Goal: Task Accomplishment & Management: Manage account settings

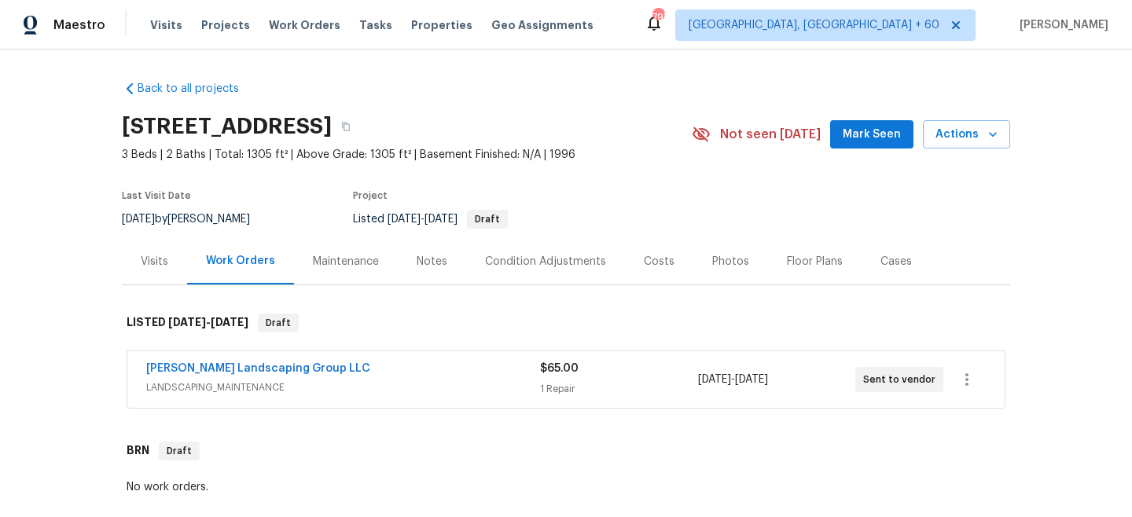
click at [268, 35] on div "Visits Projects Work Orders Tasks Properties Geo Assignments" at bounding box center [381, 24] width 462 height 31
click at [277, 28] on span "Work Orders" at bounding box center [305, 25] width 72 height 16
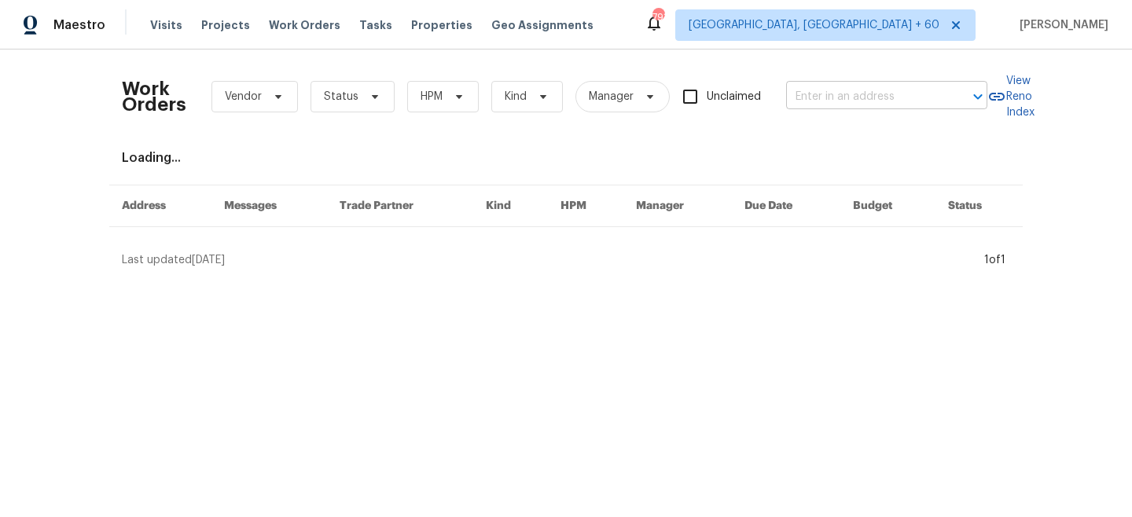
click at [846, 100] on input "text" at bounding box center [864, 97] width 157 height 24
paste input "[STREET_ADDRESS]"
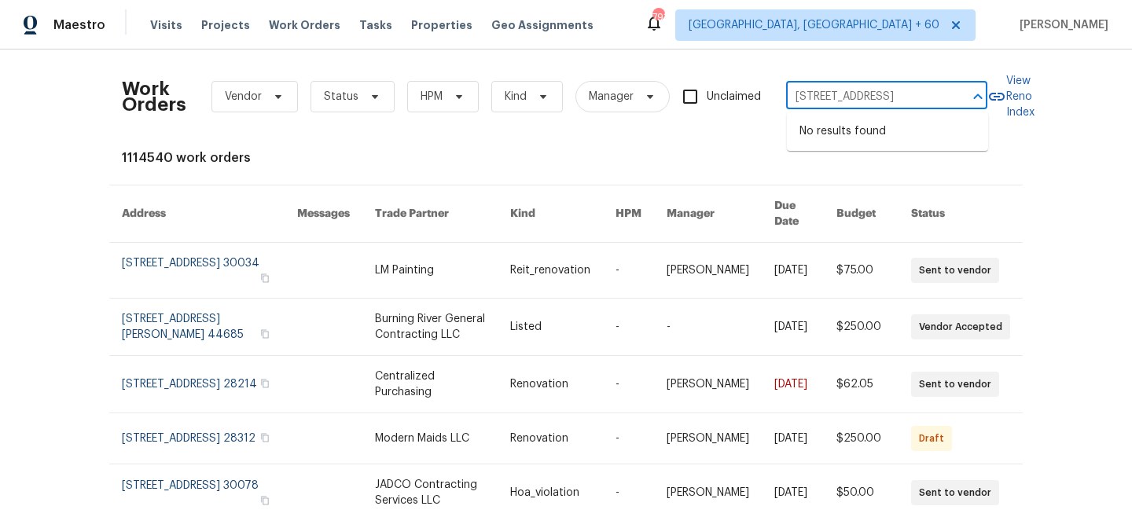
type input "[STREET_ADDRESS]"
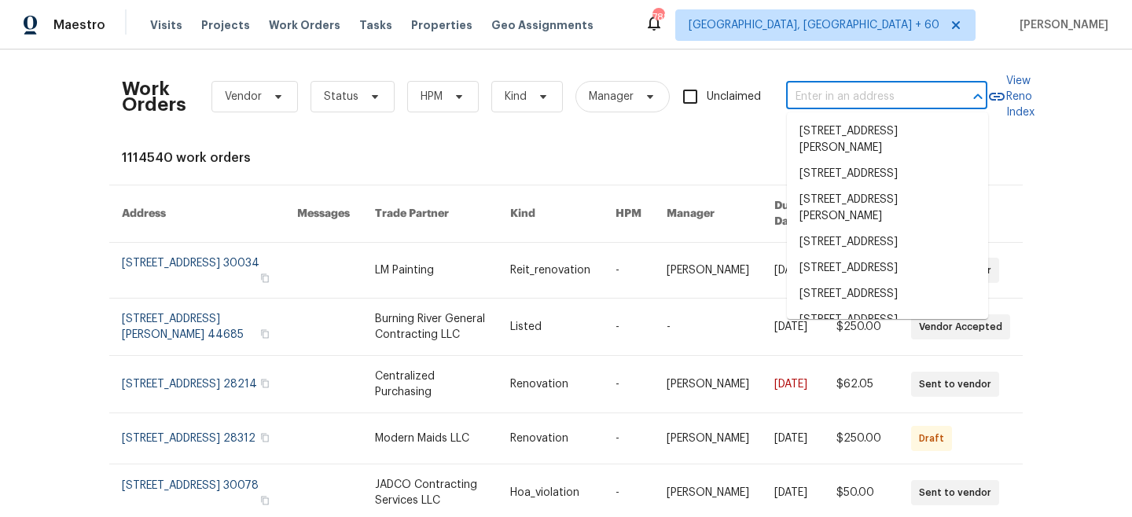
paste input "[STREET_ADDRESS]"
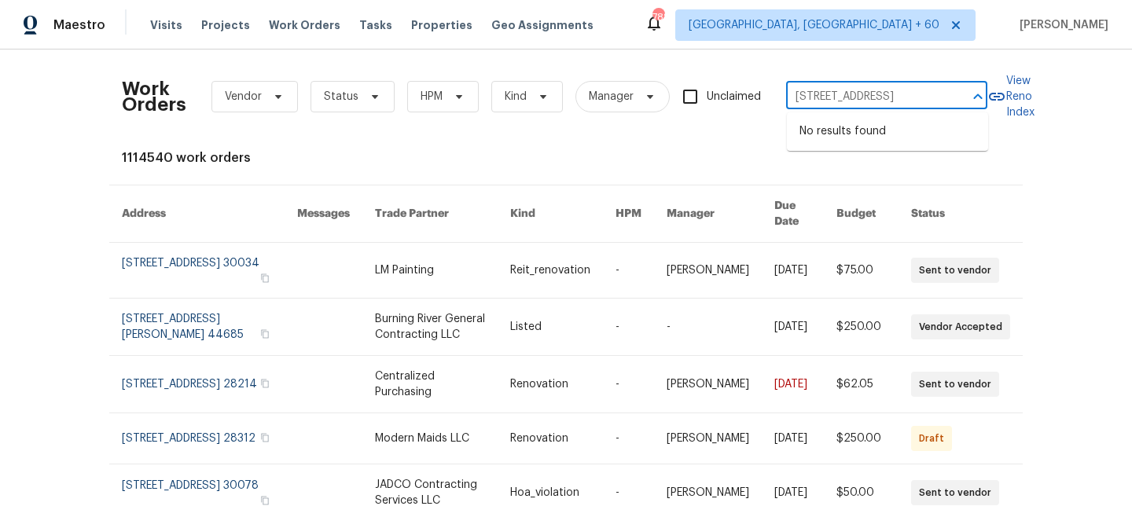
type input "[STREET_ADDRESS]"
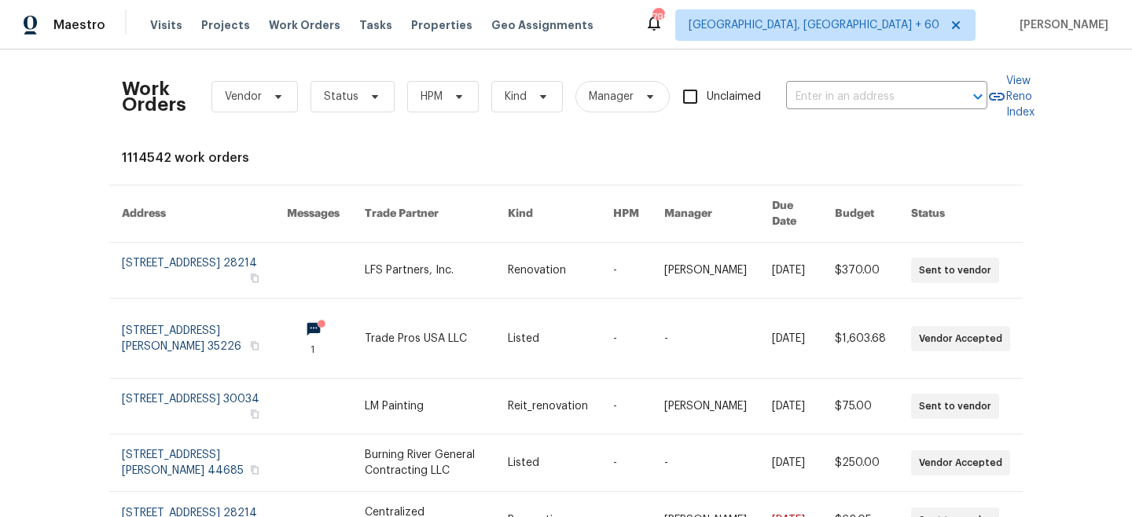
click at [844, 109] on div "Work Orders Vendor Status HPM Kind Manager Unclaimed ​" at bounding box center [555, 96] width 866 height 69
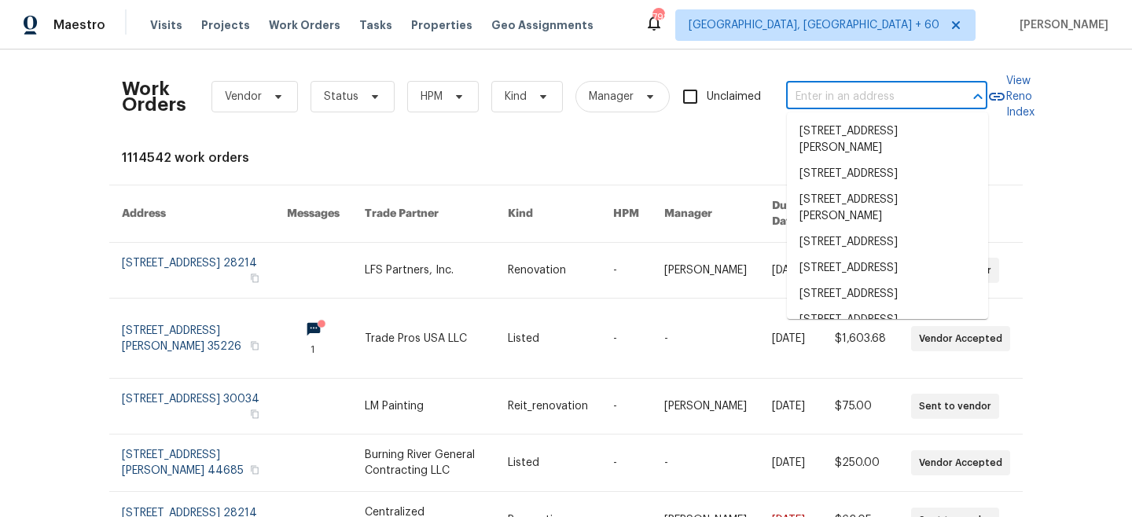
click at [839, 93] on input "text" at bounding box center [864, 97] width 157 height 24
paste input "[STREET_ADDRESS]"
type input "[STREET_ADDRESS]"
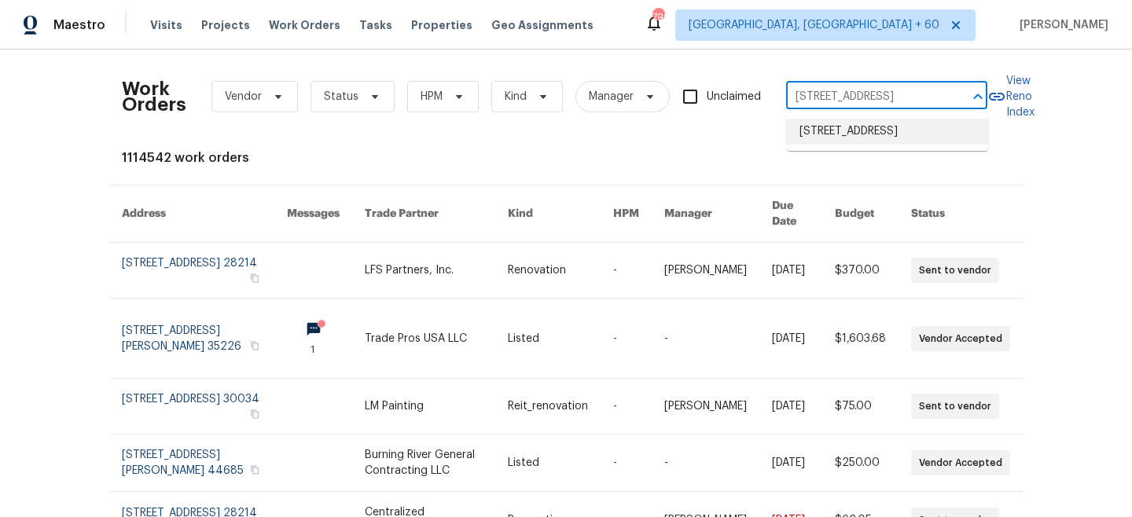
click at [842, 145] on li "1005 Woodland Dr, Gastonia, NC 28054" at bounding box center [887, 132] width 201 height 26
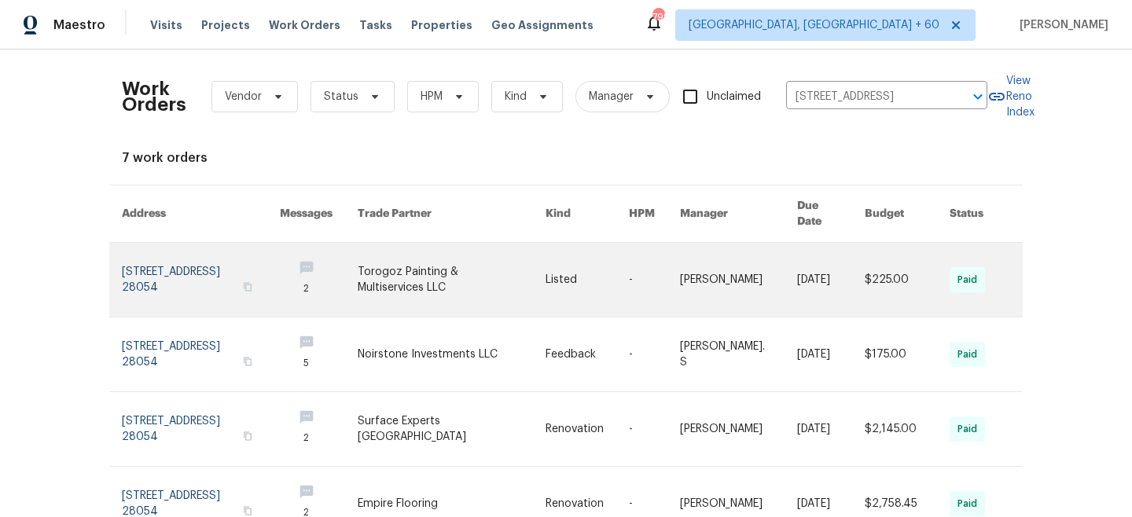
click at [604, 252] on link at bounding box center [587, 280] width 83 height 74
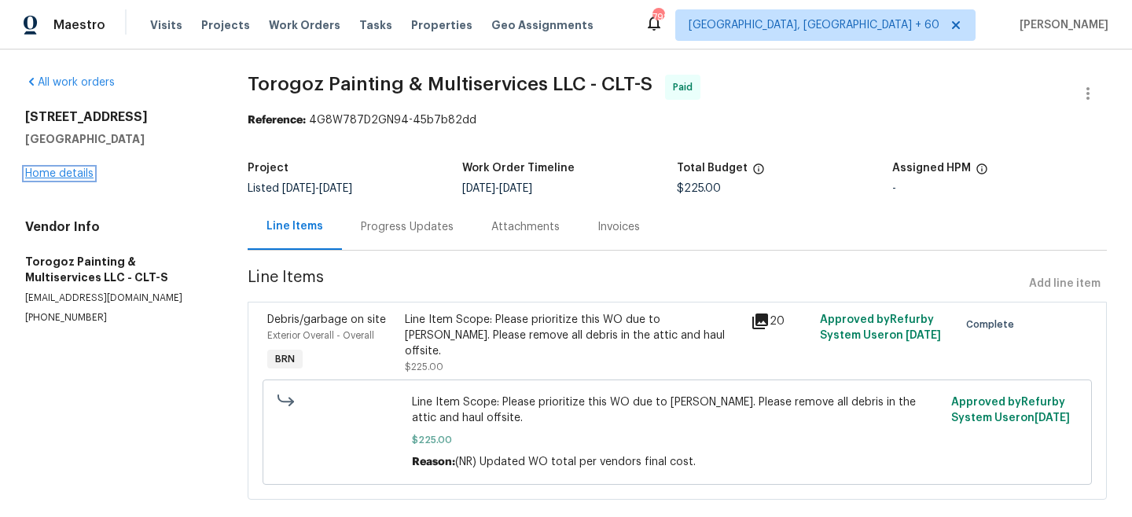
click at [75, 171] on link "Home details" at bounding box center [59, 173] width 68 height 11
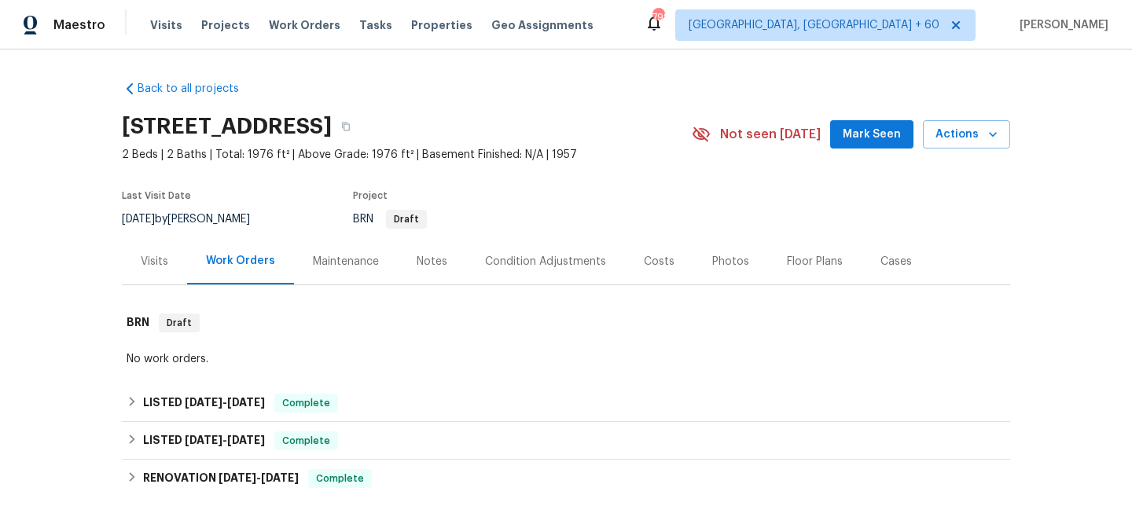
click at [358, 259] on div "Maintenance" at bounding box center [346, 262] width 66 height 16
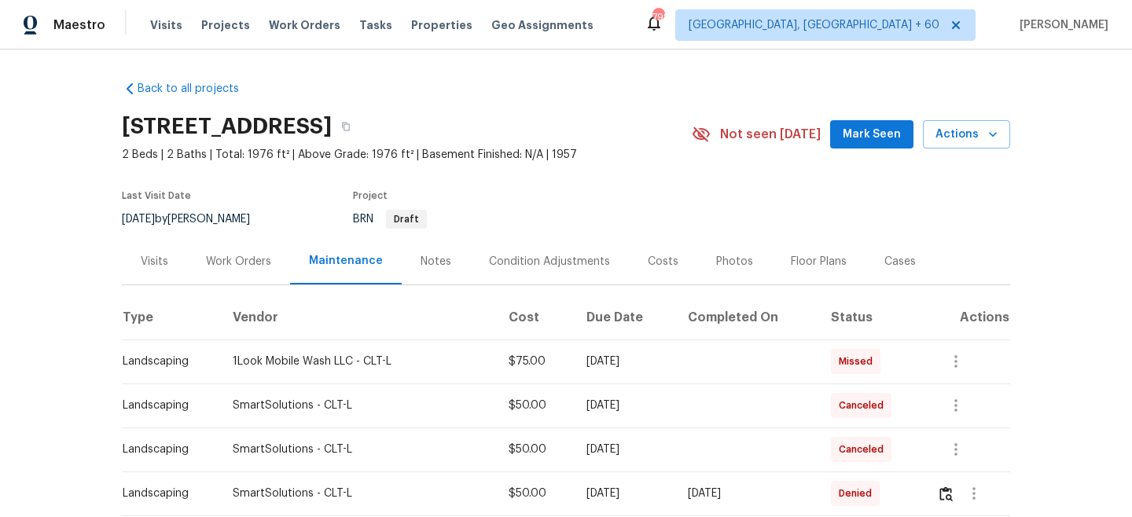
scroll to position [86, 0]
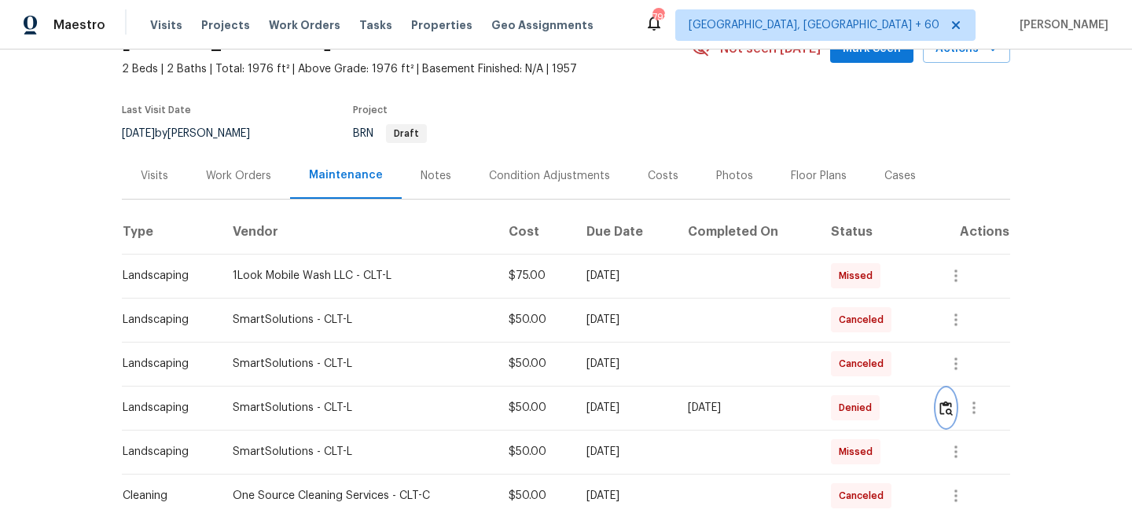
click at [949, 407] on img "button" at bounding box center [946, 408] width 13 height 15
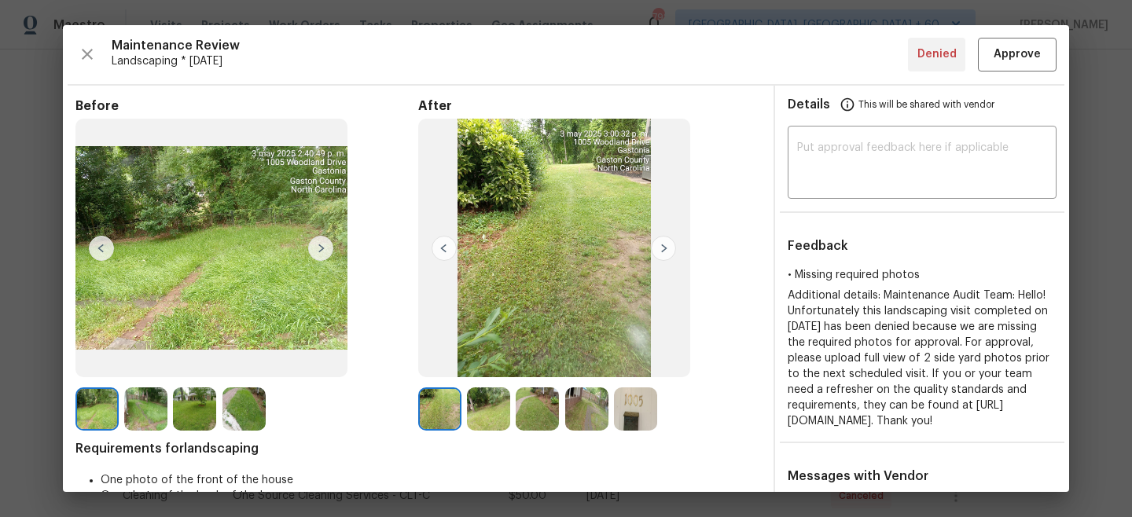
click at [667, 248] on img at bounding box center [663, 248] width 25 height 25
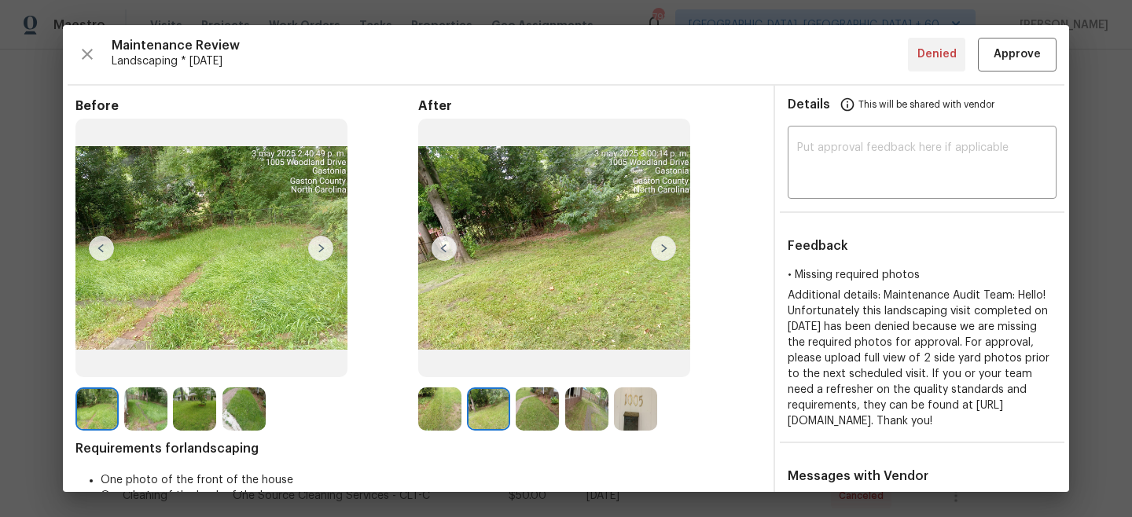
click at [666, 248] on img at bounding box center [663, 248] width 25 height 25
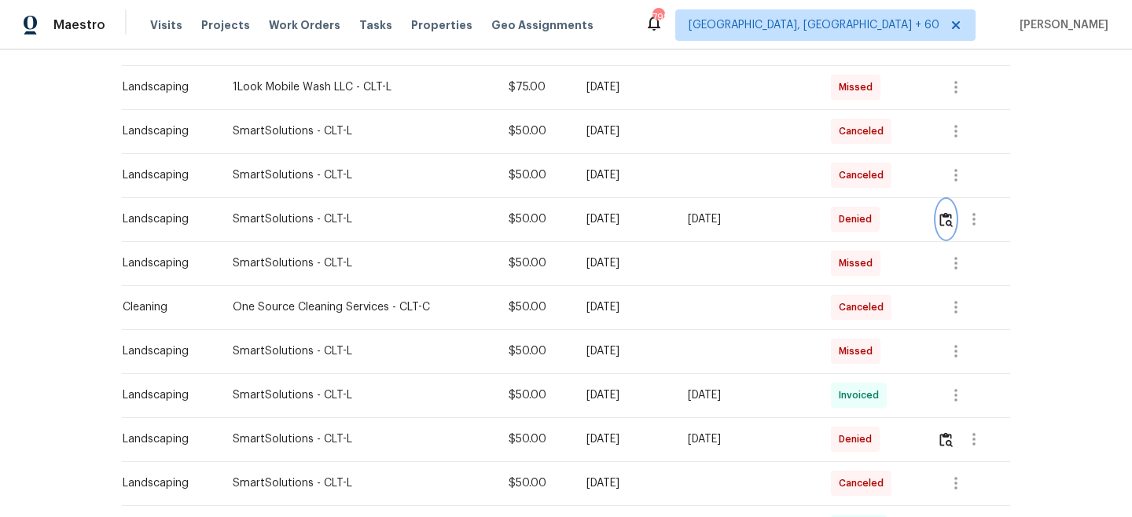
scroll to position [285, 0]
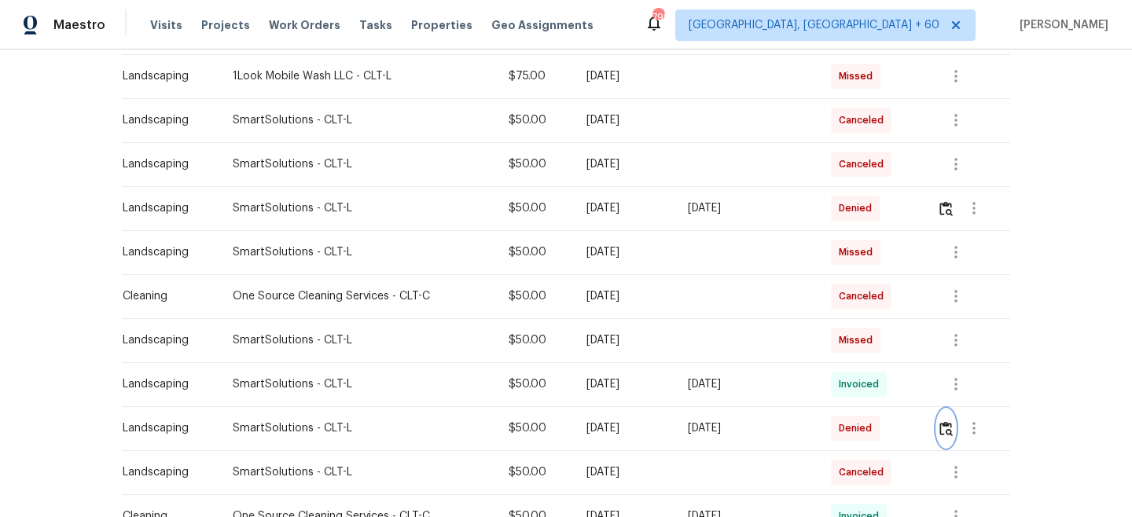
click at [946, 425] on img "button" at bounding box center [946, 428] width 13 height 15
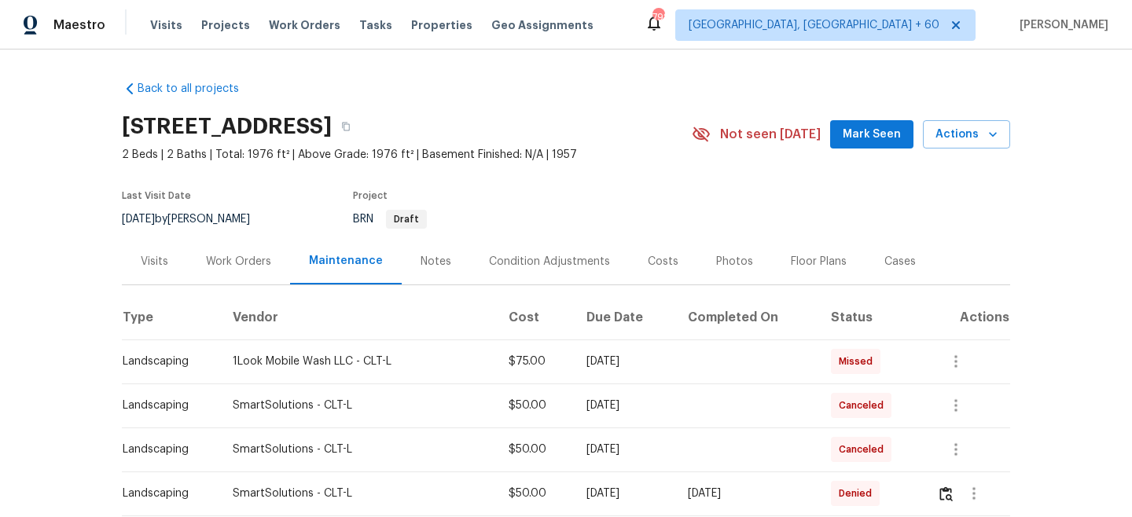
click at [252, 257] on div "Work Orders" at bounding box center [238, 262] width 65 height 16
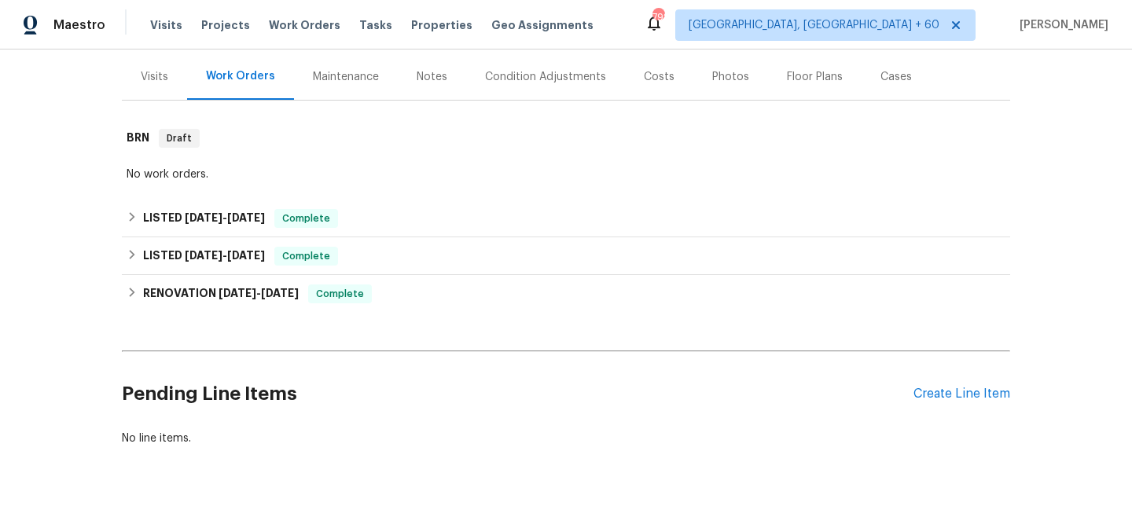
scroll to position [221, 0]
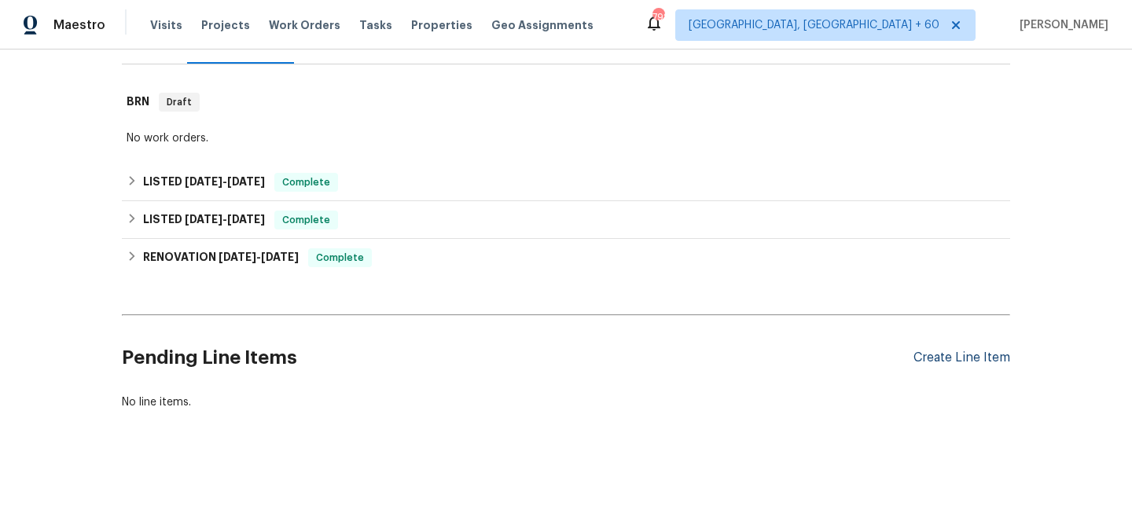
click at [964, 365] on div "Create Line Item" at bounding box center [962, 358] width 97 height 15
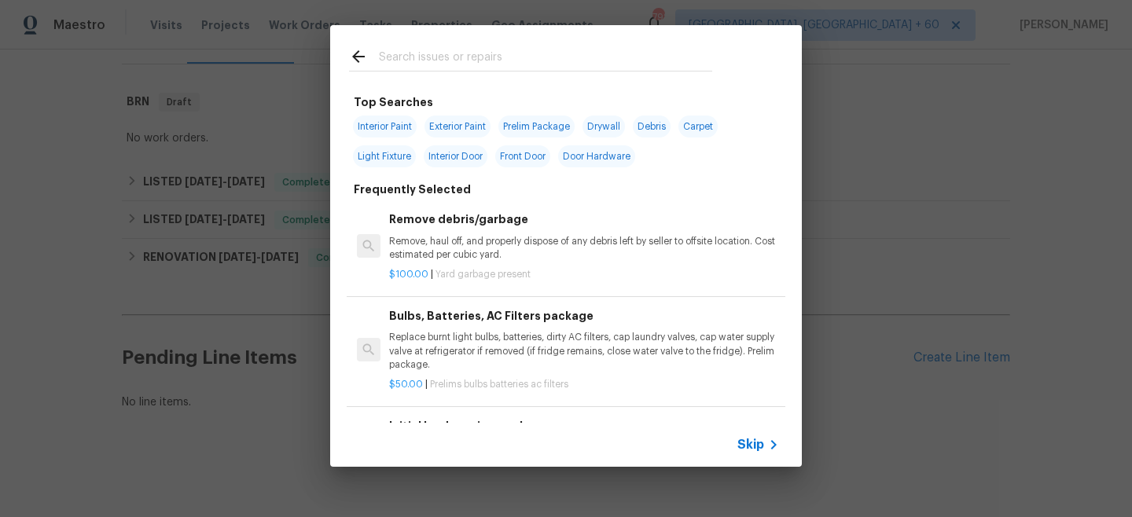
click at [753, 446] on span "Skip" at bounding box center [751, 445] width 27 height 16
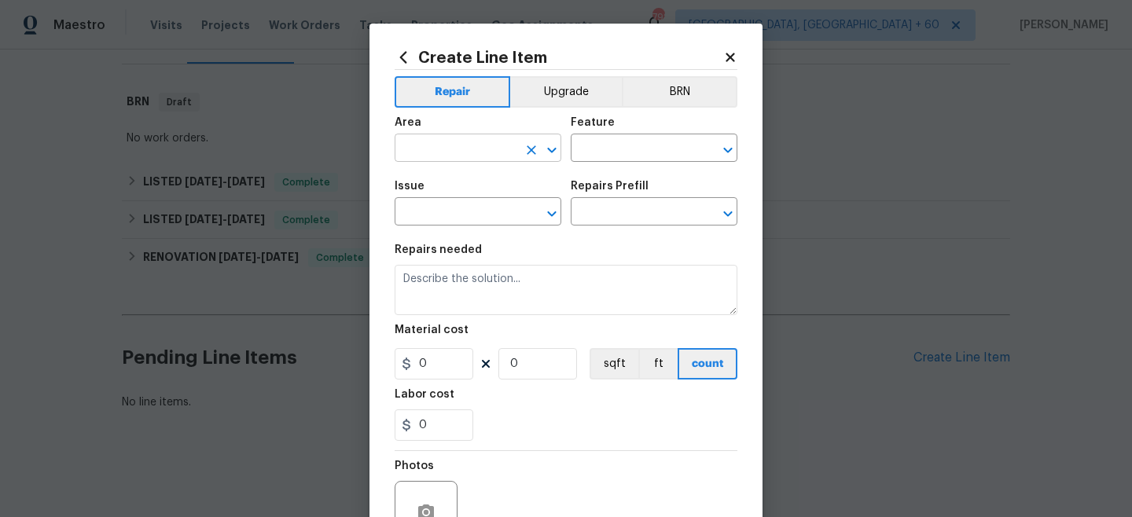
click at [480, 148] on input "text" at bounding box center [456, 150] width 123 height 24
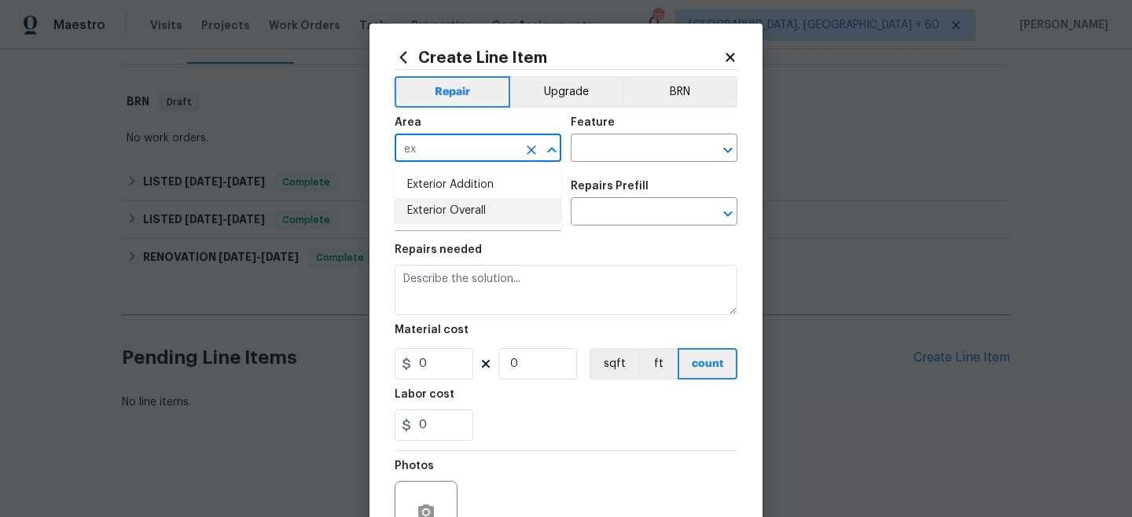
type input "ex"
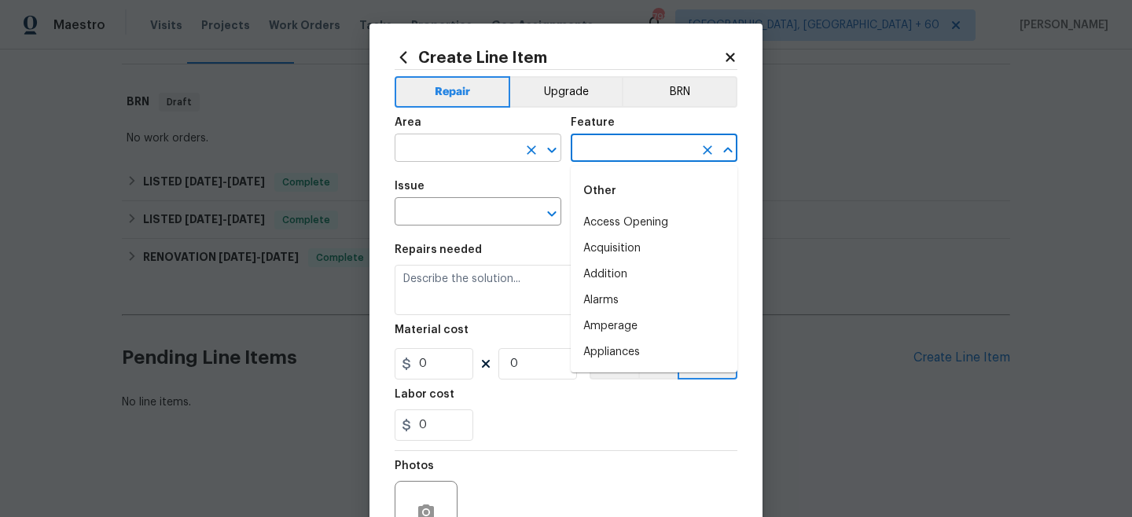
click at [482, 146] on input "text" at bounding box center [456, 150] width 123 height 24
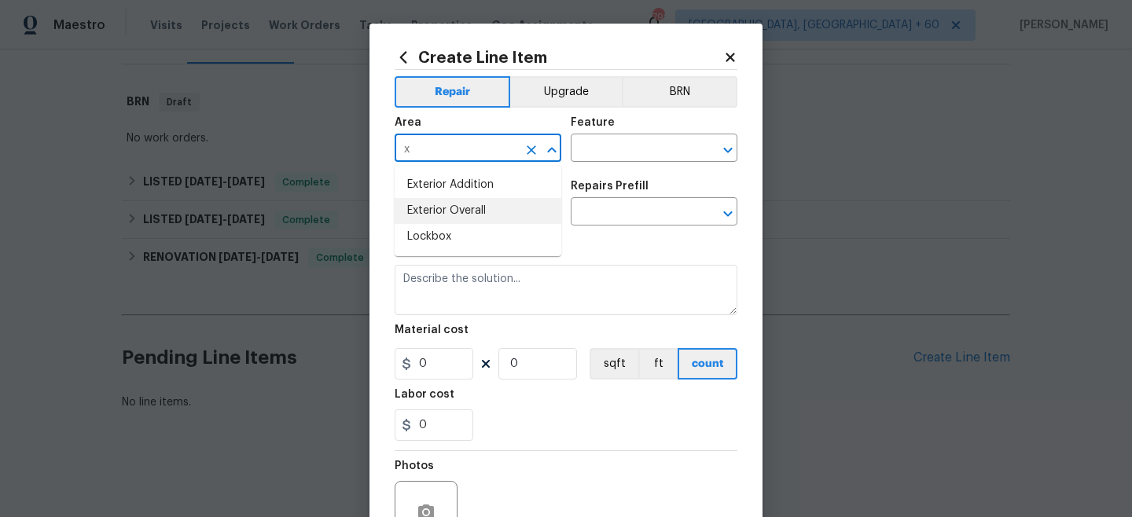
type input "x"
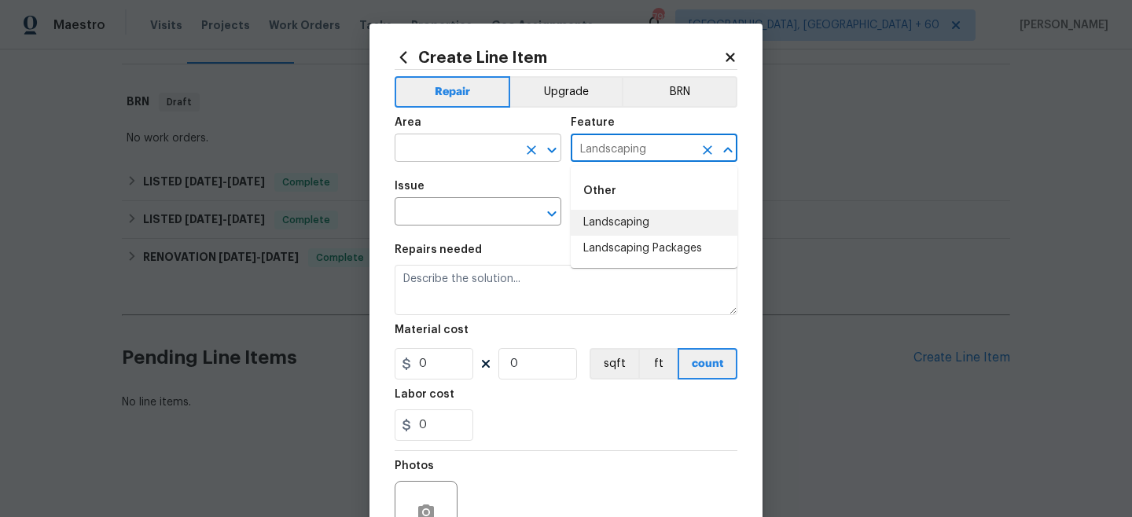
type input "Landscaping"
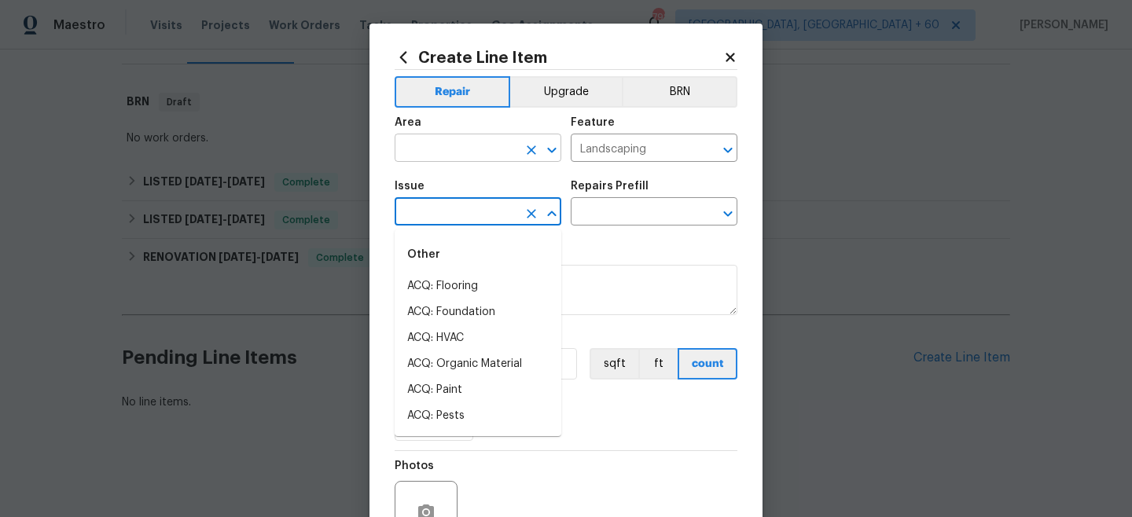
click at [477, 147] on input "text" at bounding box center [456, 150] width 123 height 24
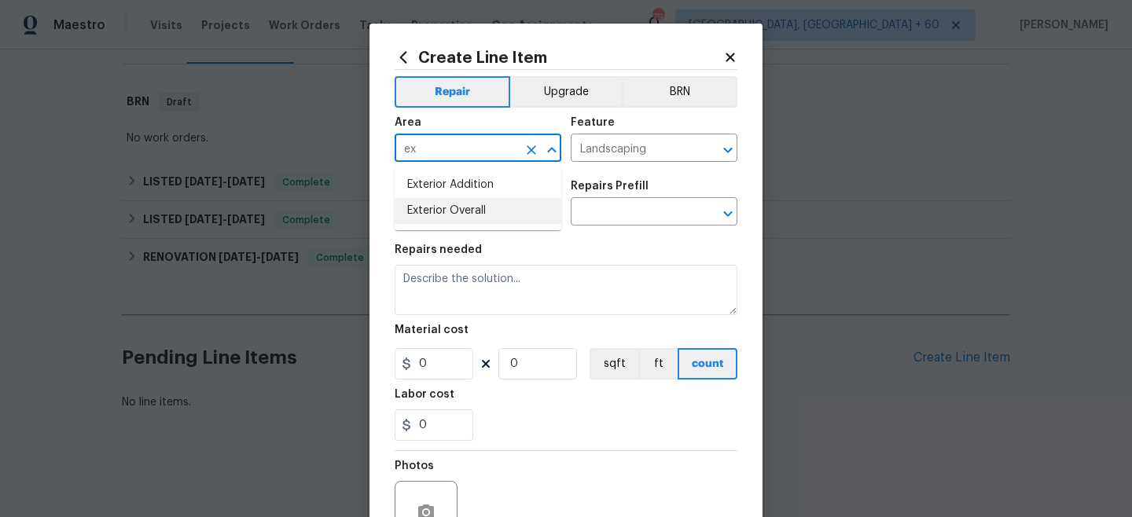
click at [446, 209] on li "Exterior Overall" at bounding box center [478, 211] width 167 height 26
type input "Exterior Overall"
click at [445, 212] on input "text" at bounding box center [456, 213] width 123 height 24
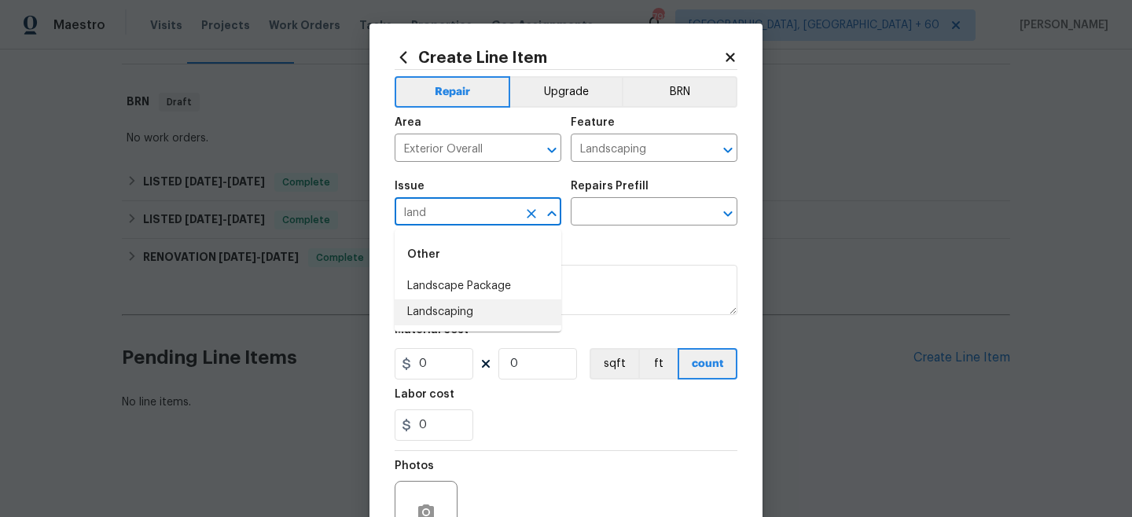
click at [464, 309] on li "Landscaping" at bounding box center [478, 313] width 167 height 26
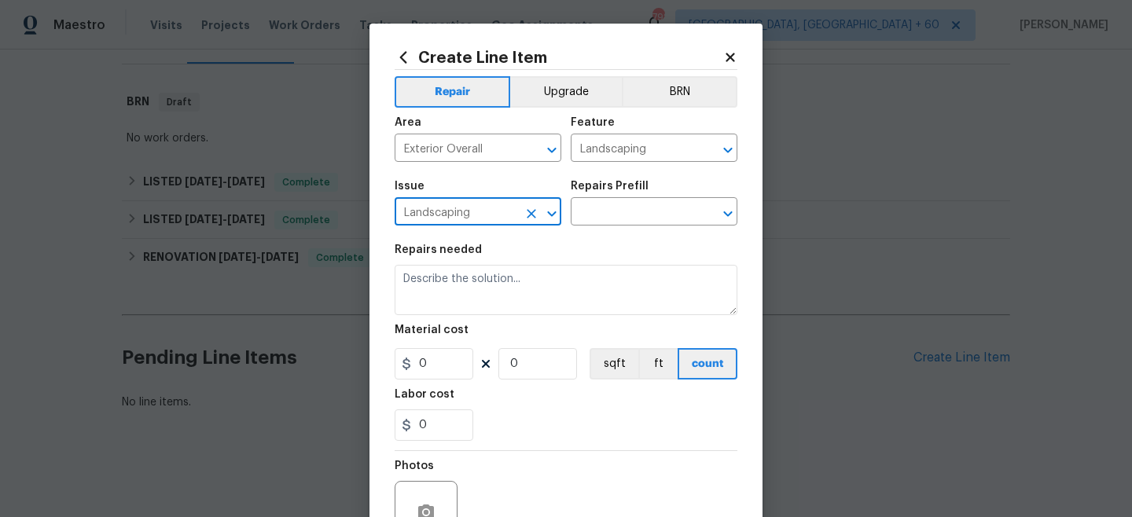
type input "Landscaping"
click at [603, 197] on div "Repairs Prefill" at bounding box center [654, 191] width 167 height 20
click at [609, 202] on input "text" at bounding box center [632, 213] width 123 height 24
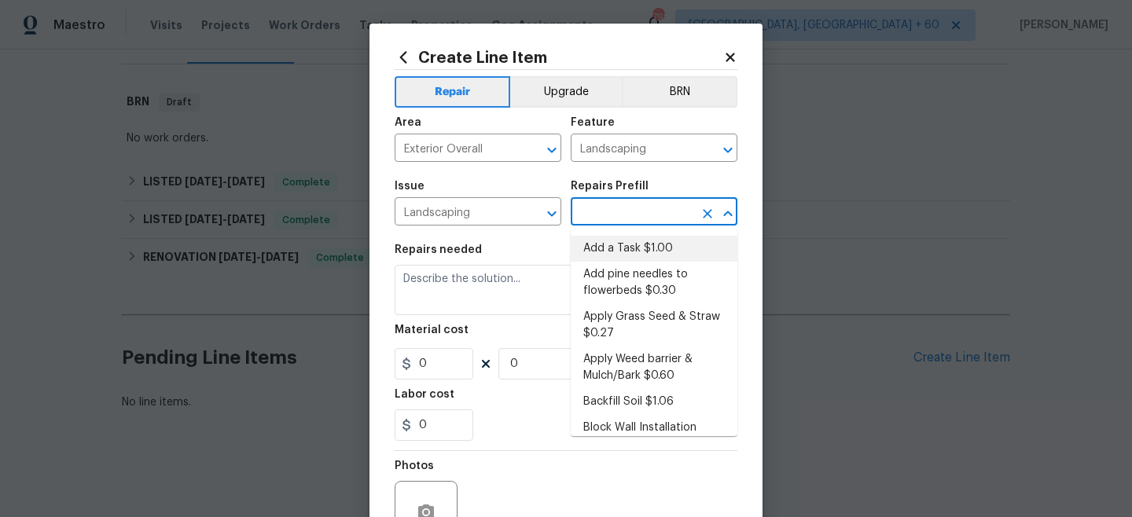
click at [610, 237] on li "Add a Task $1.00" at bounding box center [654, 249] width 167 height 26
type input "Add a Task $1.00"
type textarea "HPM to detail"
type input "1"
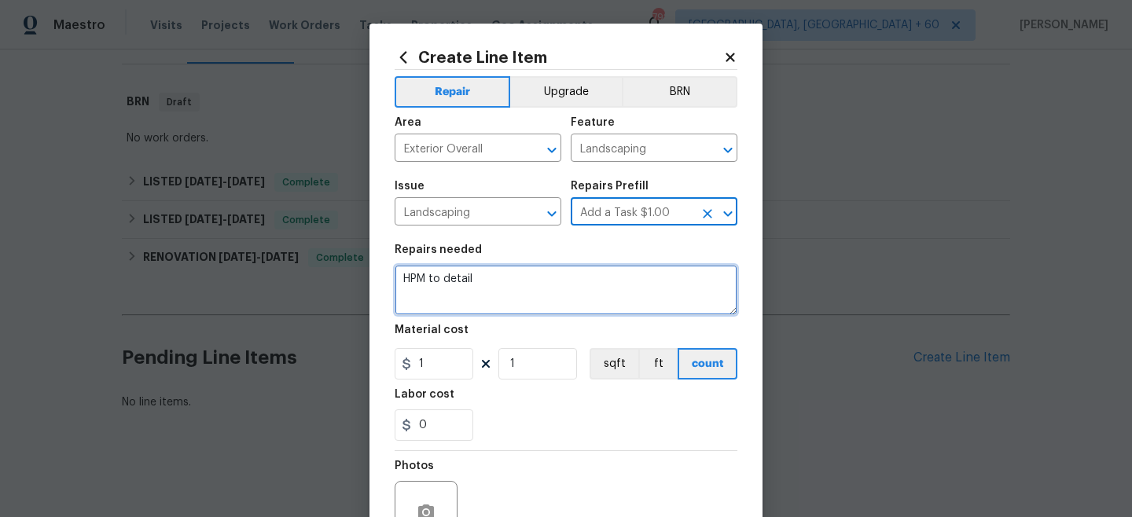
click at [532, 278] on textarea "HPM to detail" at bounding box center [566, 290] width 343 height 50
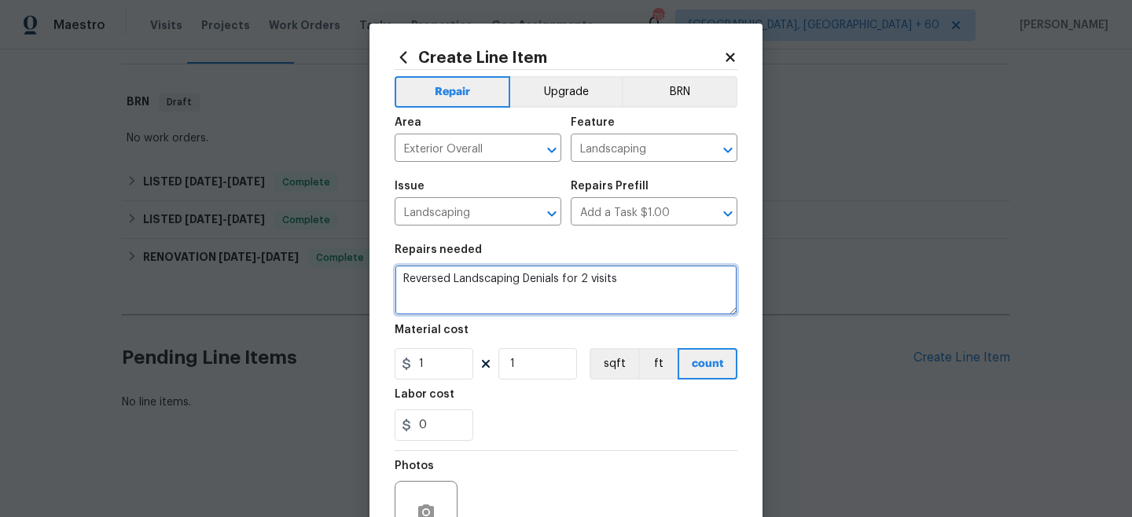
type textarea "Reversed Landscaping Denials for 2 visits"
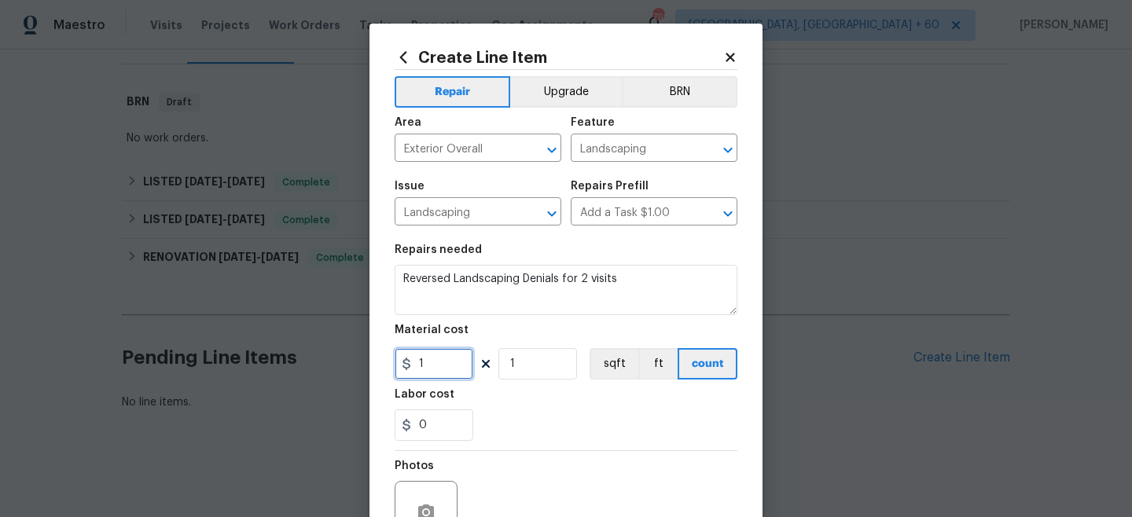
click at [433, 369] on input "1" at bounding box center [434, 363] width 79 height 31
type input "100"
click at [510, 428] on div "0" at bounding box center [566, 425] width 343 height 31
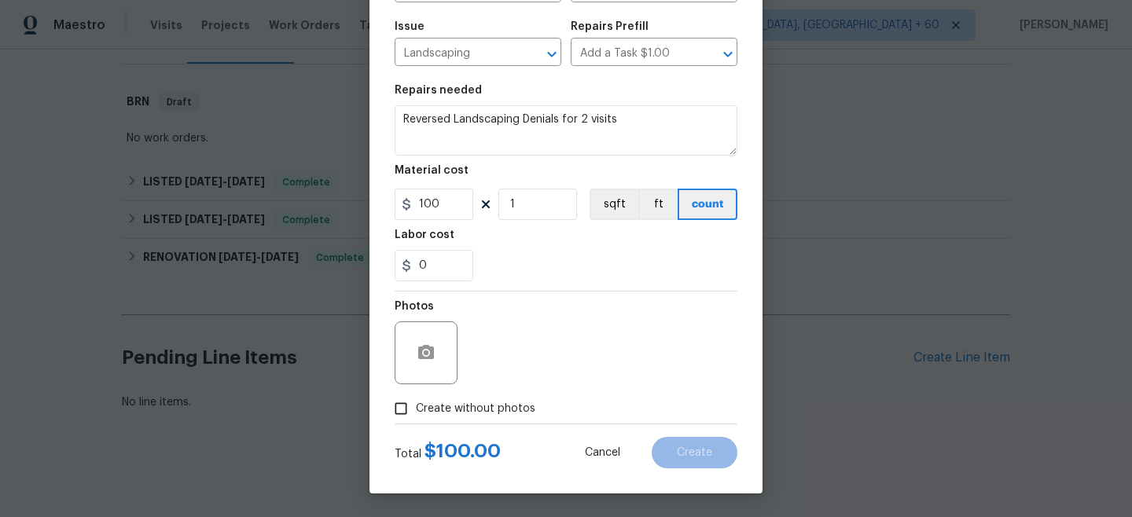
click at [468, 410] on span "Create without photos" at bounding box center [476, 409] width 120 height 17
click at [416, 410] on input "Create without photos" at bounding box center [401, 409] width 30 height 30
checkbox input "true"
click at [524, 383] on textarea at bounding box center [603, 353] width 267 height 63
type textarea "n/a"
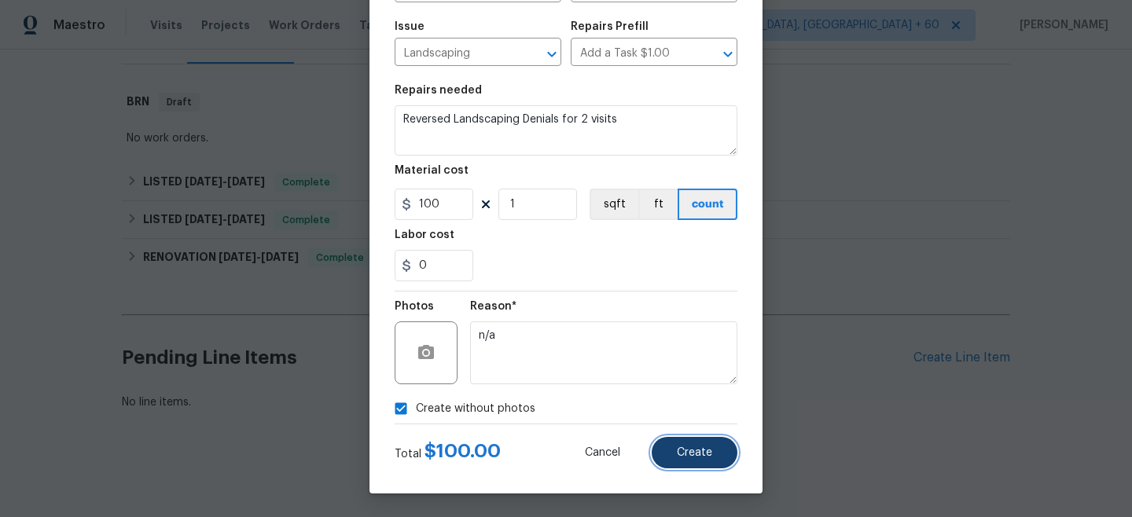
click at [672, 451] on button "Create" at bounding box center [695, 452] width 86 height 31
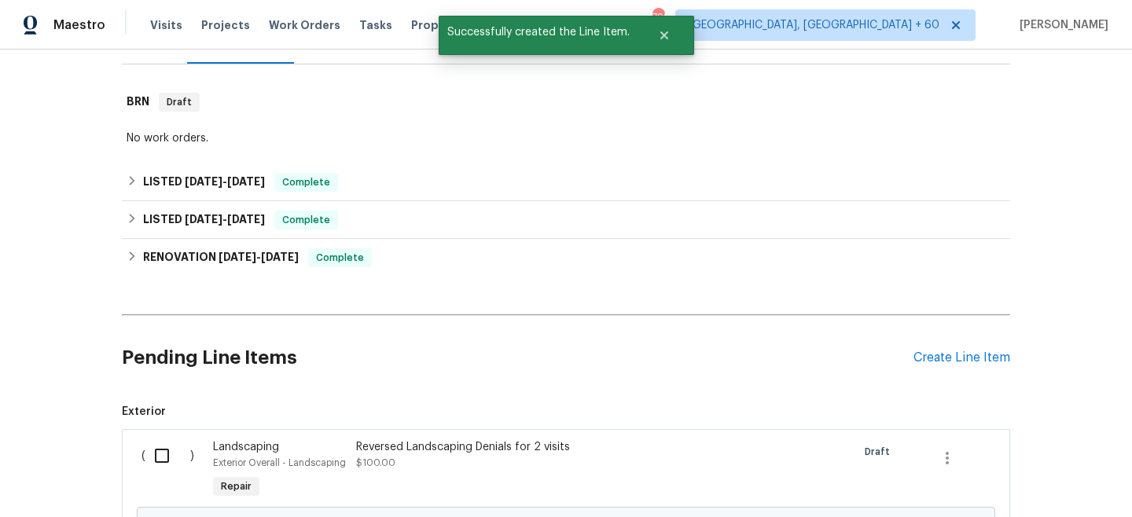
scroll to position [389, 0]
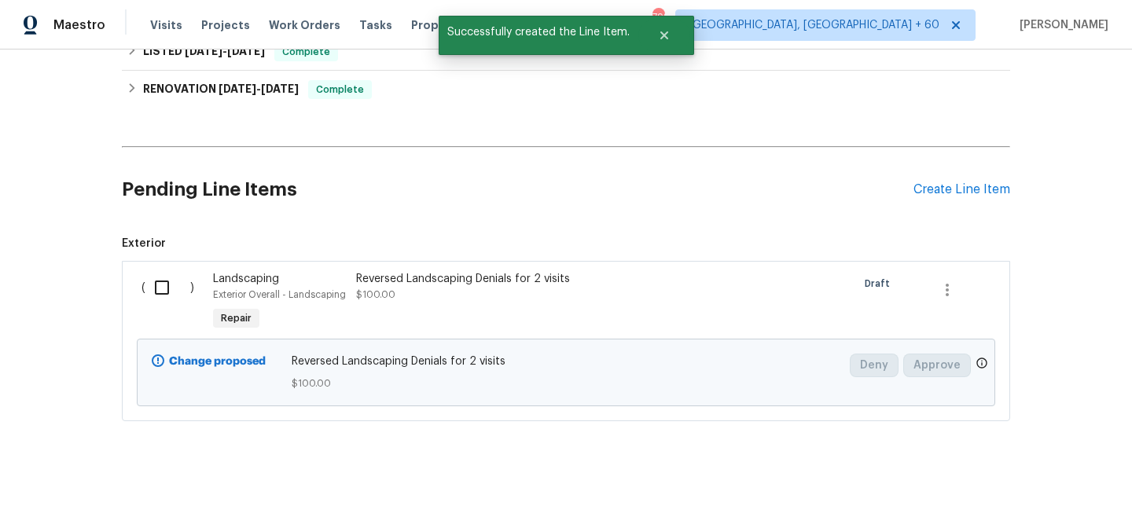
click at [167, 288] on input "checkbox" at bounding box center [167, 287] width 45 height 33
checkbox input "true"
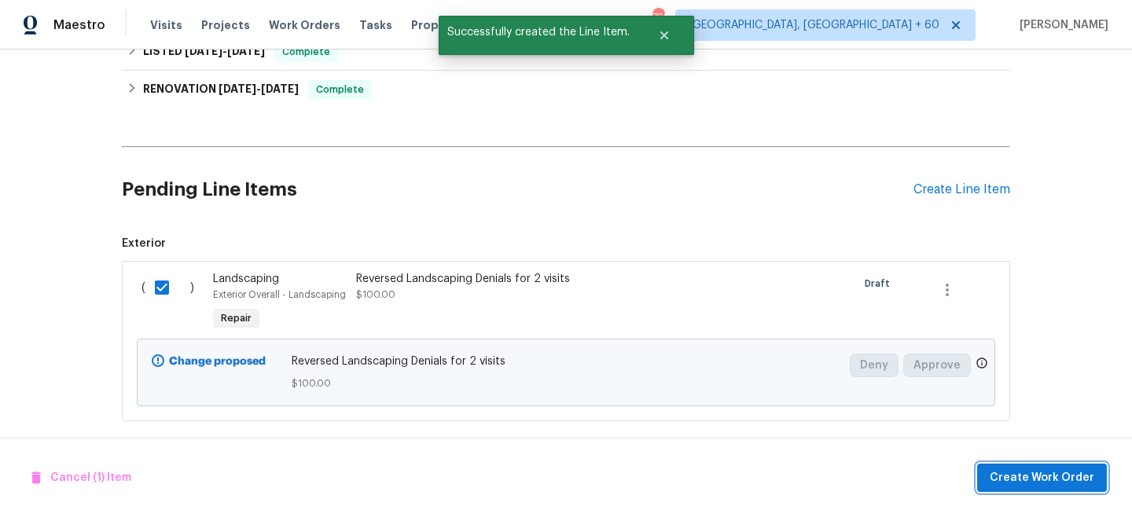
click at [1010, 480] on span "Create Work Order" at bounding box center [1042, 479] width 105 height 20
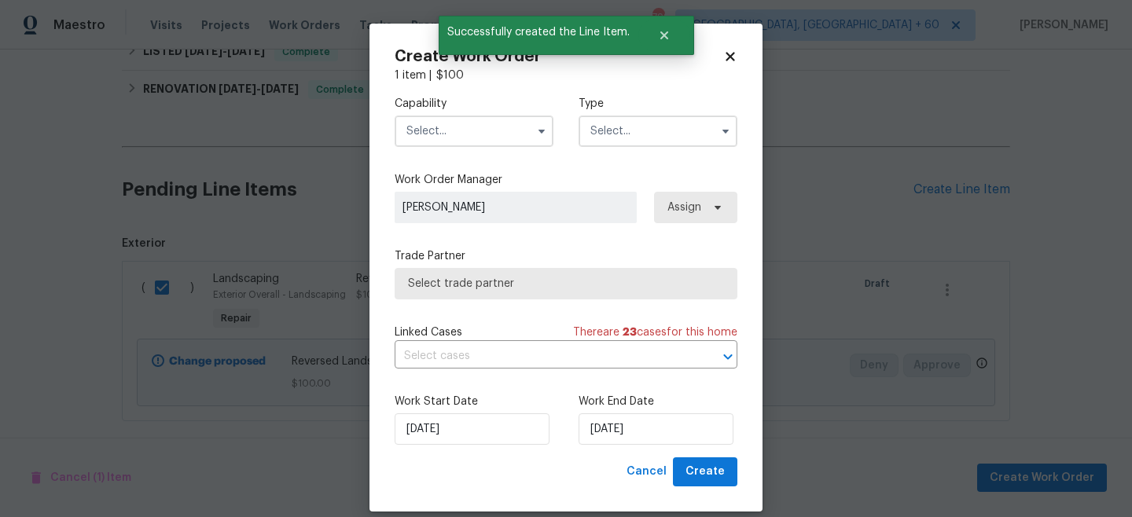
click at [659, 138] on input "text" at bounding box center [658, 131] width 159 height 31
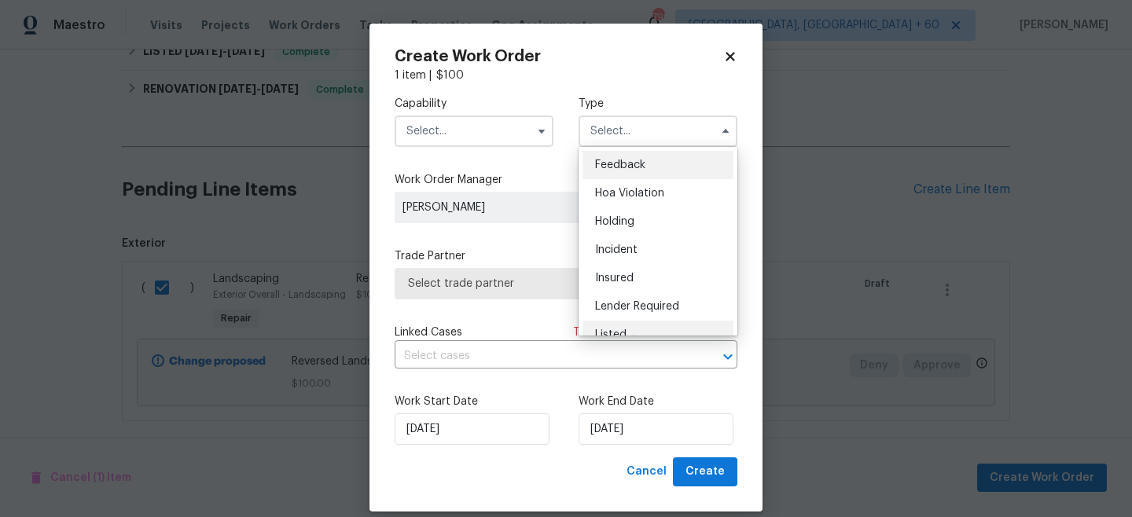
click at [636, 323] on div "Listed" at bounding box center [658, 335] width 151 height 28
type input "Listed"
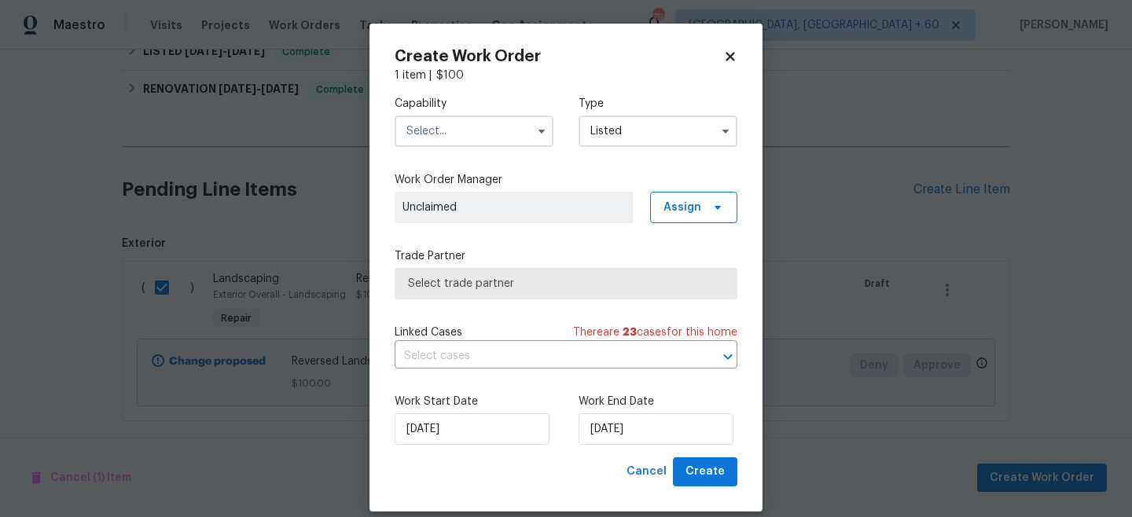
click at [440, 145] on input "text" at bounding box center [474, 131] width 159 height 31
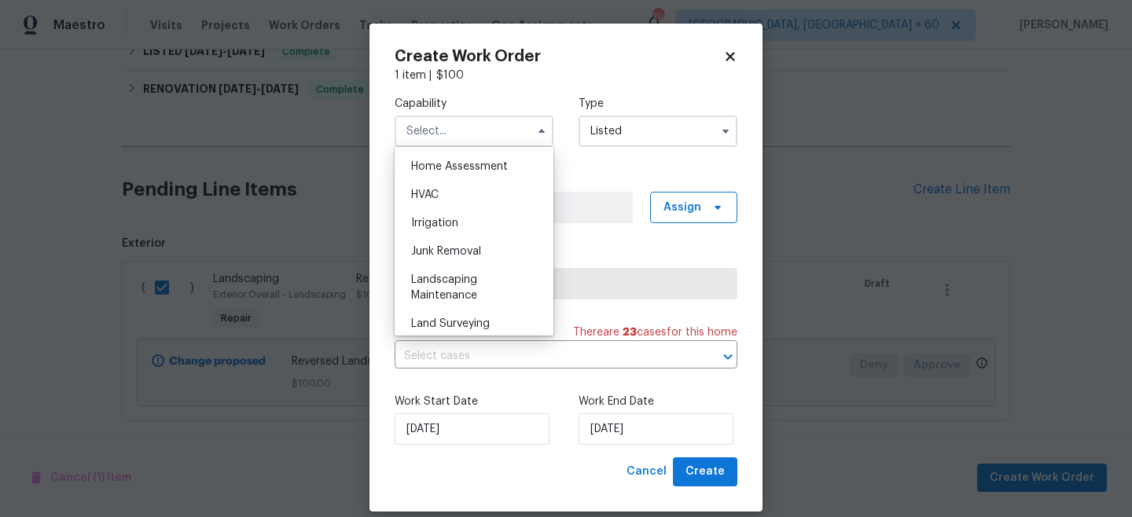
scroll to position [970, 0]
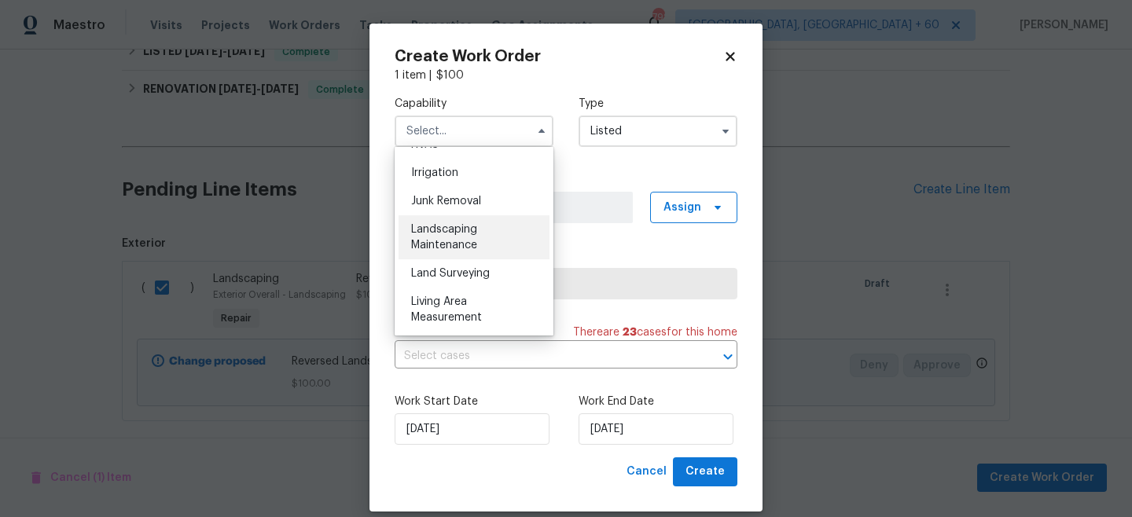
click at [456, 252] on div "Landscaping Maintenance" at bounding box center [474, 237] width 151 height 44
type input "Landscaping Maintenance"
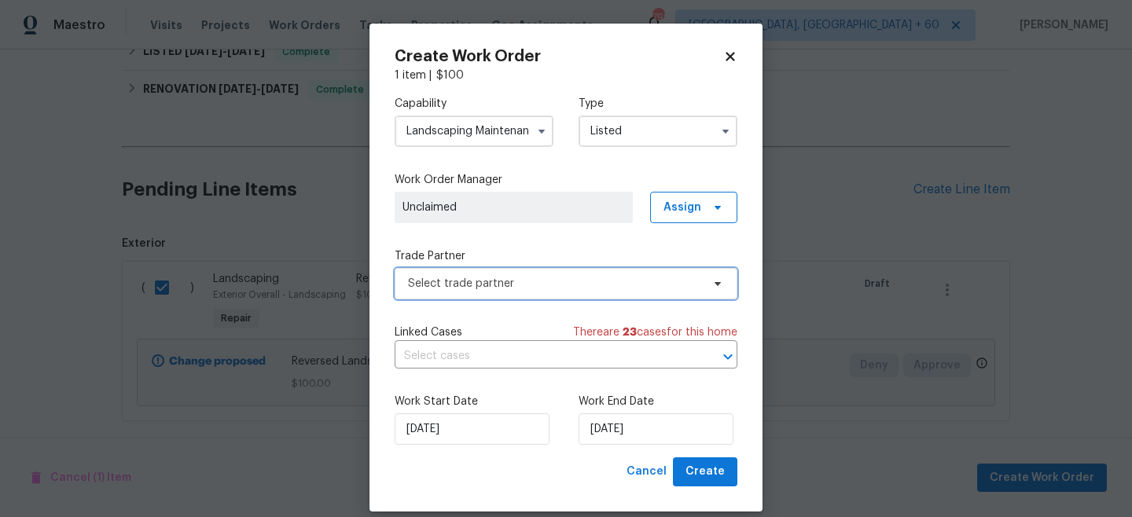
click at [466, 293] on span "Select trade partner" at bounding box center [566, 283] width 343 height 31
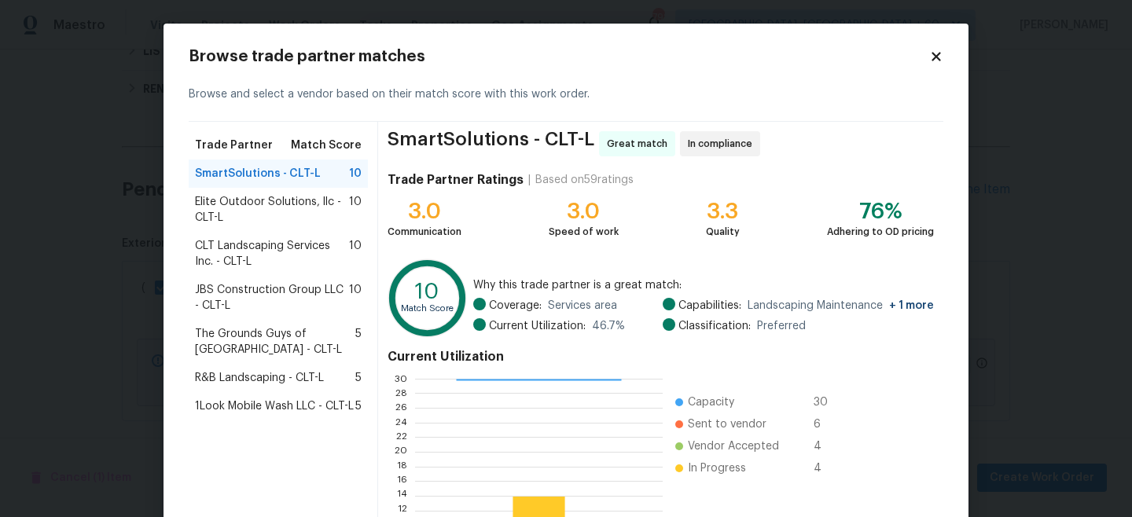
scroll to position [176, 0]
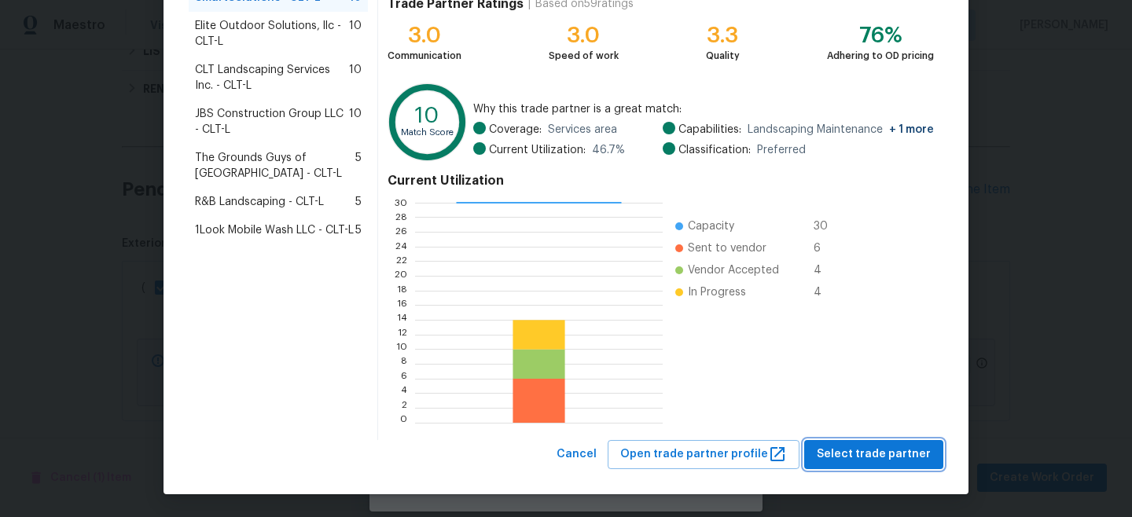
click at [869, 455] on span "Select trade partner" at bounding box center [874, 455] width 114 height 20
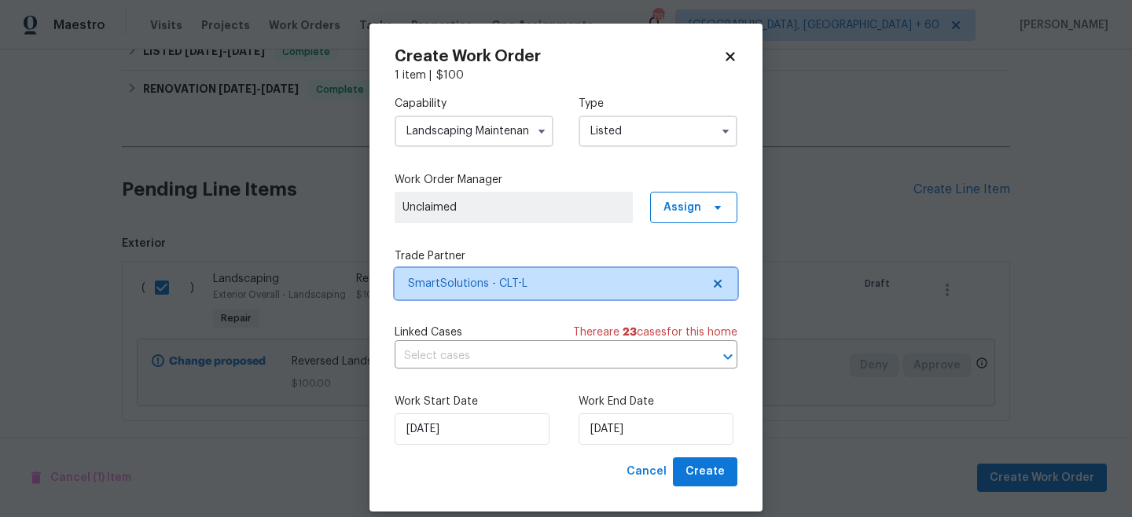
scroll to position [0, 0]
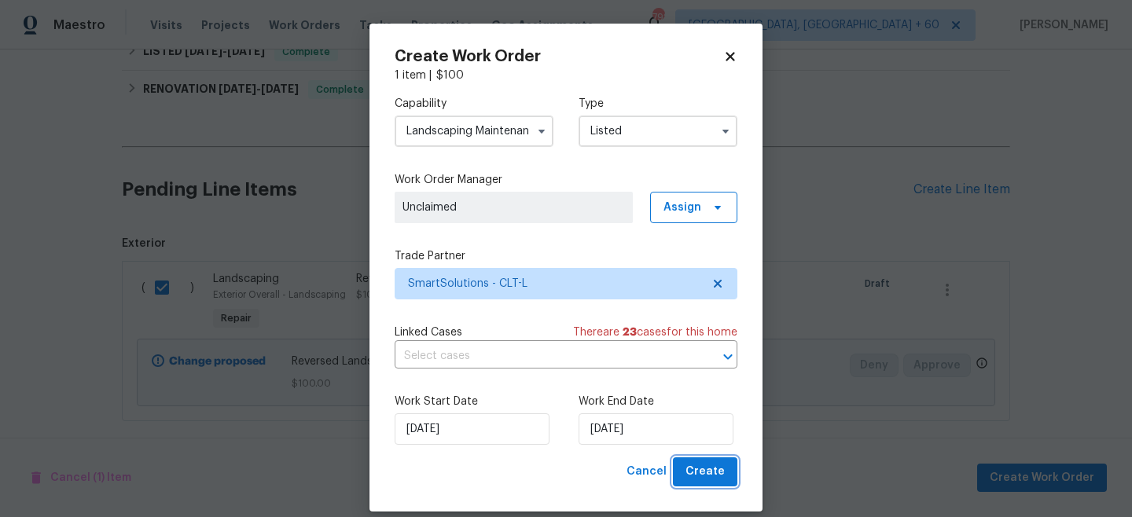
click at [734, 474] on button "Create" at bounding box center [705, 472] width 64 height 29
checkbox input "false"
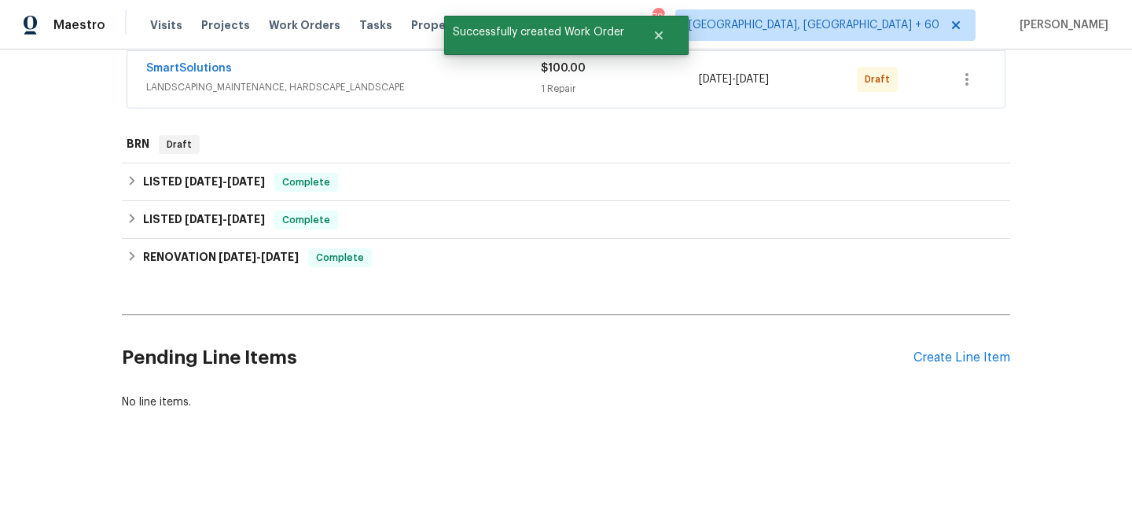
scroll to position [171, 0]
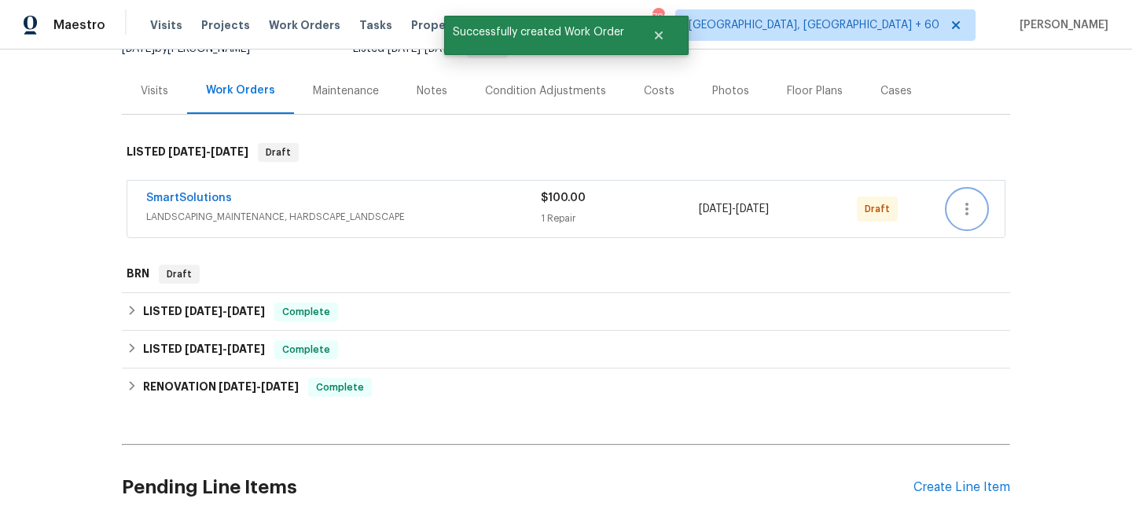
click at [964, 202] on icon "button" at bounding box center [967, 209] width 19 height 19
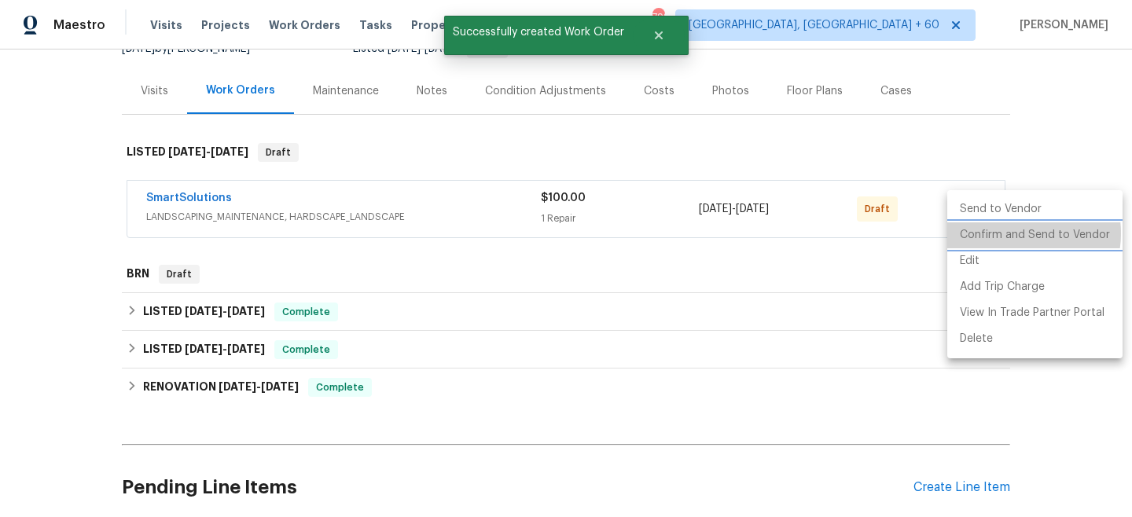
drag, startPoint x: 1014, startPoint y: 234, endPoint x: 1021, endPoint y: 201, distance: 33.6
click at [1014, 234] on li "Confirm and Send to Vendor" at bounding box center [1035, 236] width 175 height 26
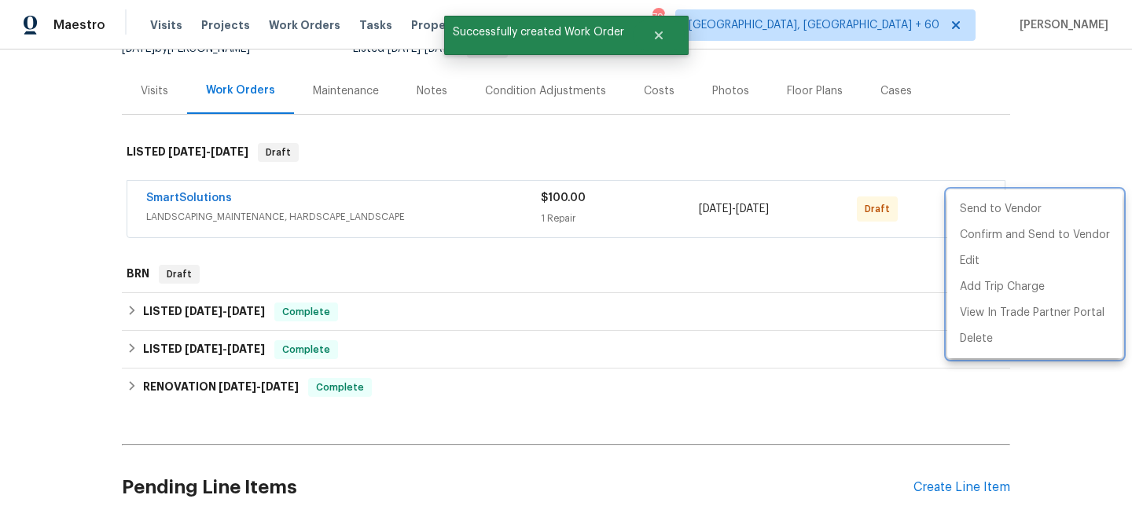
click at [1025, 164] on div at bounding box center [566, 258] width 1132 height 517
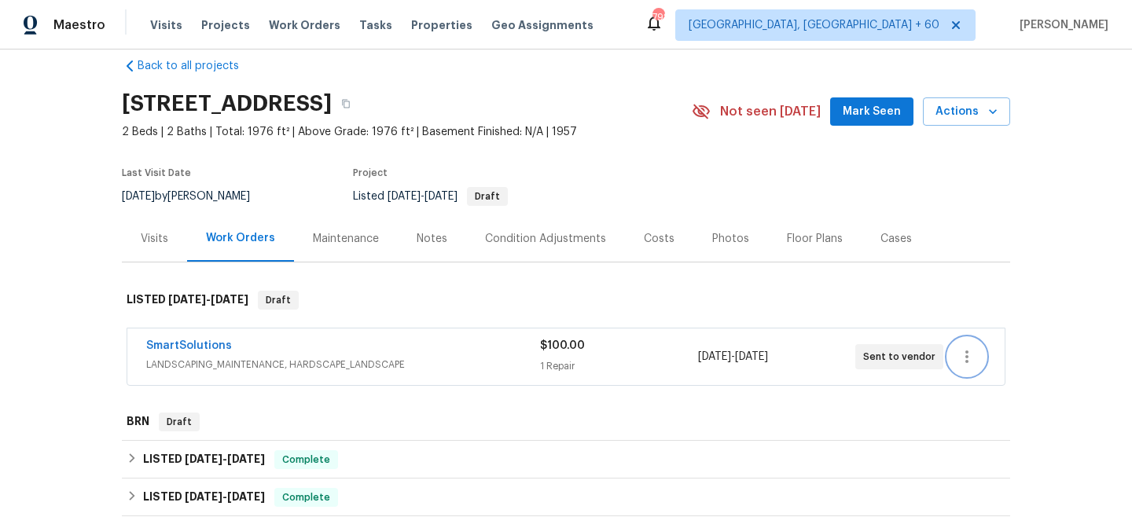
scroll to position [0, 0]
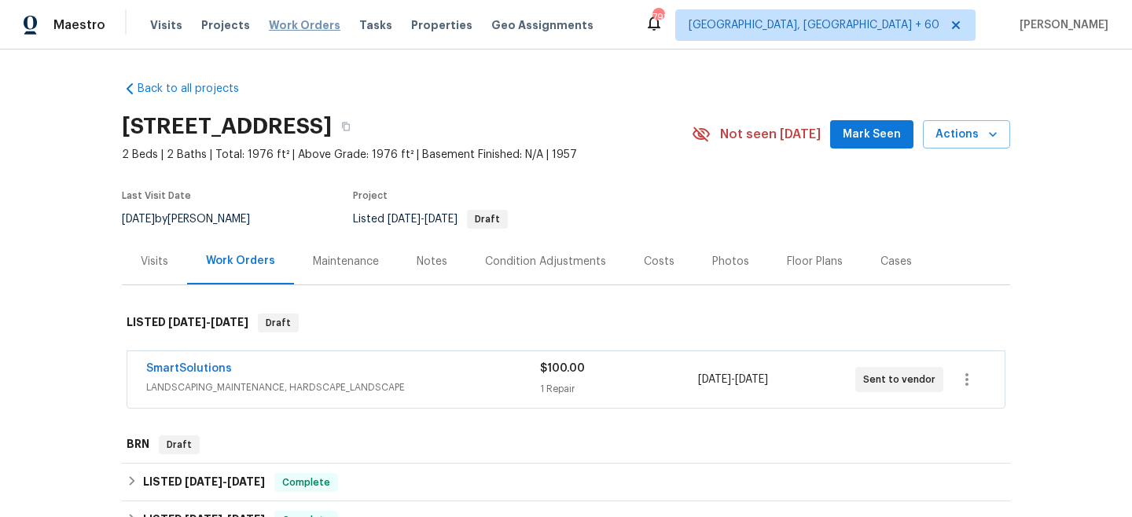
click at [308, 26] on span "Work Orders" at bounding box center [305, 25] width 72 height 16
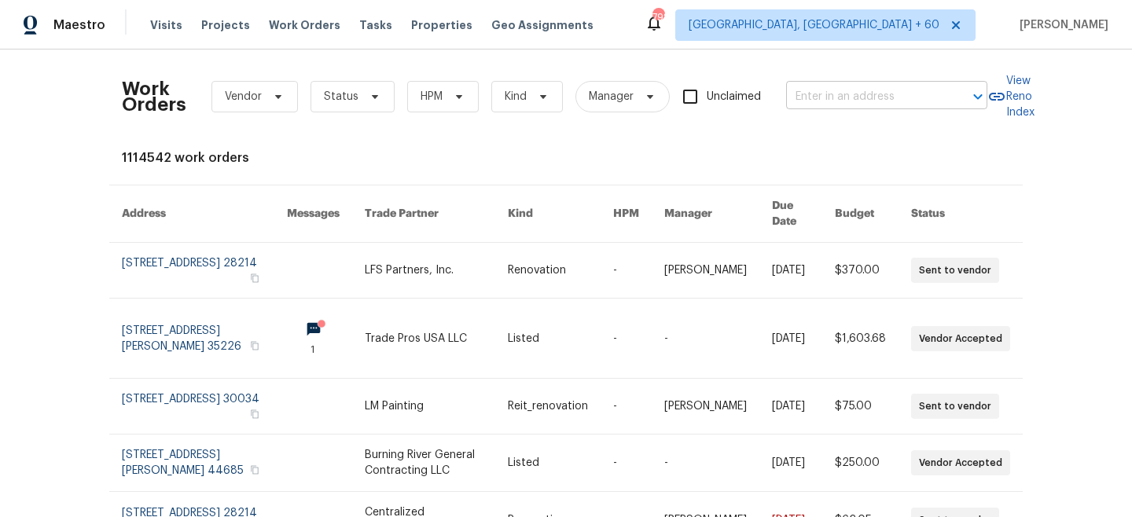
click at [906, 106] on input "text" at bounding box center [864, 97] width 157 height 24
paste input "103 Margo Ln"
type input "103 Margo Ln"
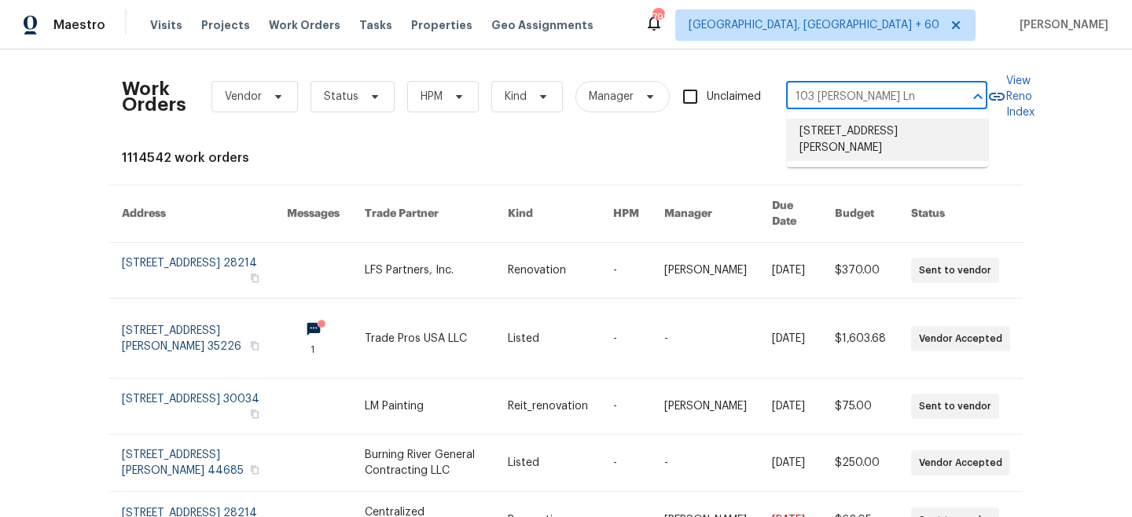
click at [885, 139] on li "103 Margo Ln, Statesville, NC 28677" at bounding box center [887, 140] width 201 height 42
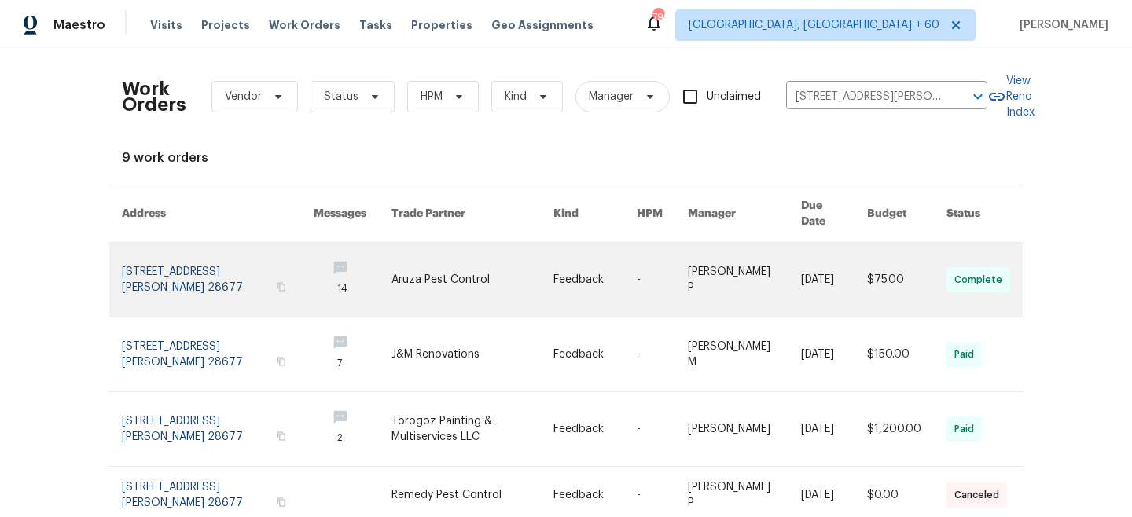
click at [467, 278] on link at bounding box center [473, 280] width 162 height 74
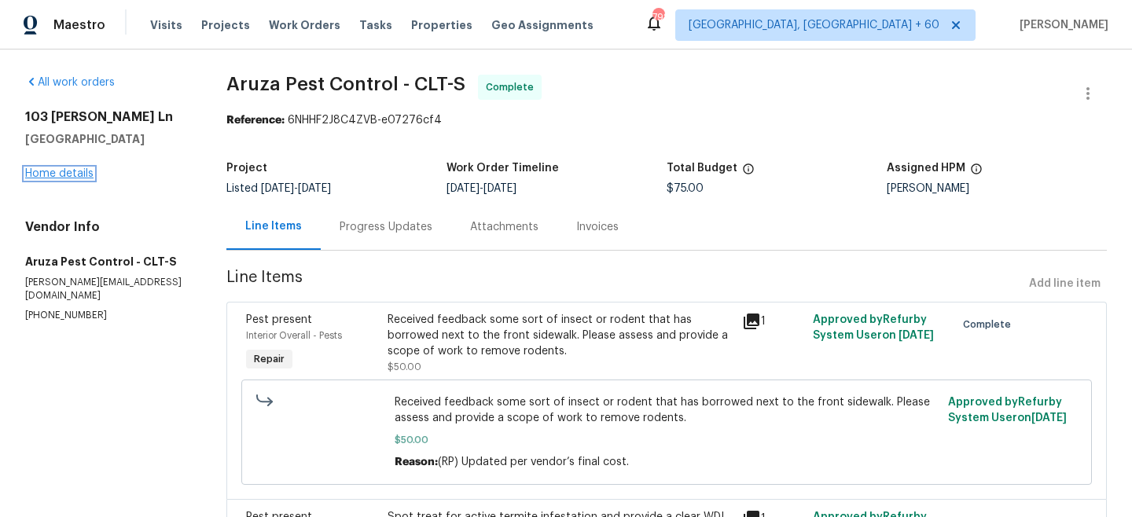
click at [53, 175] on link "Home details" at bounding box center [59, 173] width 68 height 11
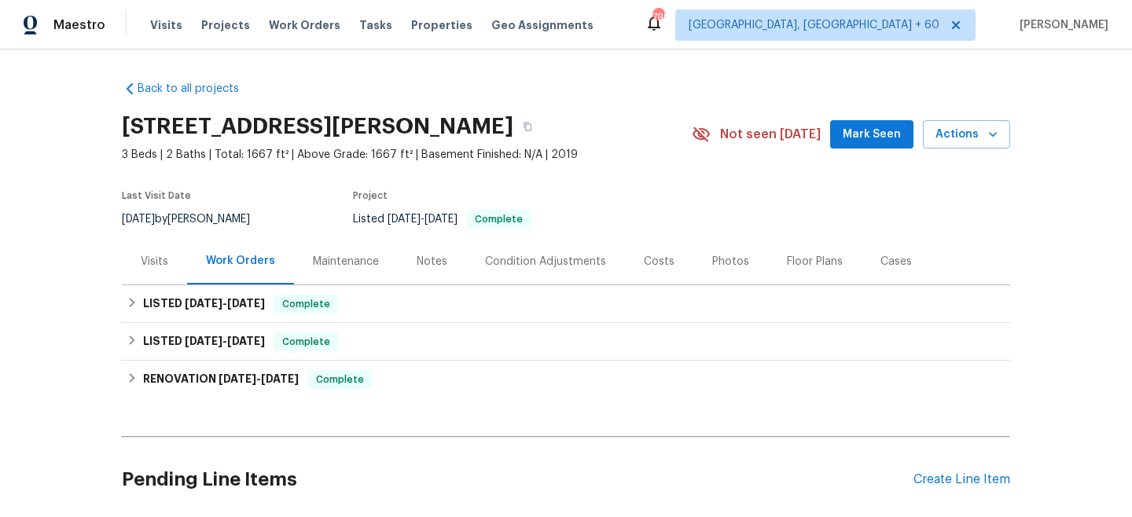
click at [345, 258] on div "Maintenance" at bounding box center [346, 262] width 66 height 16
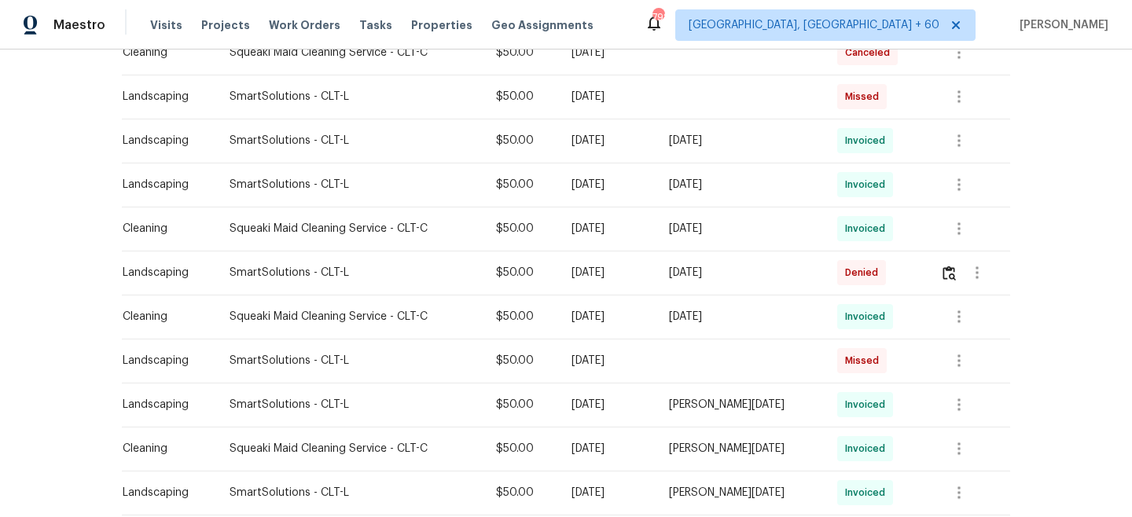
scroll to position [556, 0]
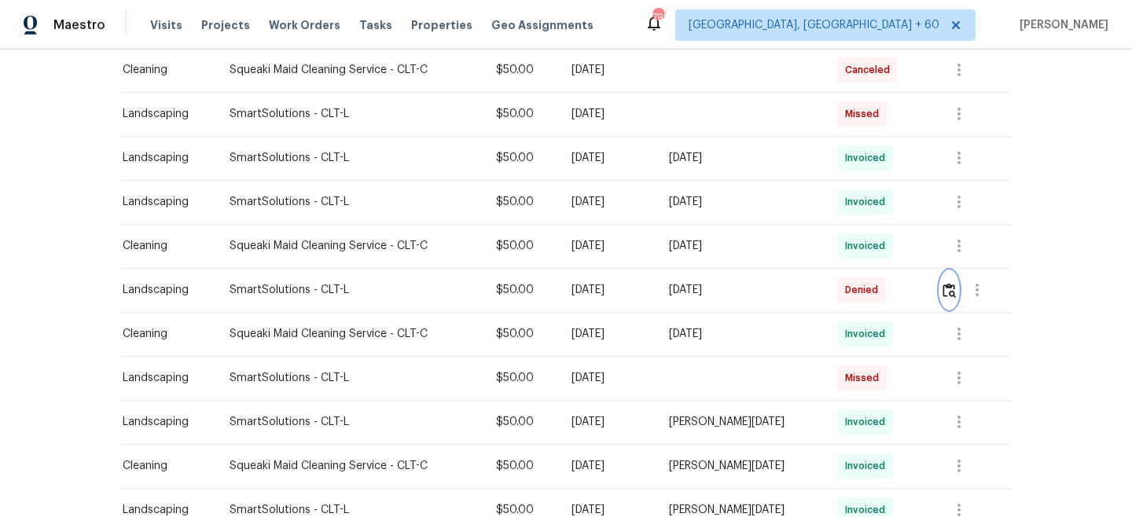
click at [950, 290] on img "button" at bounding box center [949, 290] width 13 height 15
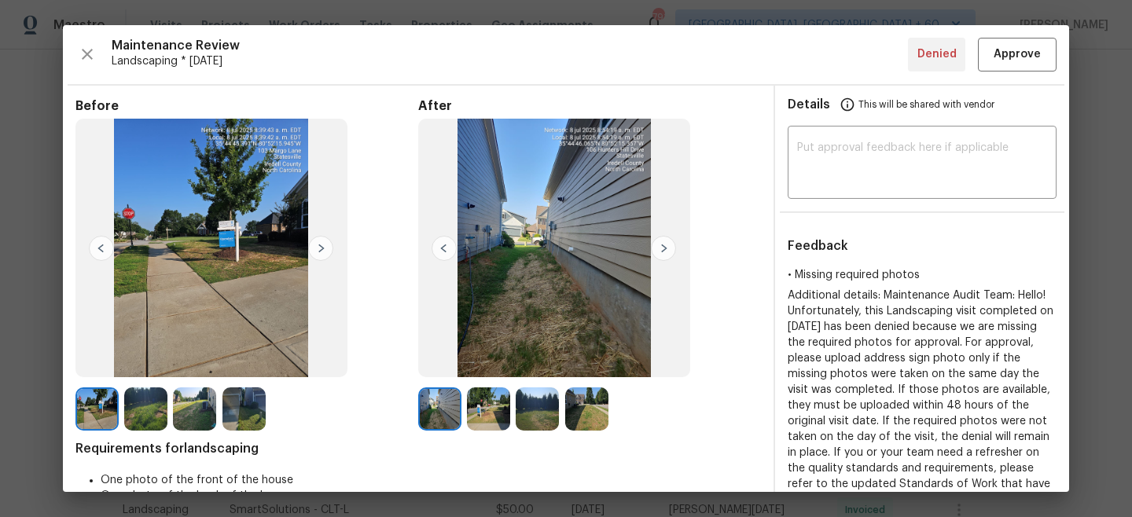
click at [132, 416] on img at bounding box center [145, 409] width 43 height 43
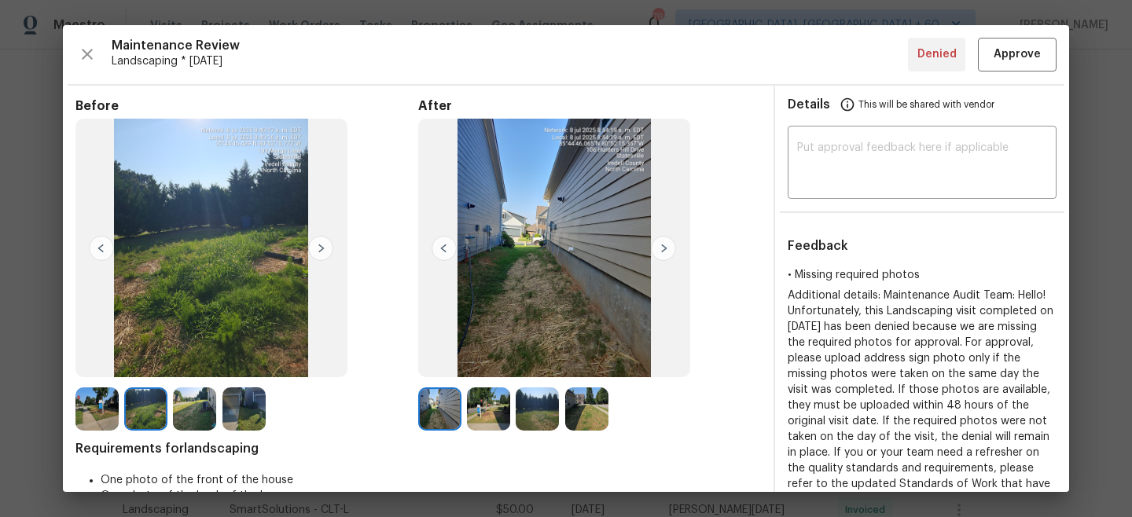
click at [474, 418] on img at bounding box center [488, 409] width 43 height 43
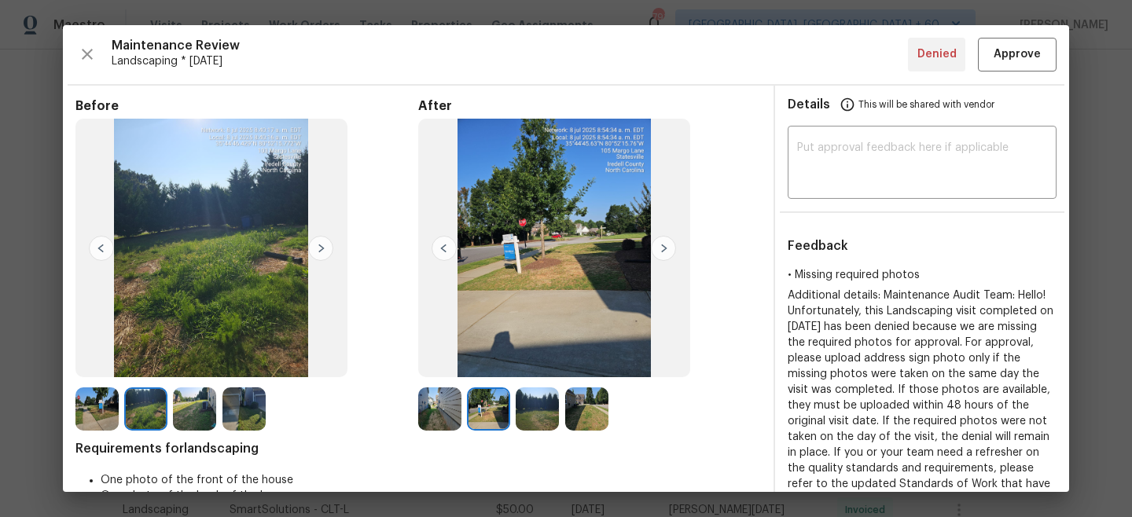
click at [530, 416] on img at bounding box center [537, 409] width 43 height 43
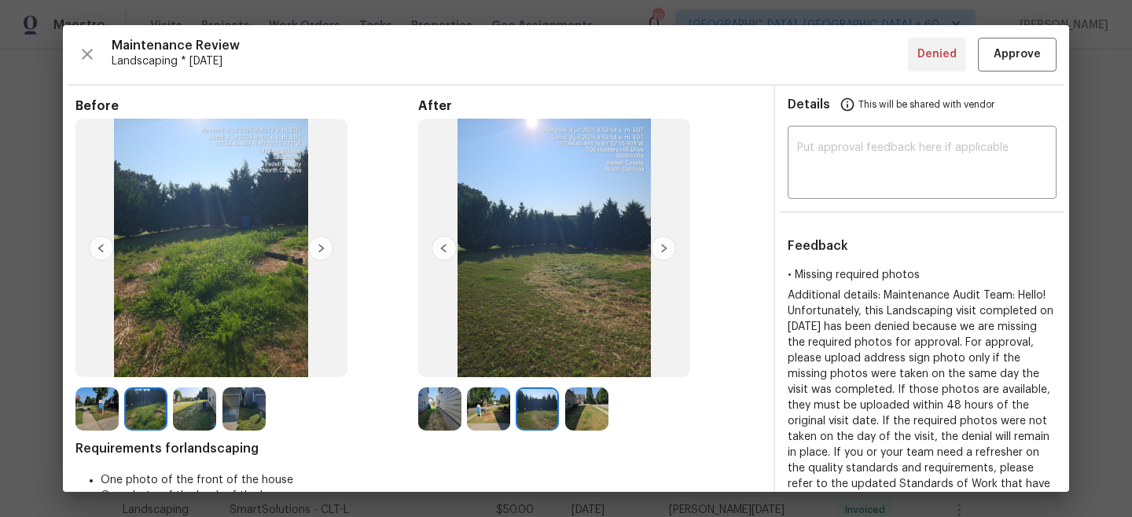
click at [587, 418] on img at bounding box center [586, 409] width 43 height 43
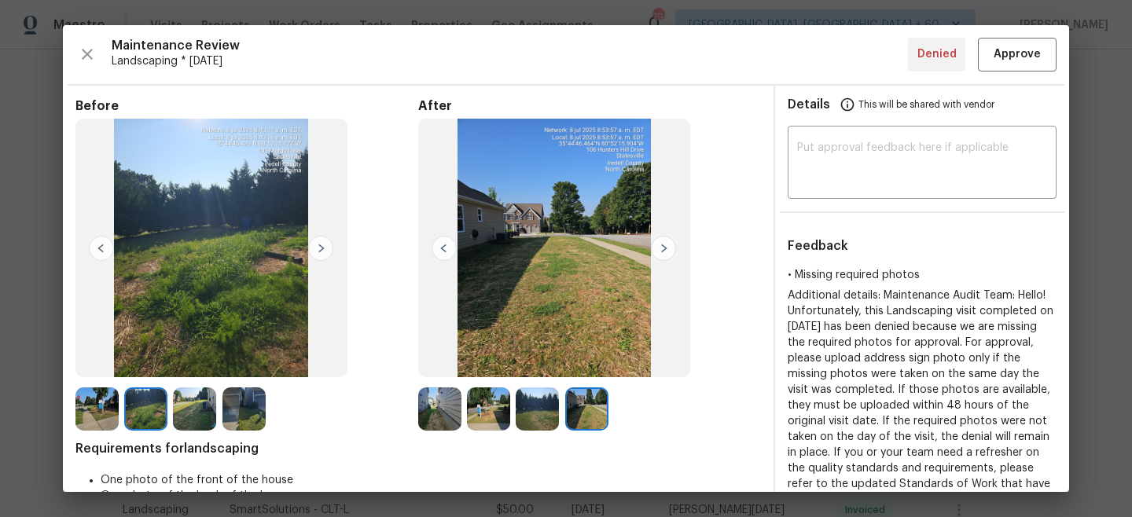
click at [446, 411] on img at bounding box center [439, 409] width 43 height 43
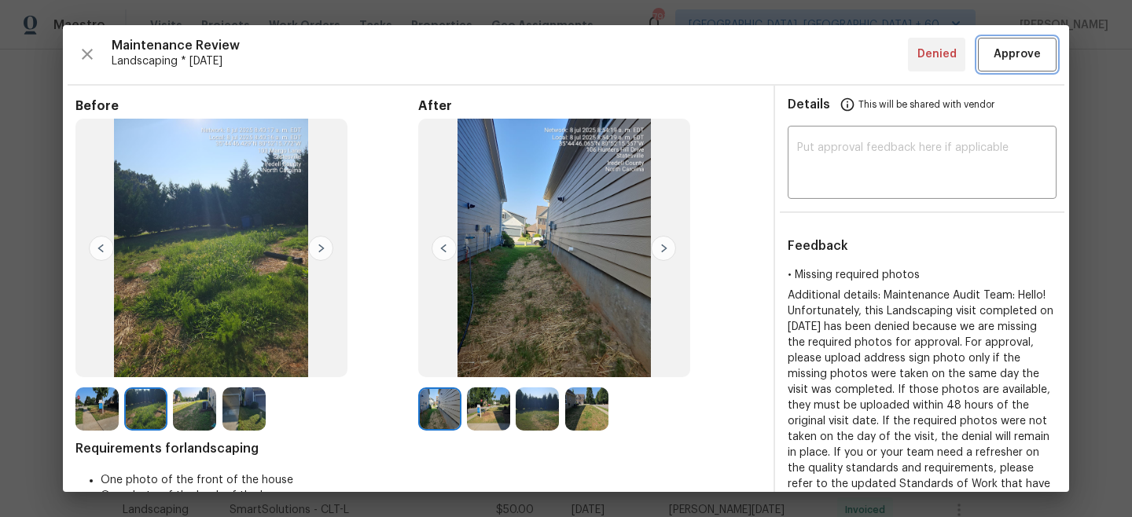
click at [1037, 50] on span "Approve" at bounding box center [1017, 55] width 47 height 20
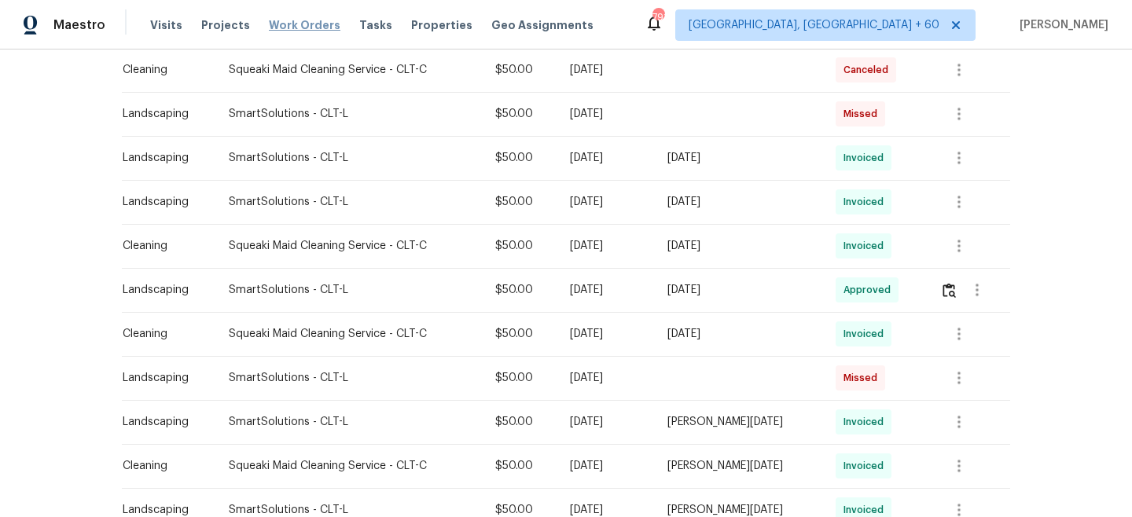
click at [287, 21] on span "Work Orders" at bounding box center [305, 25] width 72 height 16
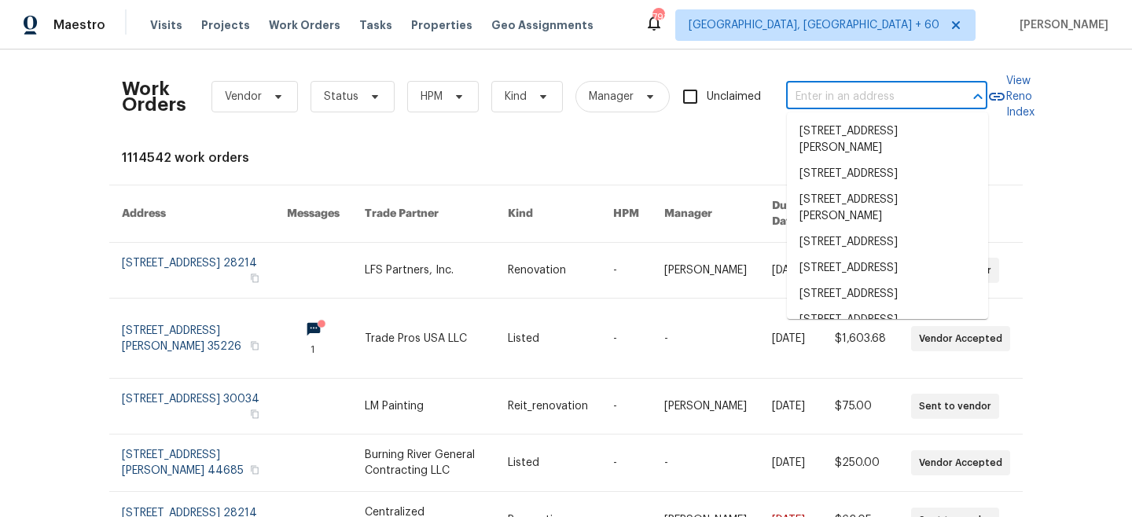
click at [830, 91] on input "text" at bounding box center [864, 97] width 157 height 24
paste input "109 Downing St"
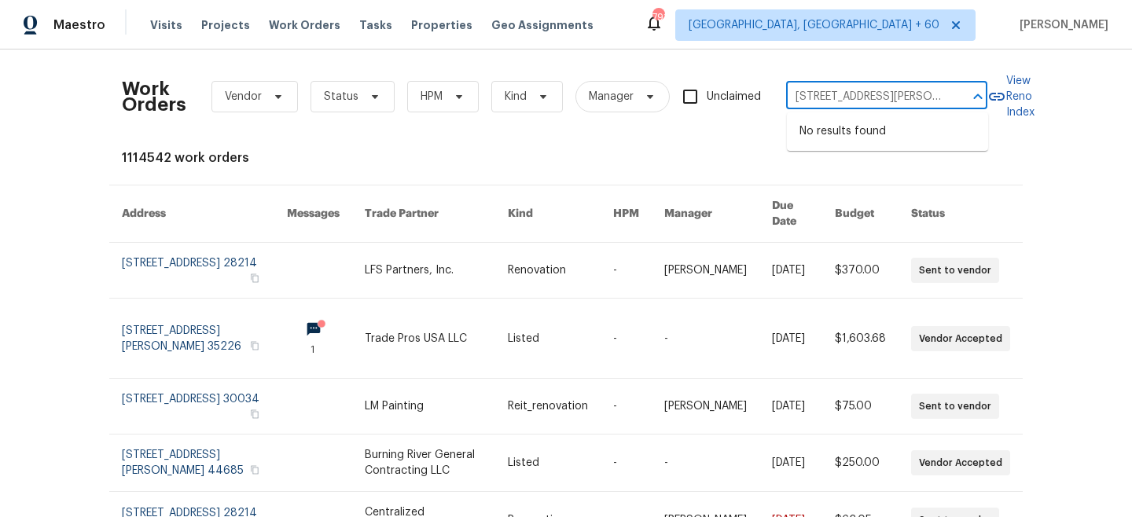
type input "109 Downing St"
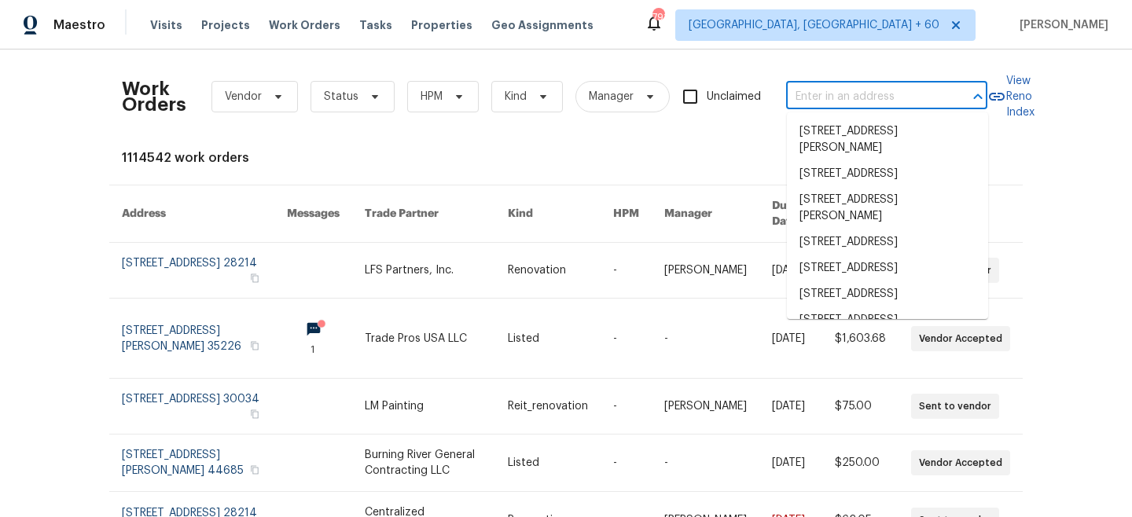
paste input "109 Downing St"
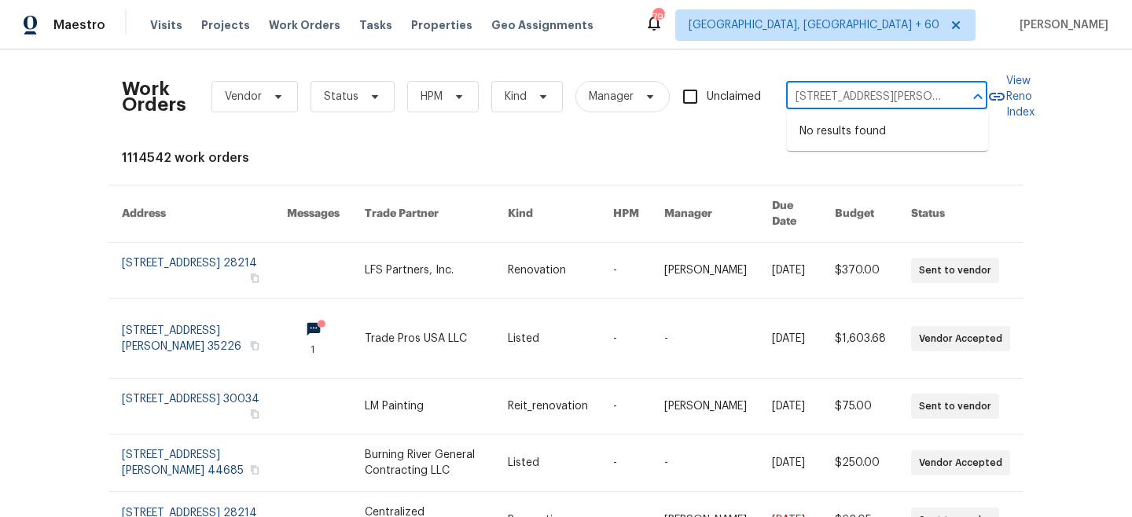
type input "109 Downing St"
click at [862, 137] on li "109 Downing St, Troutman, NC 28166" at bounding box center [887, 140] width 201 height 42
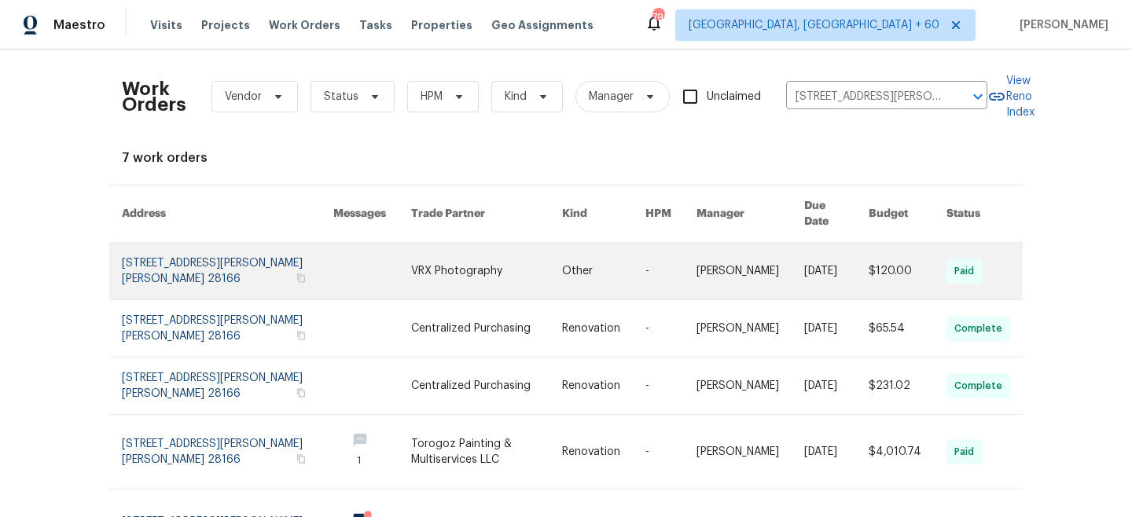
click at [556, 263] on link at bounding box center [487, 271] width 152 height 57
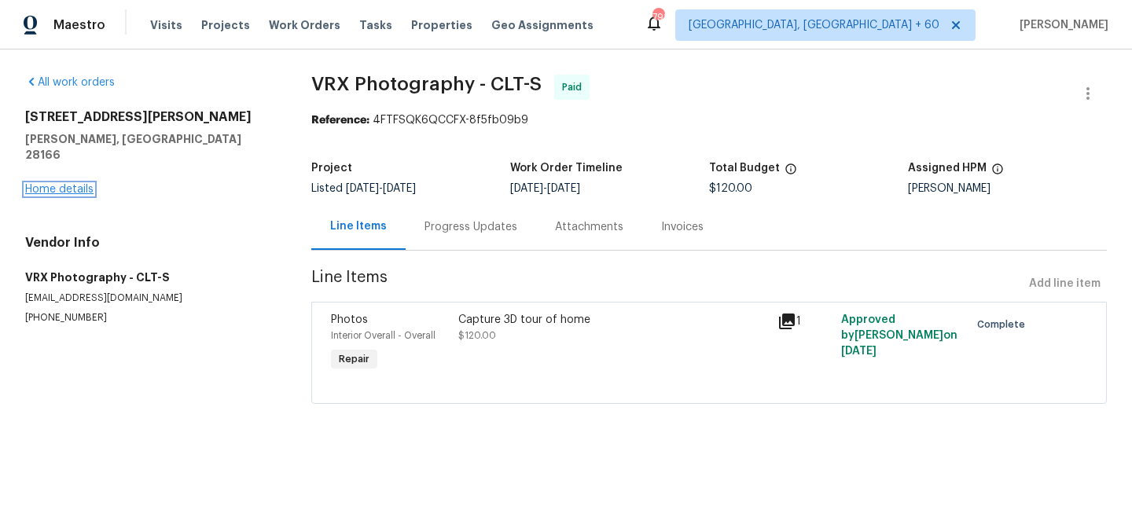
click at [78, 184] on link "Home details" at bounding box center [59, 189] width 68 height 11
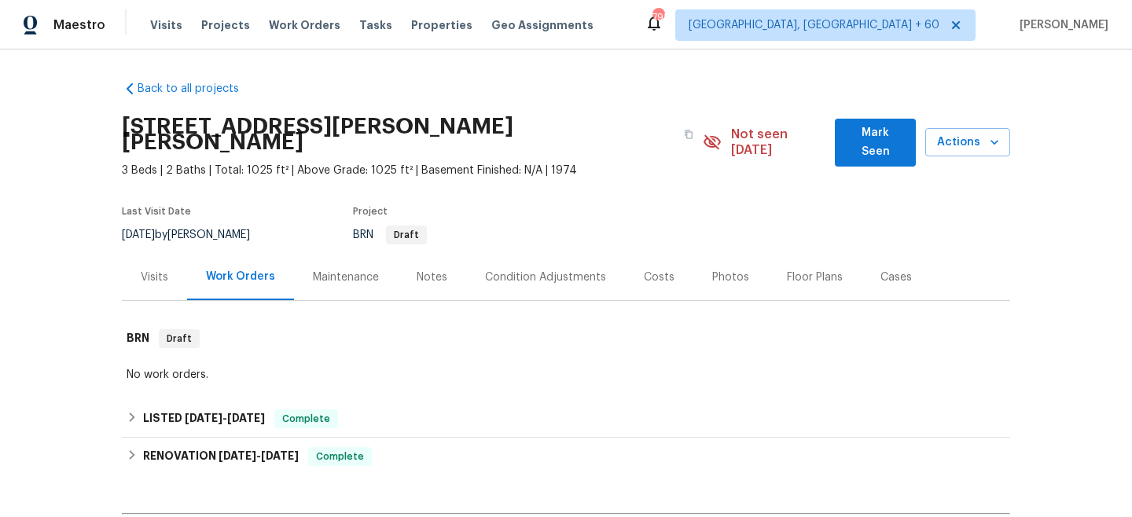
click at [333, 270] on div "Maintenance" at bounding box center [346, 278] width 66 height 16
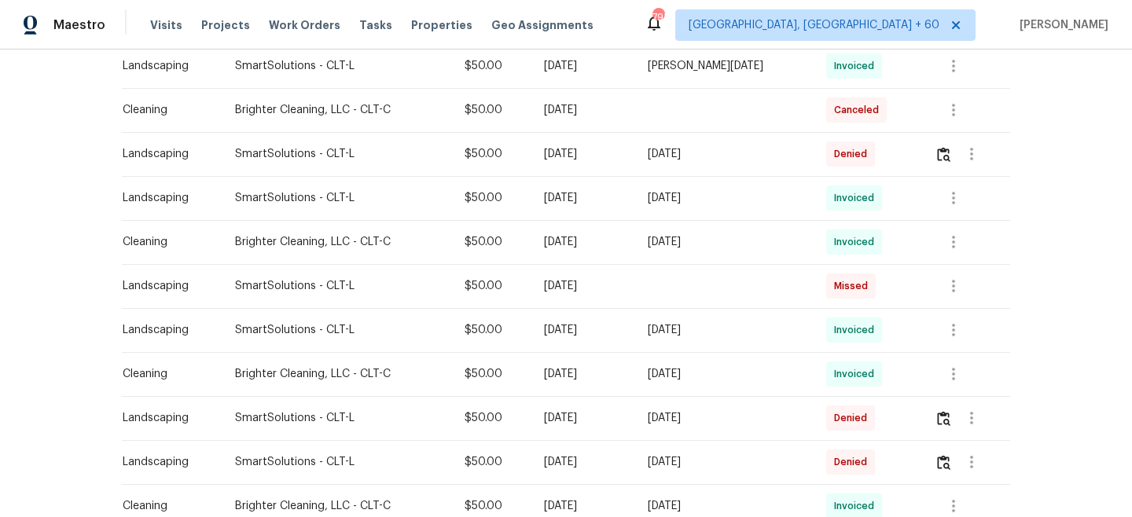
scroll to position [625, 0]
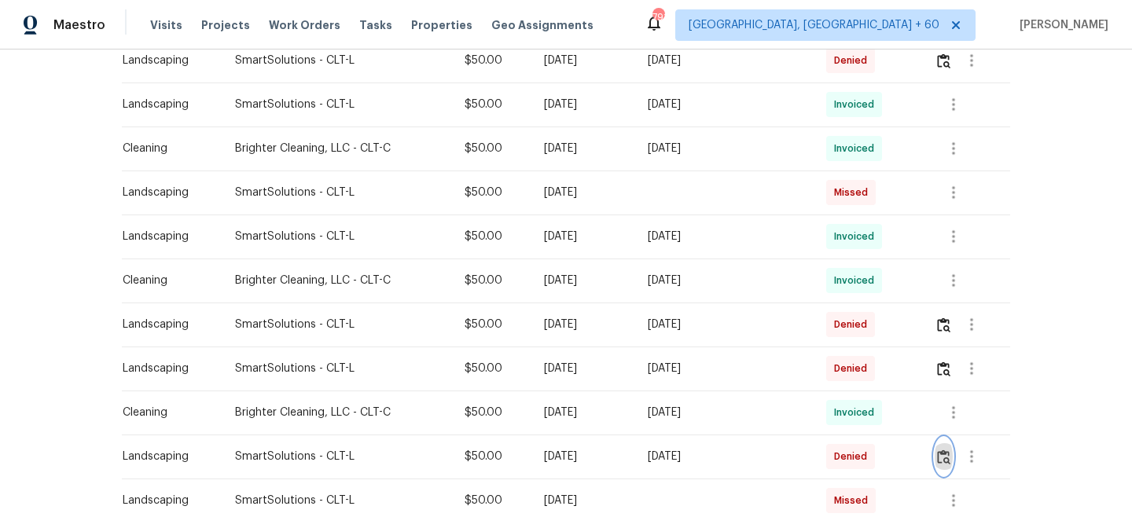
click at [946, 450] on img "button" at bounding box center [943, 457] width 13 height 15
click at [943, 362] on img "button" at bounding box center [943, 369] width 13 height 15
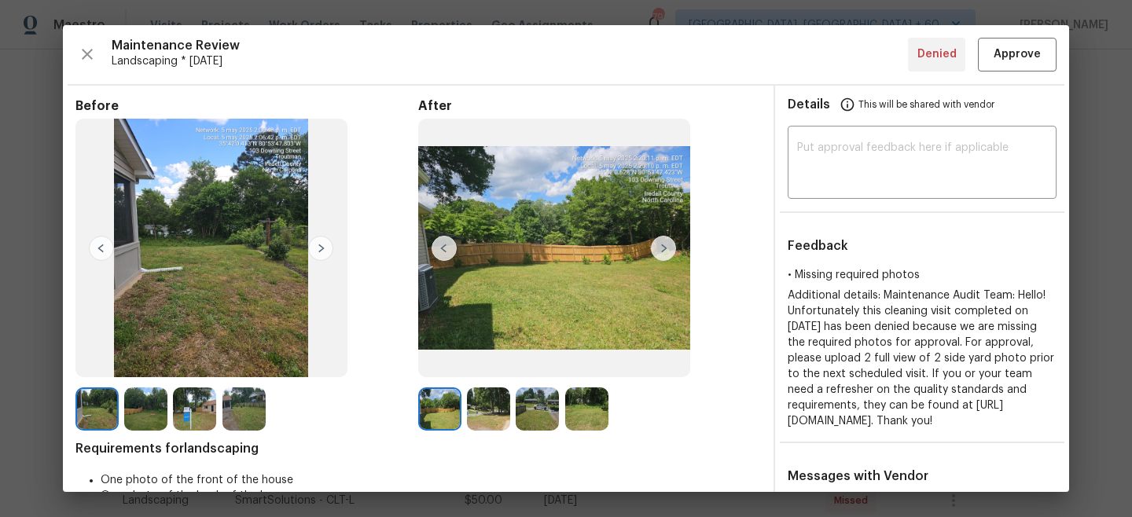
click at [321, 249] on img at bounding box center [320, 248] width 25 height 25
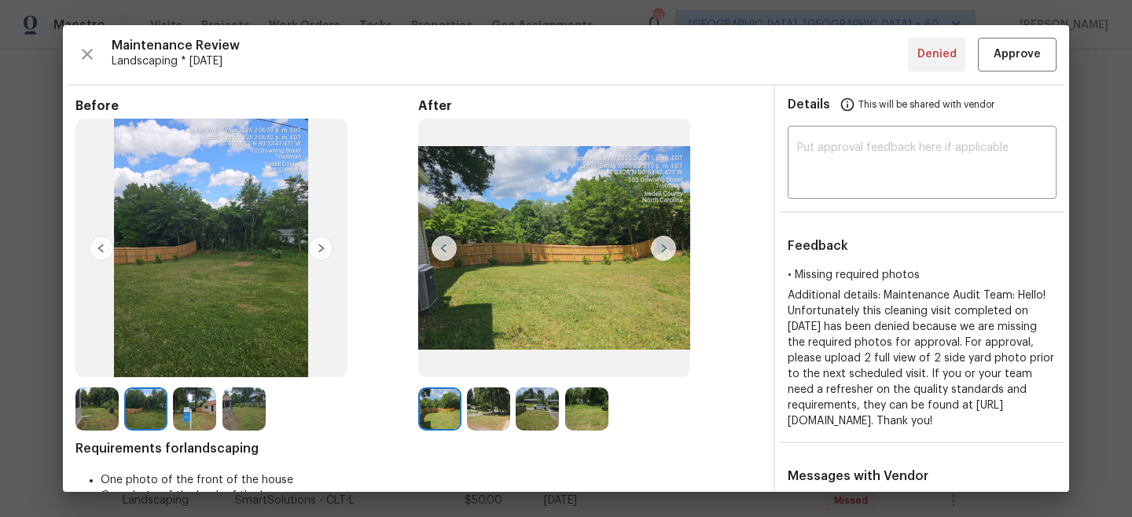
click at [321, 249] on img at bounding box center [320, 248] width 25 height 25
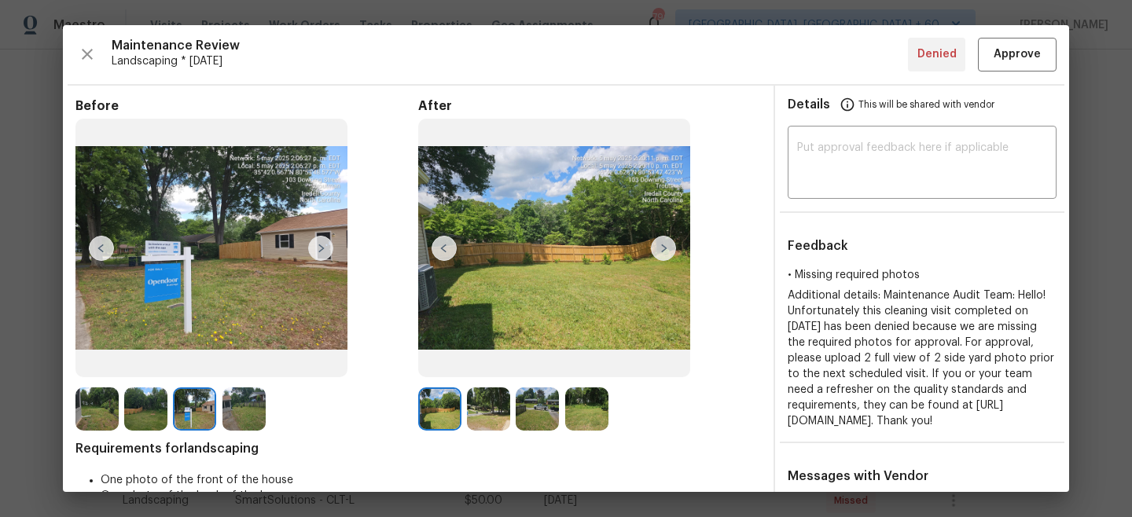
click at [668, 243] on img at bounding box center [663, 248] width 25 height 25
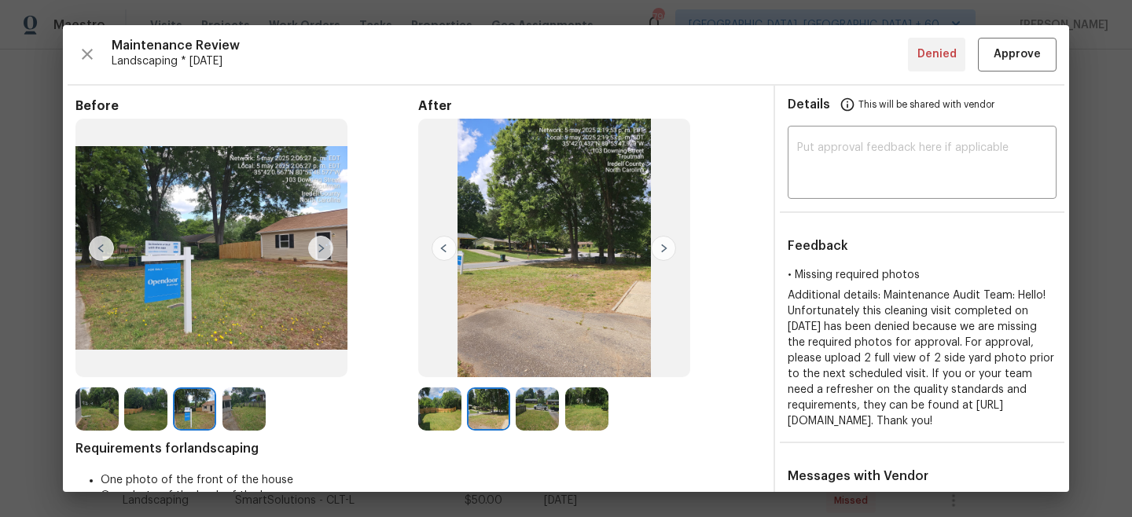
click at [668, 243] on img at bounding box center [663, 248] width 25 height 25
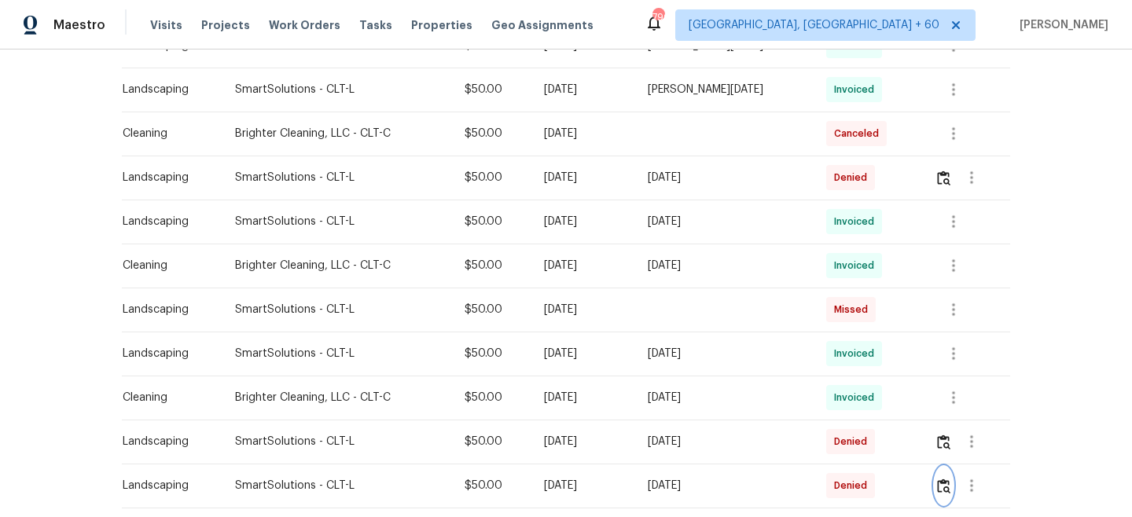
scroll to position [490, 0]
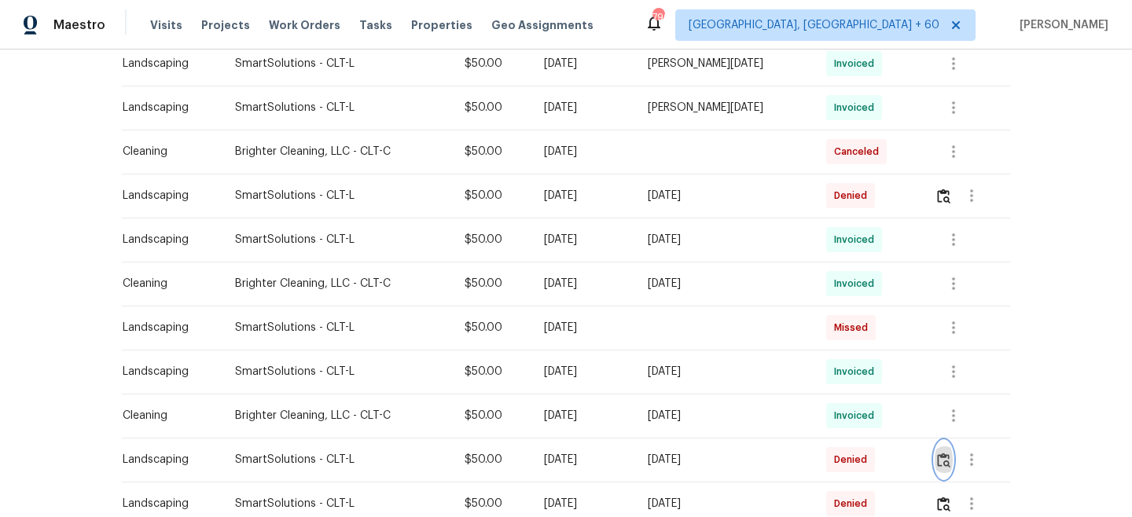
click at [948, 453] on img "button" at bounding box center [943, 460] width 13 height 15
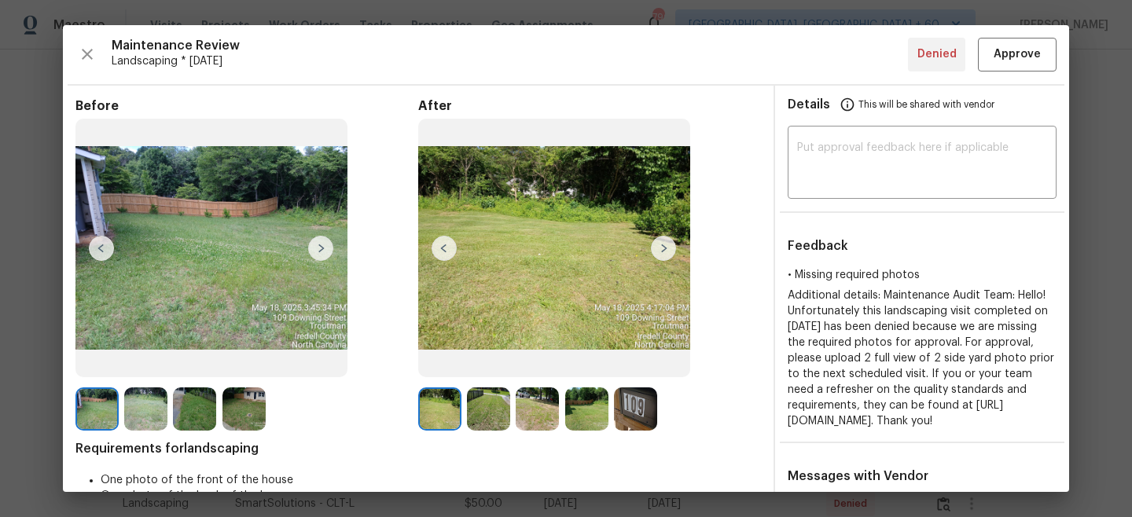
click at [674, 236] on img at bounding box center [663, 248] width 25 height 25
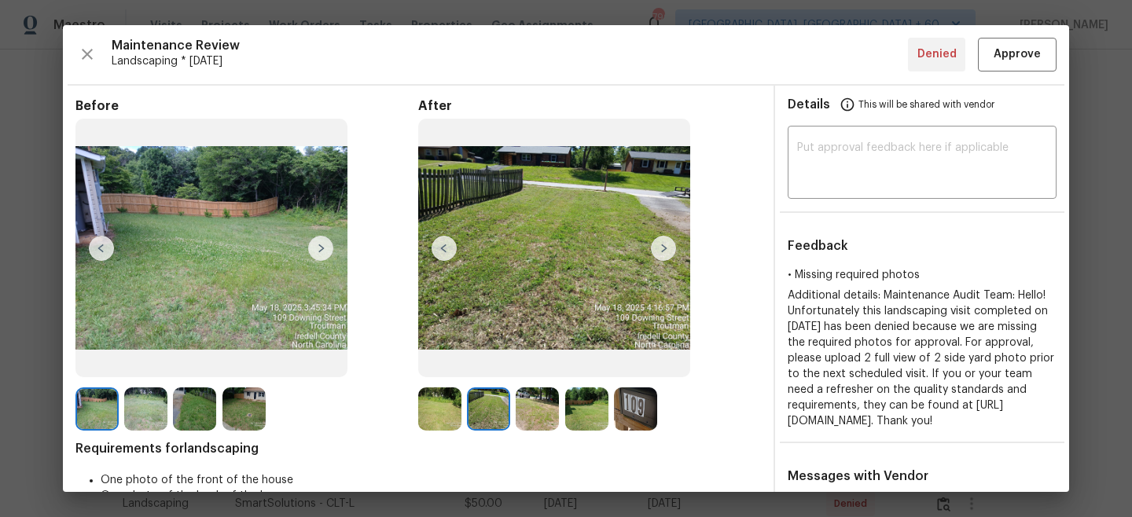
click at [672, 241] on img at bounding box center [663, 248] width 25 height 25
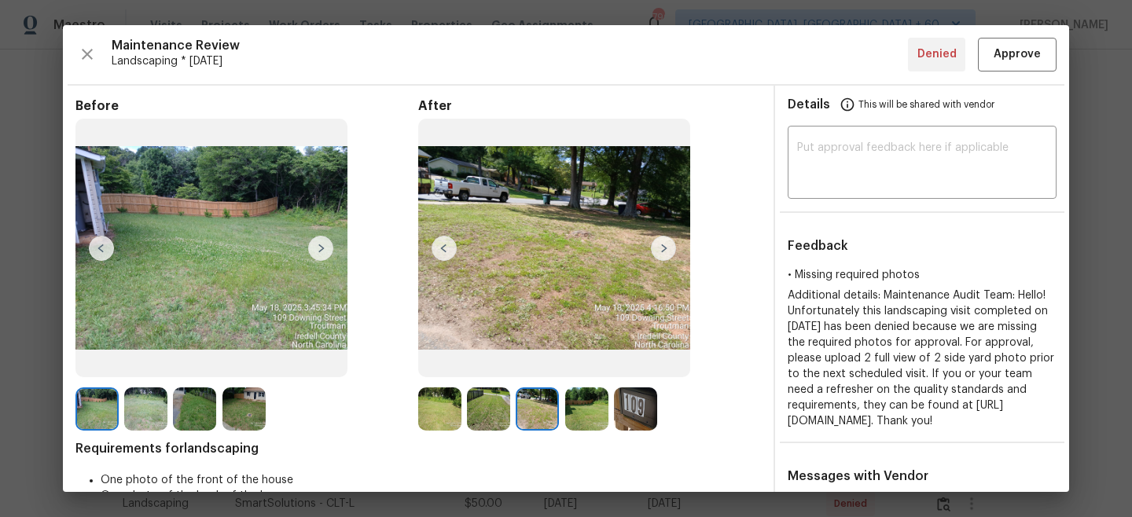
click at [672, 250] on img at bounding box center [663, 248] width 25 height 25
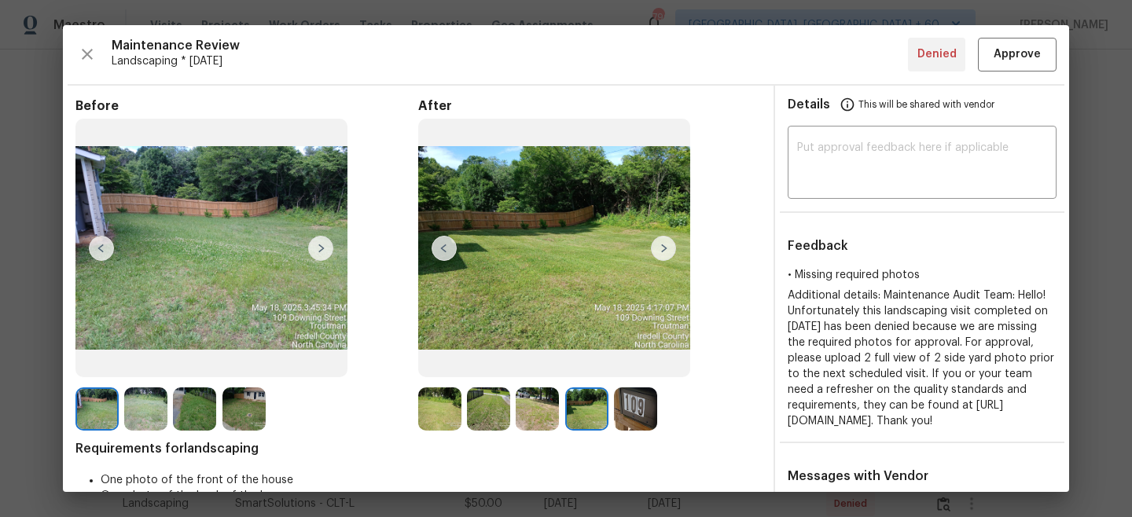
click at [668, 250] on img at bounding box center [663, 248] width 25 height 25
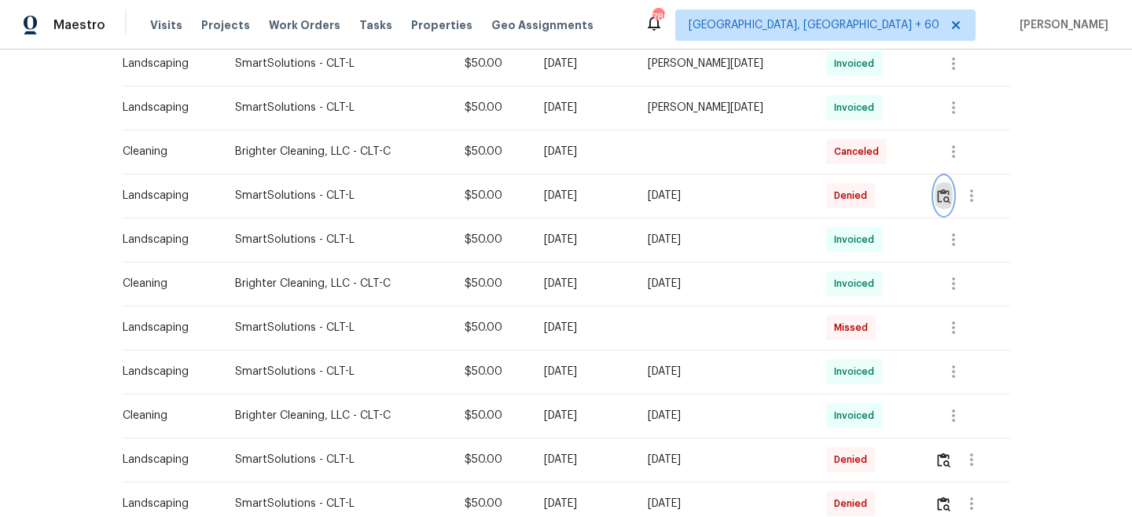
click at [948, 189] on img "button" at bounding box center [943, 196] width 13 height 15
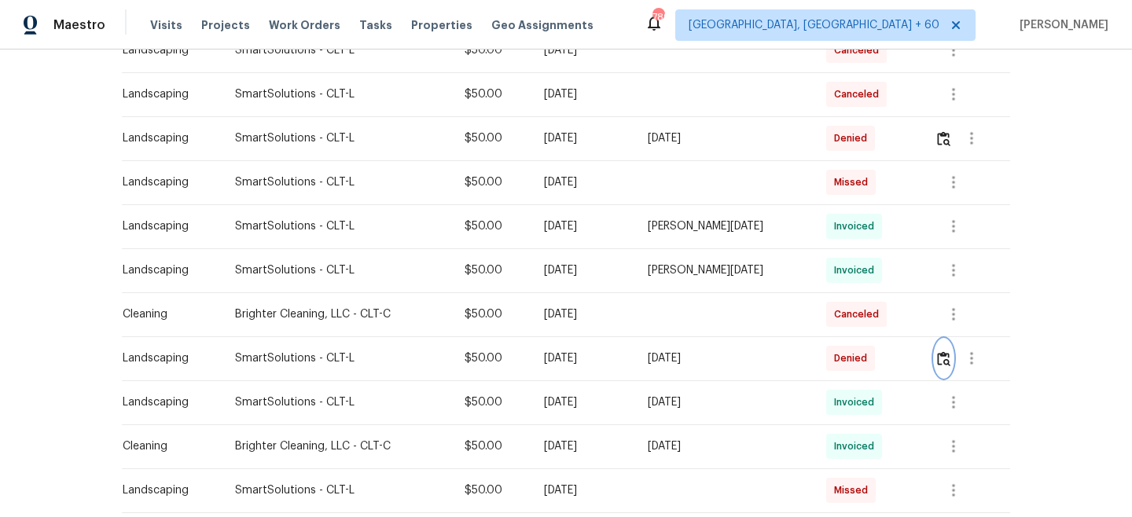
scroll to position [271, 0]
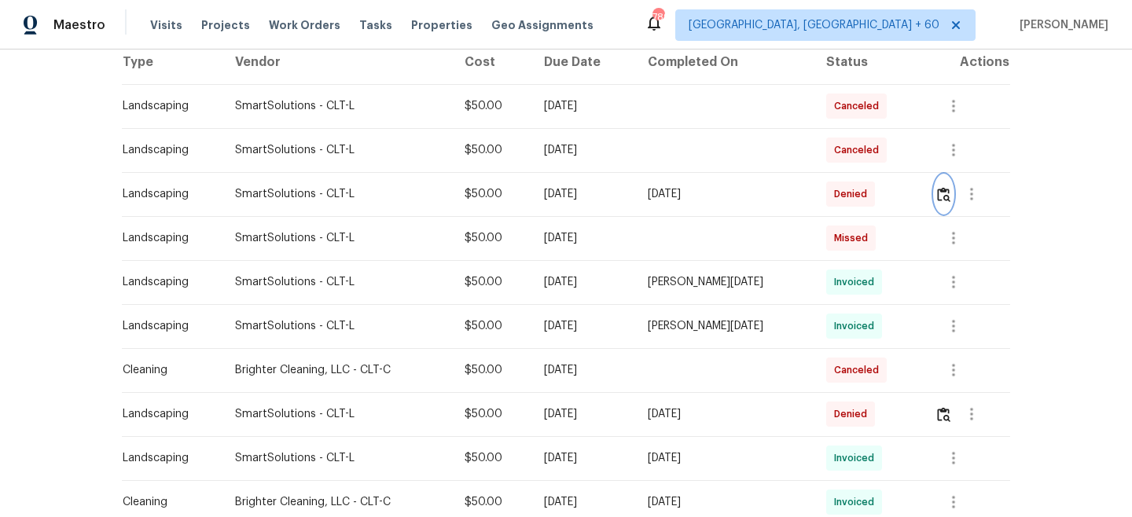
click at [940, 187] on img "button" at bounding box center [943, 194] width 13 height 15
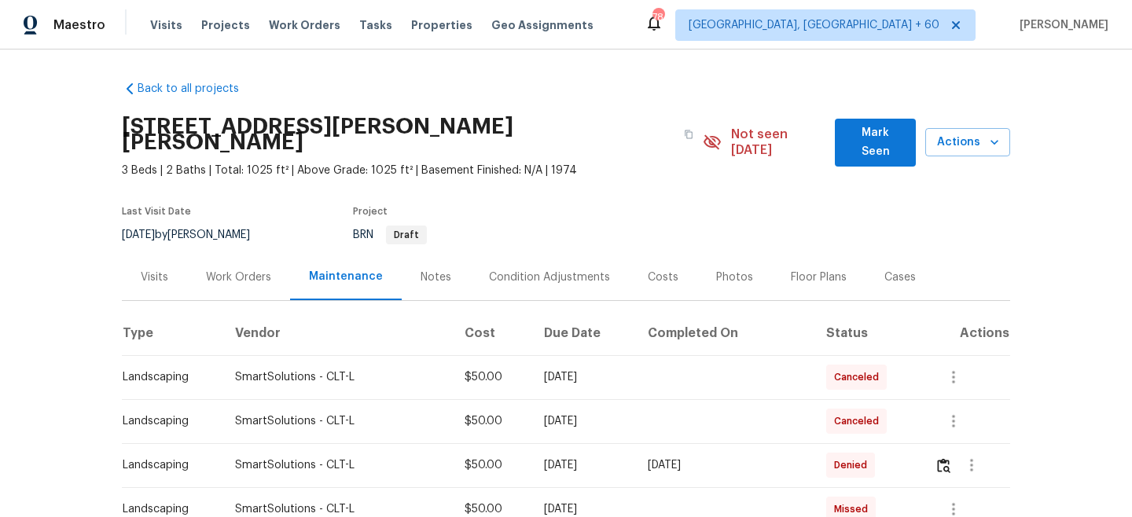
click at [221, 273] on div "Work Orders" at bounding box center [238, 277] width 103 height 46
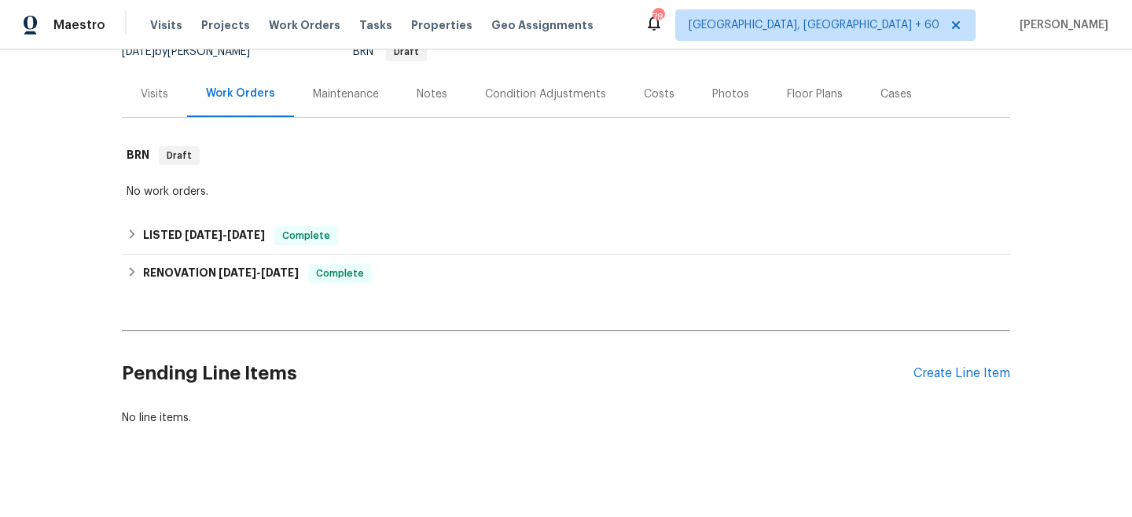
scroll to position [182, 0]
click at [937, 367] on div "Create Line Item" at bounding box center [962, 374] width 97 height 15
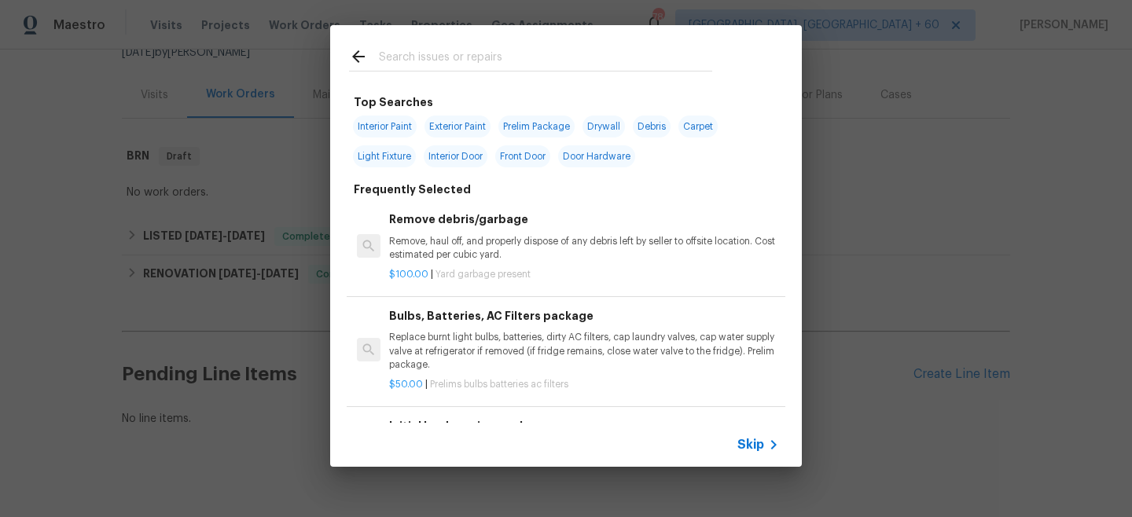
click at [734, 447] on div "Skip" at bounding box center [566, 445] width 472 height 44
click at [746, 446] on span "Skip" at bounding box center [751, 445] width 27 height 16
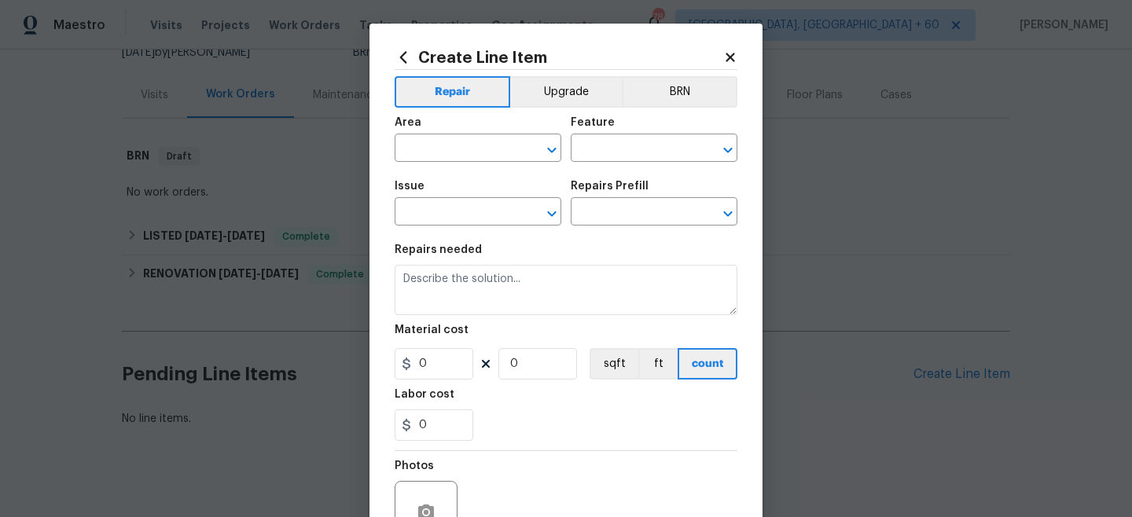
click at [446, 164] on span "Area ​" at bounding box center [478, 140] width 167 height 64
click at [433, 154] on input "text" at bounding box center [456, 150] width 123 height 24
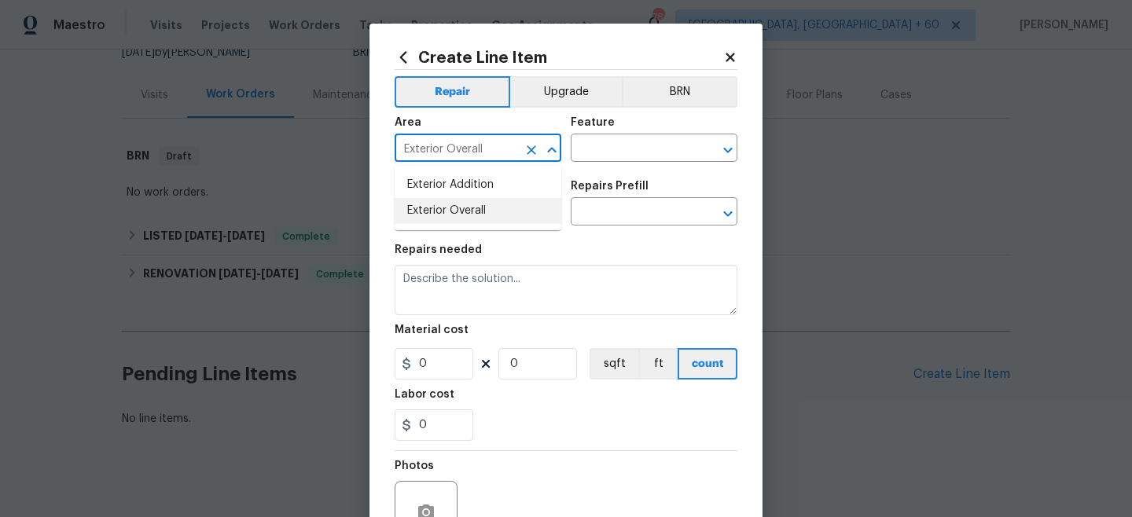
type input "Exterior Overall"
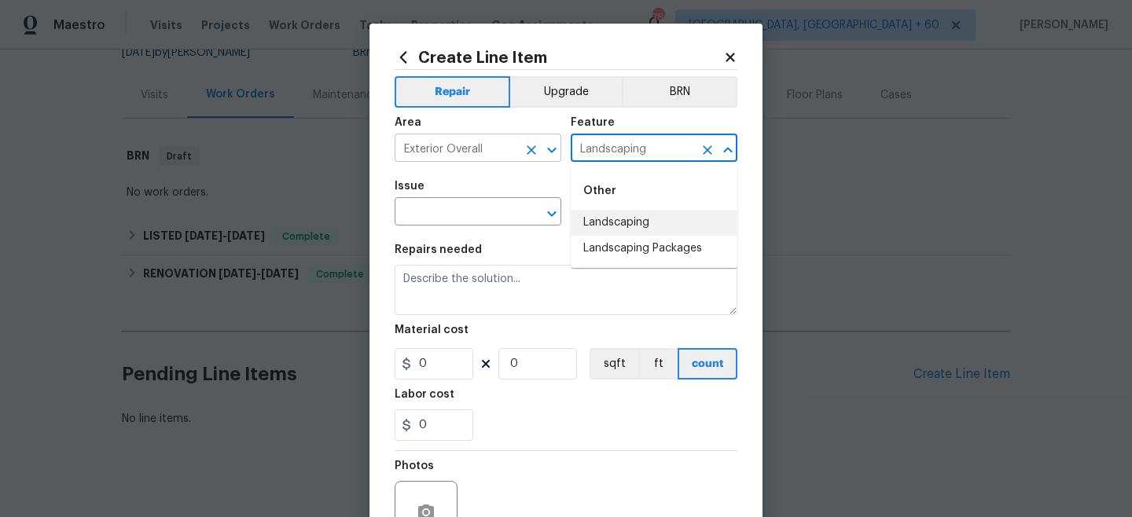
type input "Landscaping"
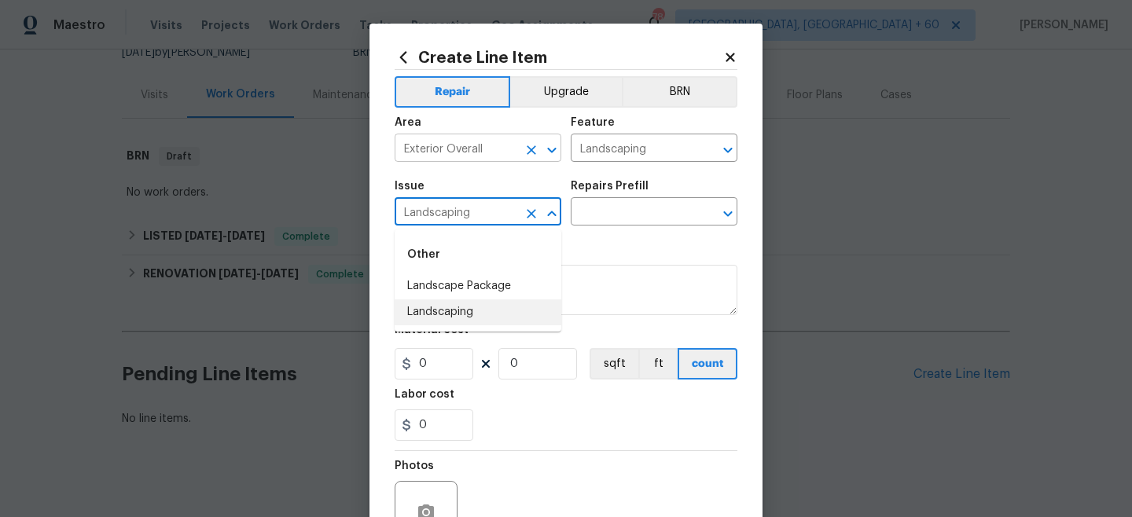
type input "Landscaping"
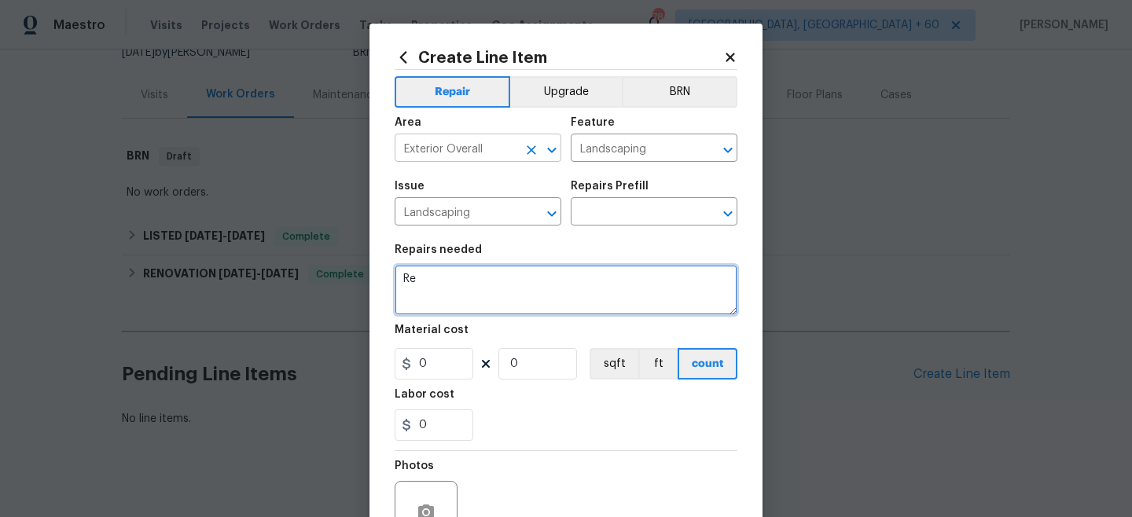
type textarea "R"
type textarea "Landscaping Denial Reversals for 5 properties"
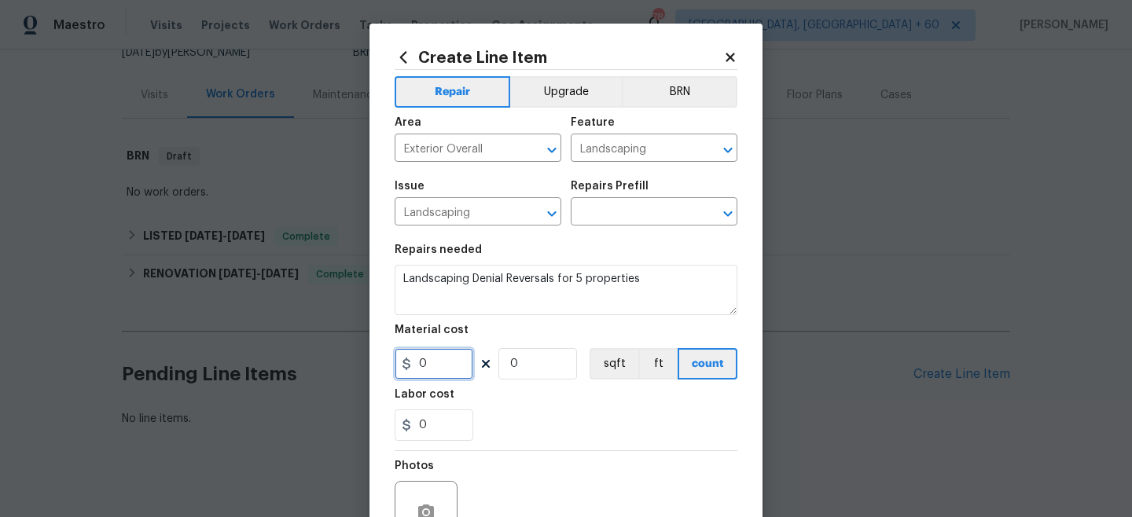
click at [428, 365] on input "0" at bounding box center [434, 363] width 79 height 31
type input "250"
click at [515, 433] on div "0" at bounding box center [566, 425] width 343 height 31
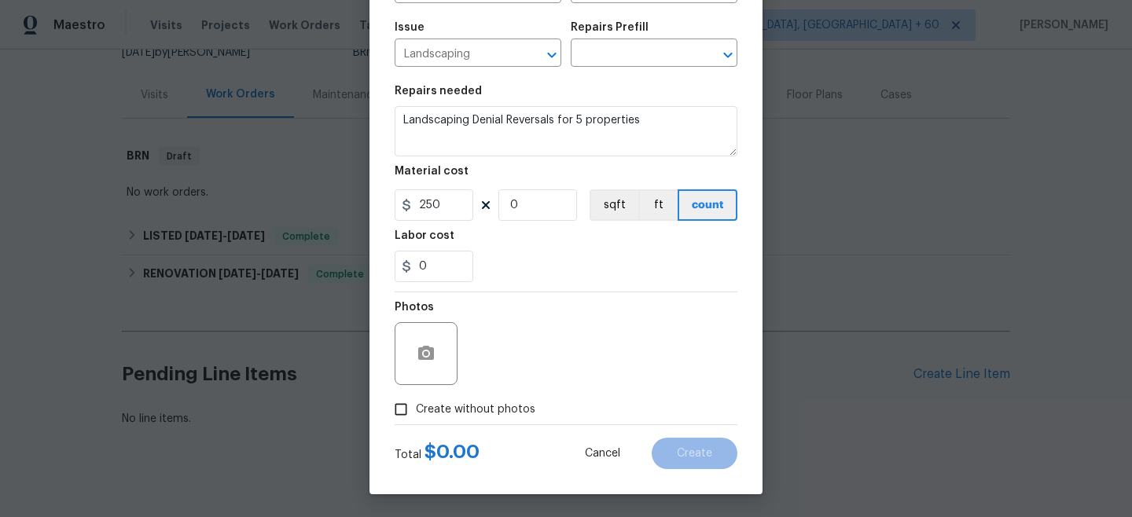
scroll to position [160, 0]
click at [464, 409] on span "Create without photos" at bounding box center [476, 409] width 120 height 17
click at [416, 409] on input "Create without photos" at bounding box center [401, 409] width 30 height 30
checkbox input "true"
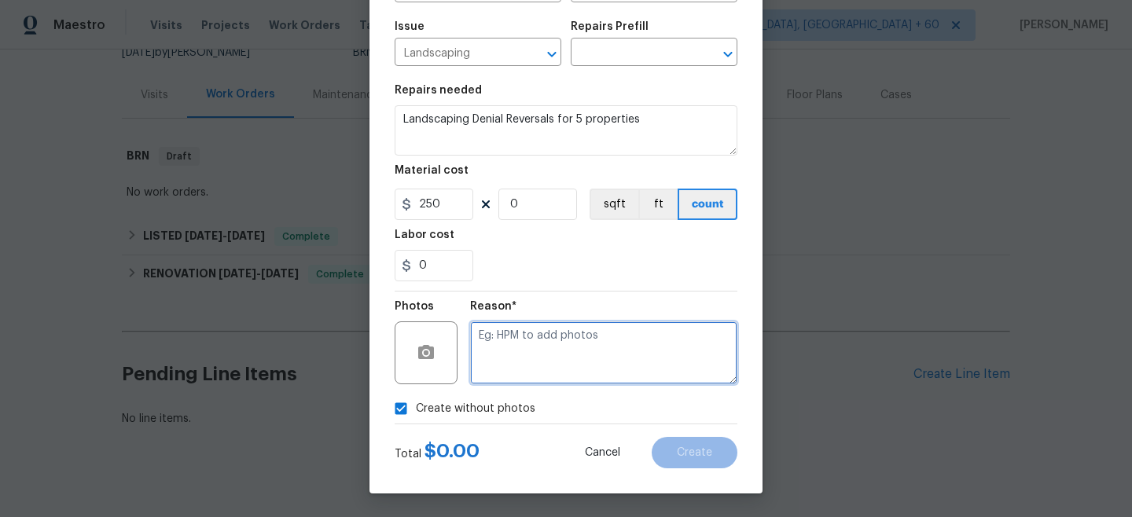
click at [523, 363] on textarea at bounding box center [603, 353] width 267 height 63
type textarea "/"
type textarea "n/a"
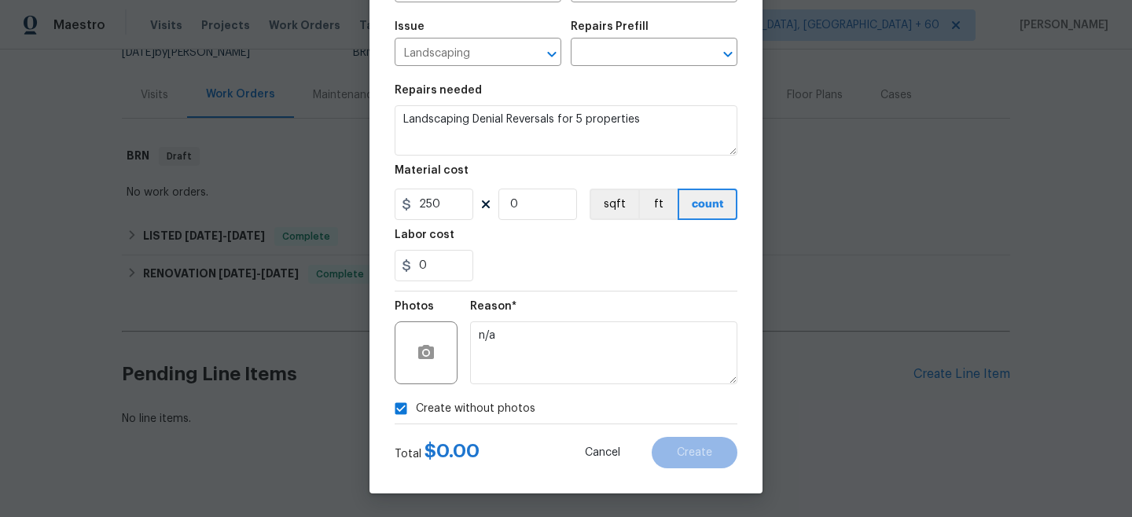
scroll to position [0, 0]
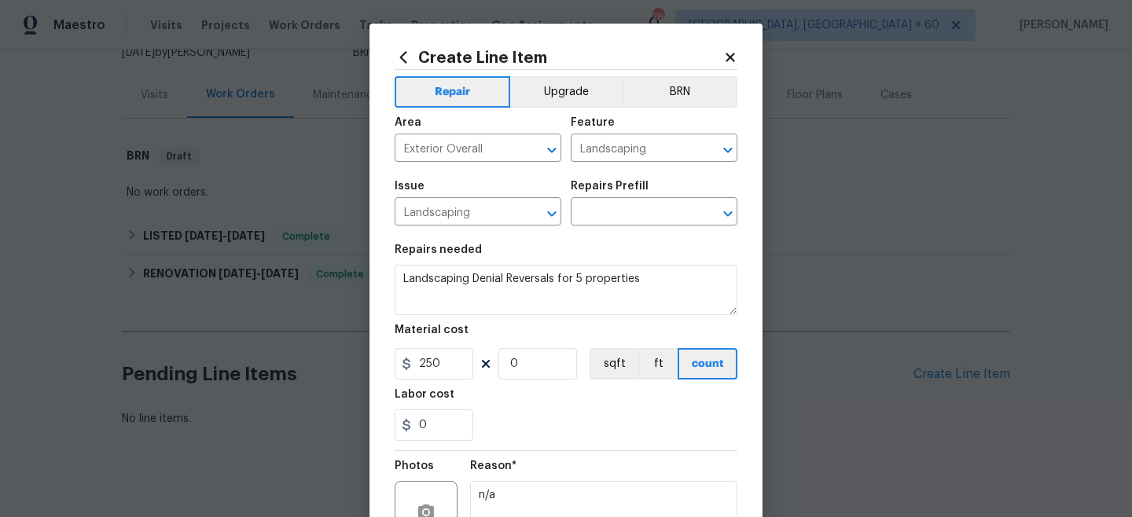
click at [640, 229] on div "Issue Landscaping ​ Repairs Prefill ​" at bounding box center [566, 203] width 343 height 64
click at [634, 212] on input "text" at bounding box center [632, 213] width 123 height 24
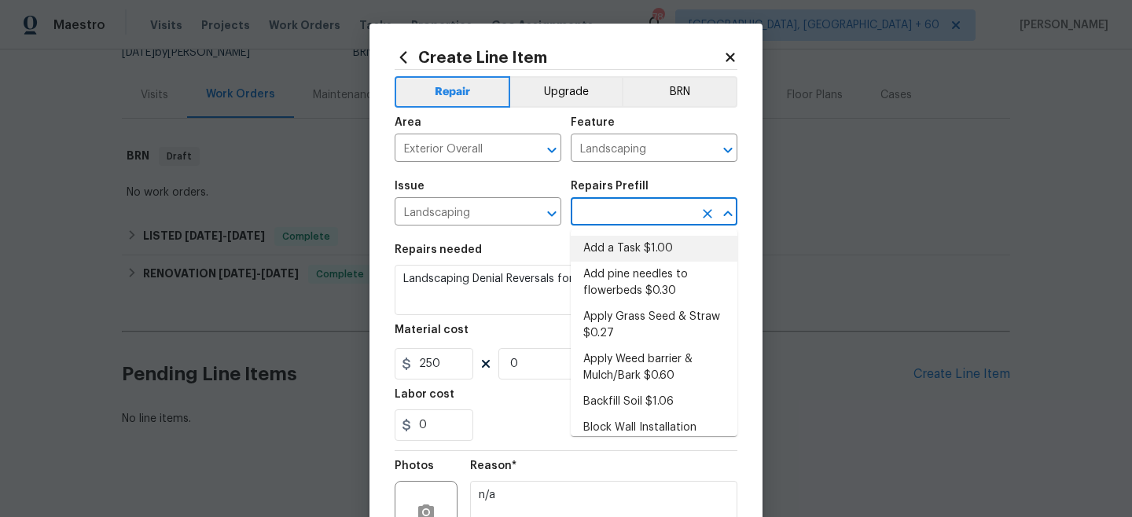
click at [629, 242] on li "Add a Task $1.00" at bounding box center [654, 249] width 167 height 26
type input "Add a Task $1.00"
type textarea "HPM to detail"
type input "1"
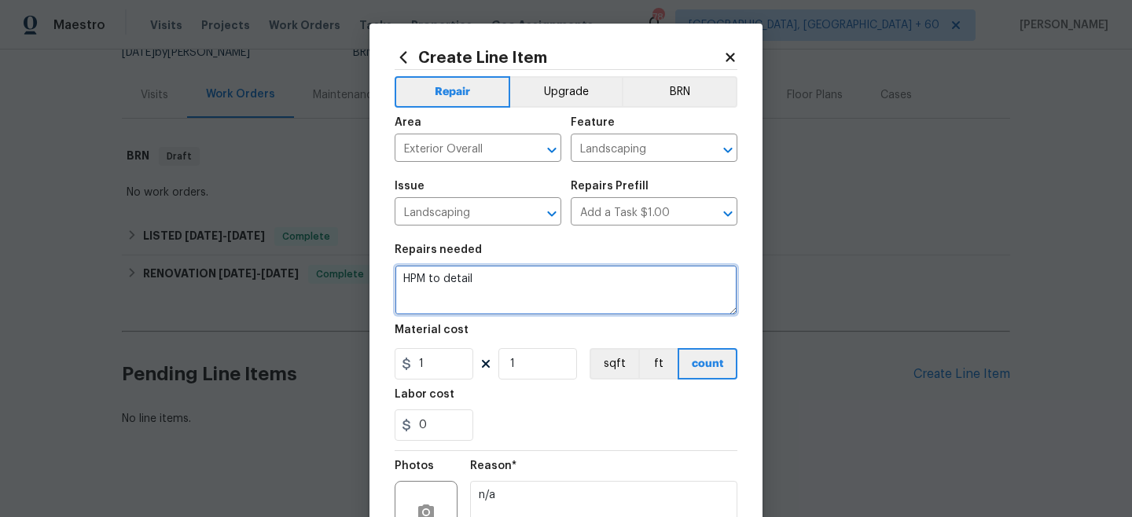
click at [585, 291] on textarea "HPM to detail" at bounding box center [566, 290] width 343 height 50
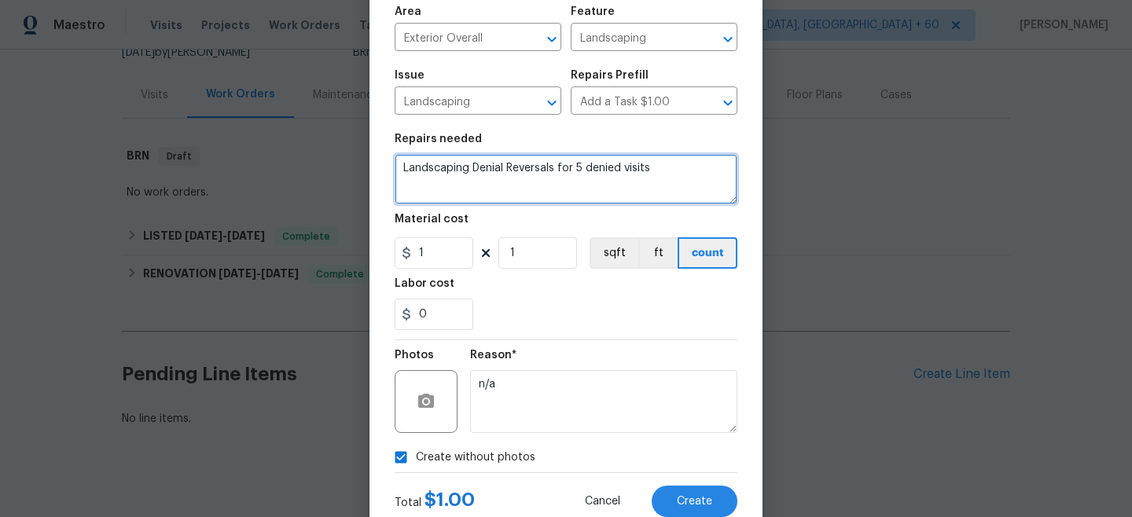
scroll to position [160, 0]
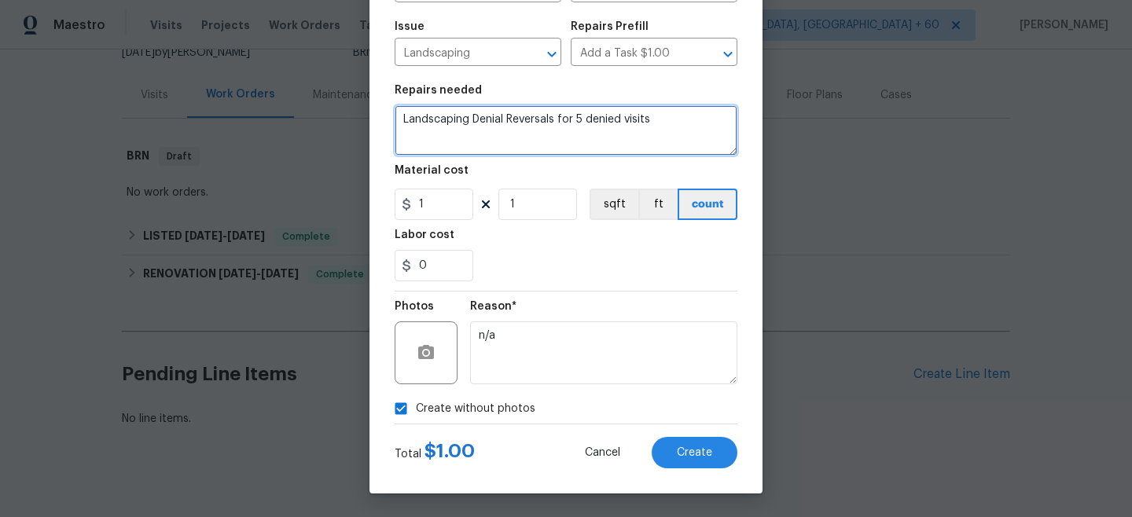
type textarea "Landscaping Denial Reversals for 5 denied visits"
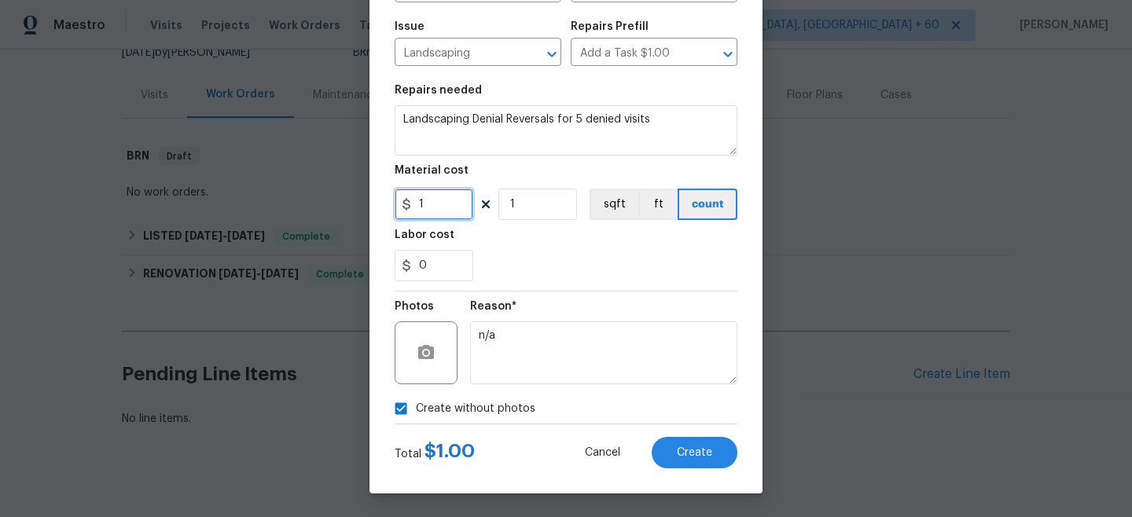
click at [430, 207] on input "1" at bounding box center [434, 204] width 79 height 31
type input "250"
click at [664, 415] on div "Create without photos" at bounding box center [566, 409] width 343 height 30
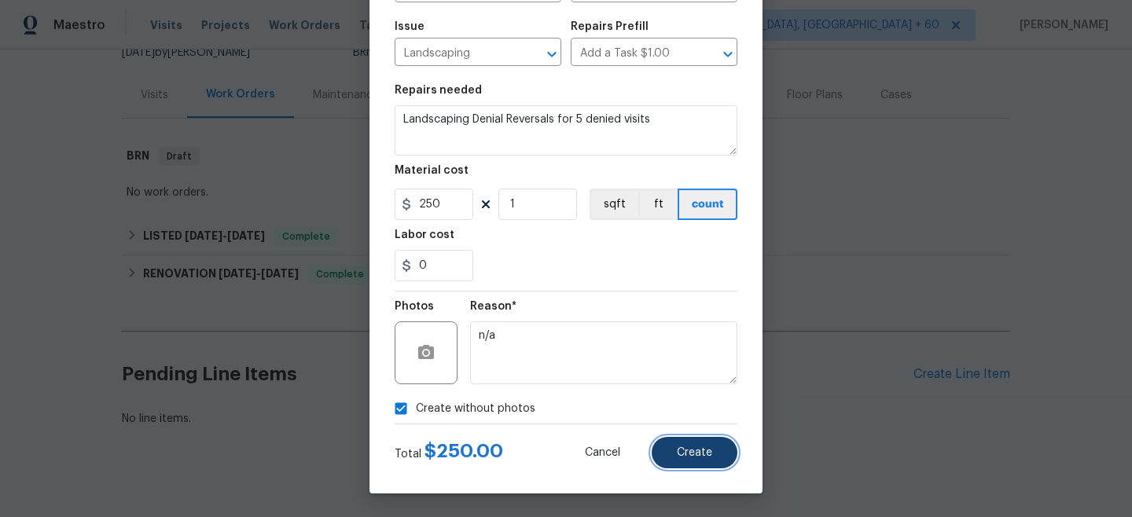
click at [677, 443] on button "Create" at bounding box center [695, 452] width 86 height 31
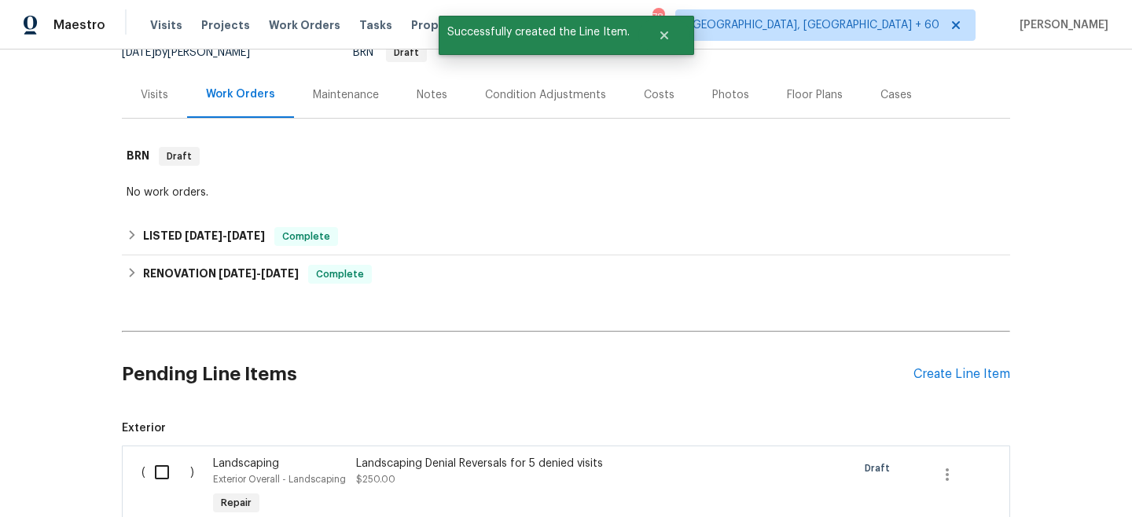
click at [167, 456] on input "checkbox" at bounding box center [167, 472] width 45 height 33
checkbox input "true"
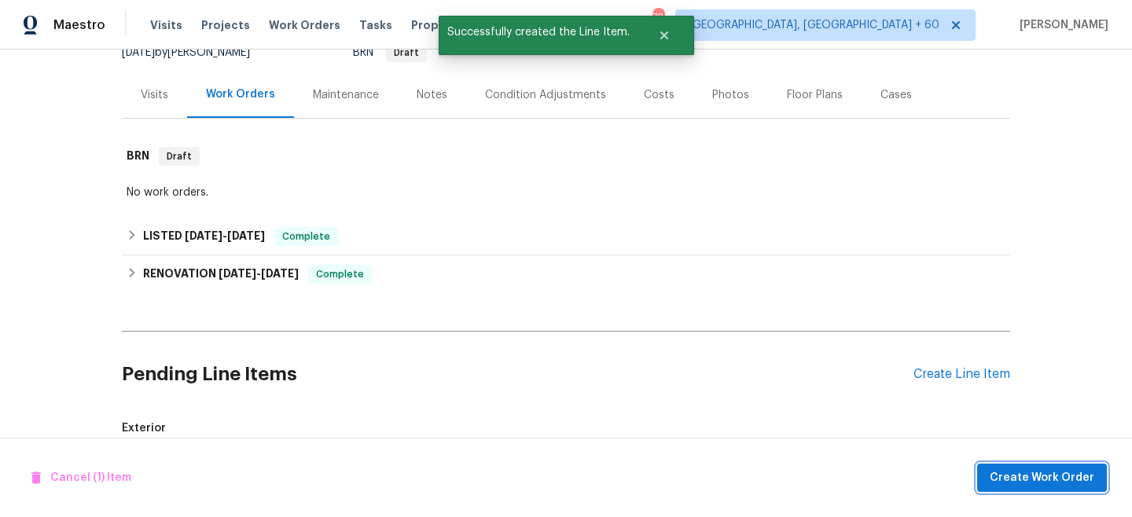
click at [1102, 471] on button "Create Work Order" at bounding box center [1042, 478] width 130 height 29
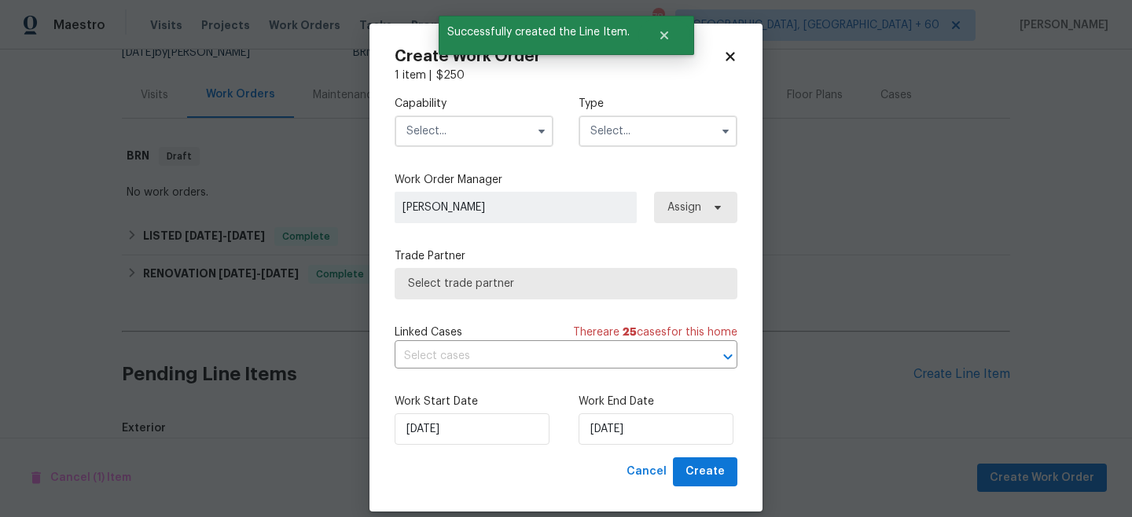
click at [646, 115] on div "Type" at bounding box center [658, 121] width 159 height 51
click at [643, 136] on input "text" at bounding box center [658, 131] width 159 height 31
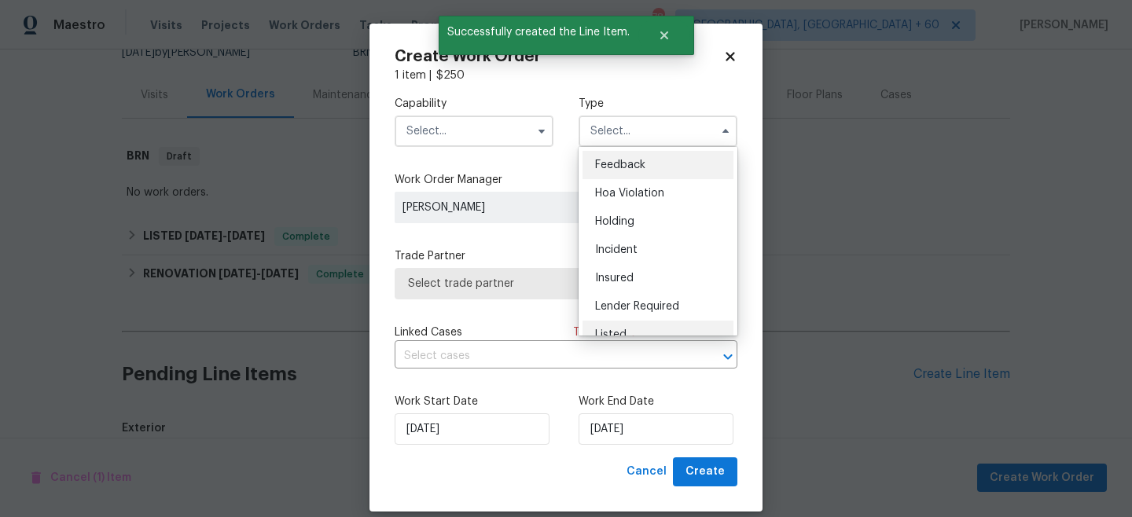
click at [619, 333] on span "Listed" at bounding box center [610, 334] width 31 height 11
type input "Listed"
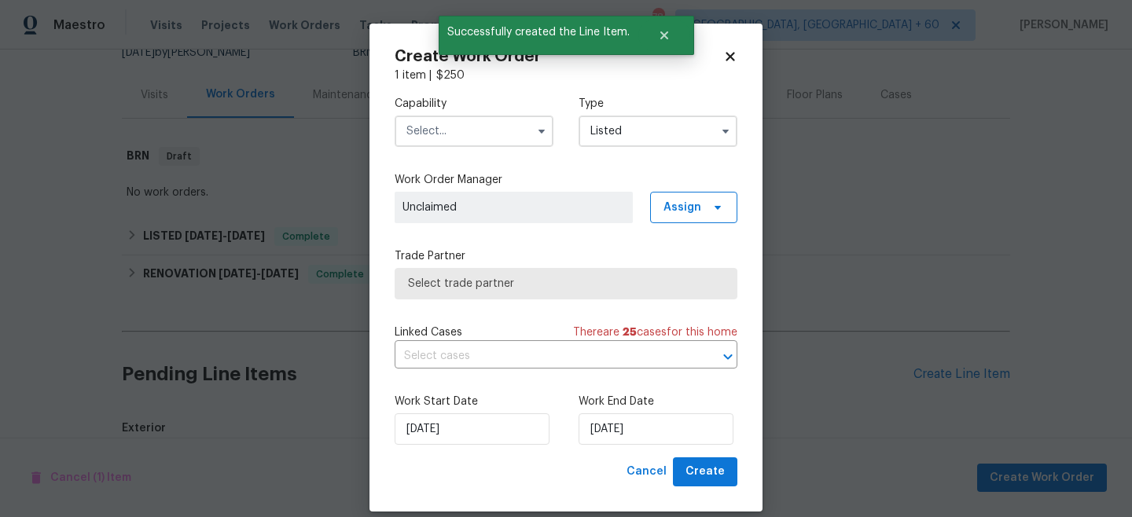
click at [476, 142] on input "text" at bounding box center [474, 131] width 159 height 31
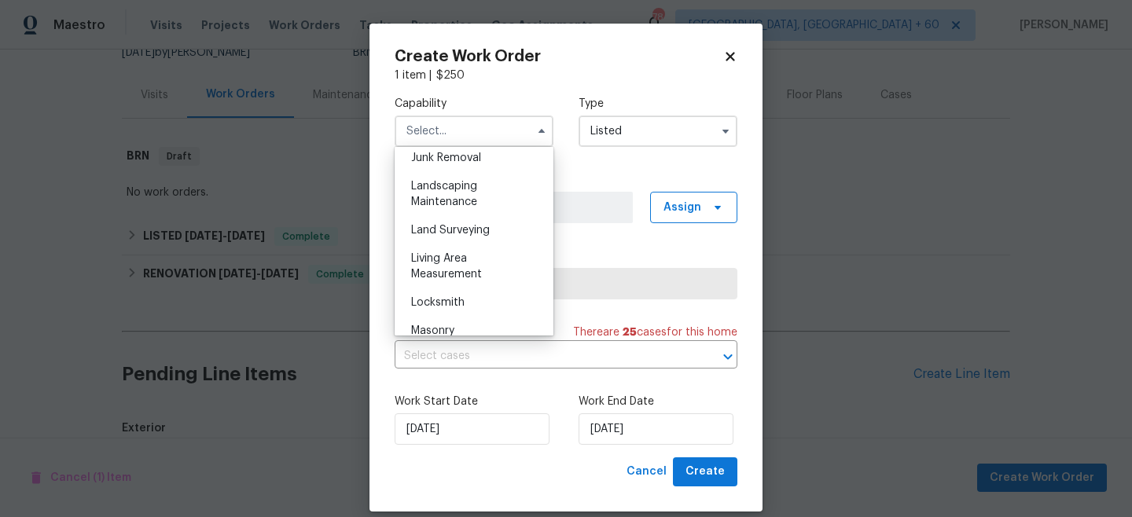
scroll to position [1027, 0]
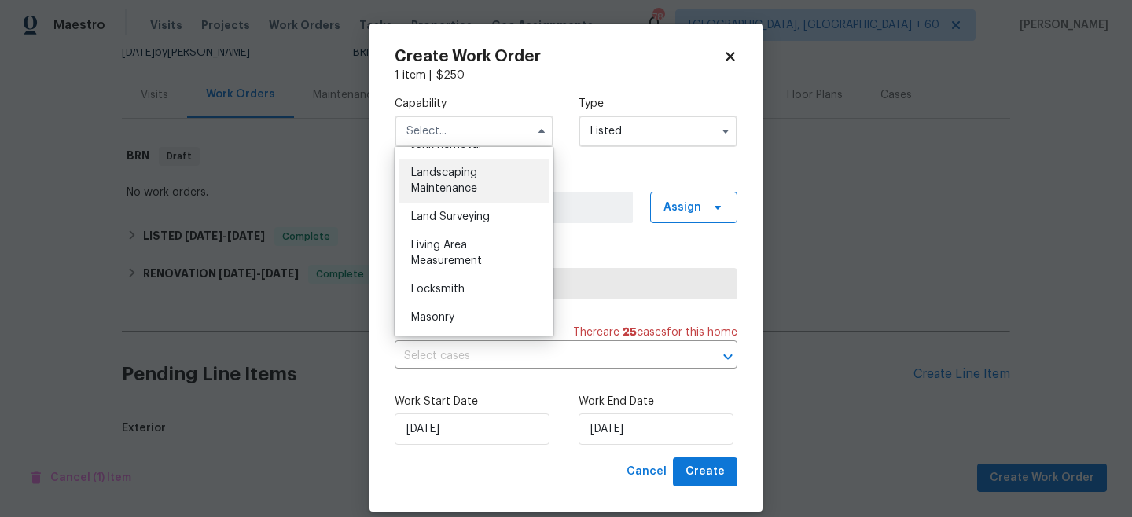
click at [470, 186] on span "Landscaping Maintenance" at bounding box center [444, 180] width 66 height 27
type input "Landscaping Maintenance"
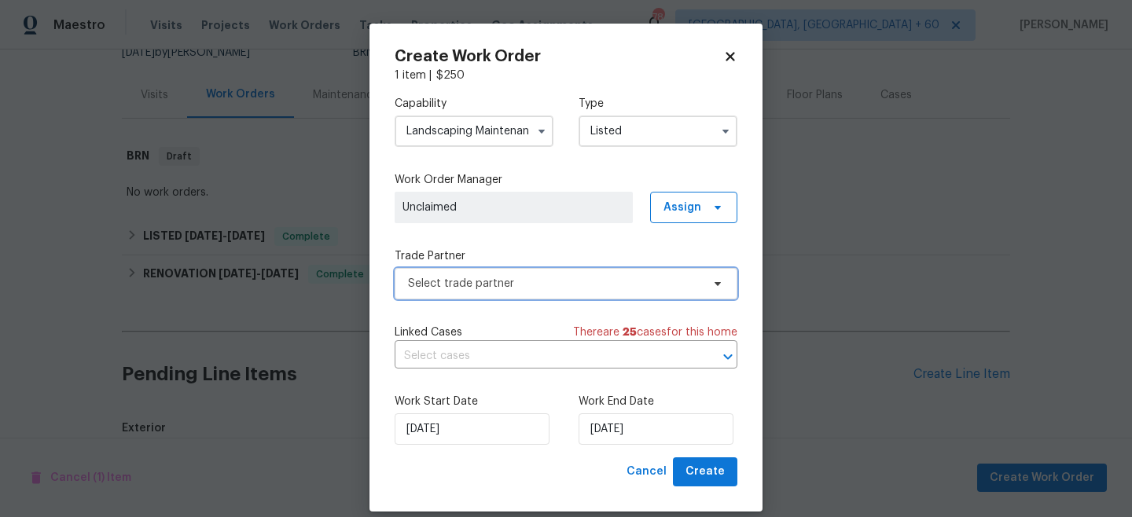
click at [467, 286] on span "Select trade partner" at bounding box center [554, 284] width 293 height 16
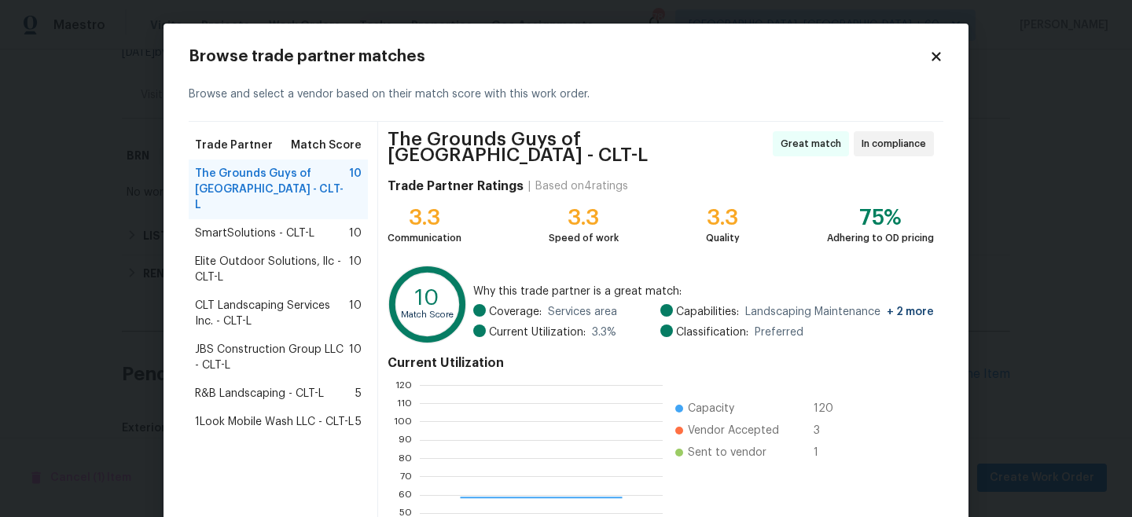
scroll to position [220, 242]
click at [315, 226] on div "SmartSolutions - CLT-L 10" at bounding box center [278, 234] width 167 height 16
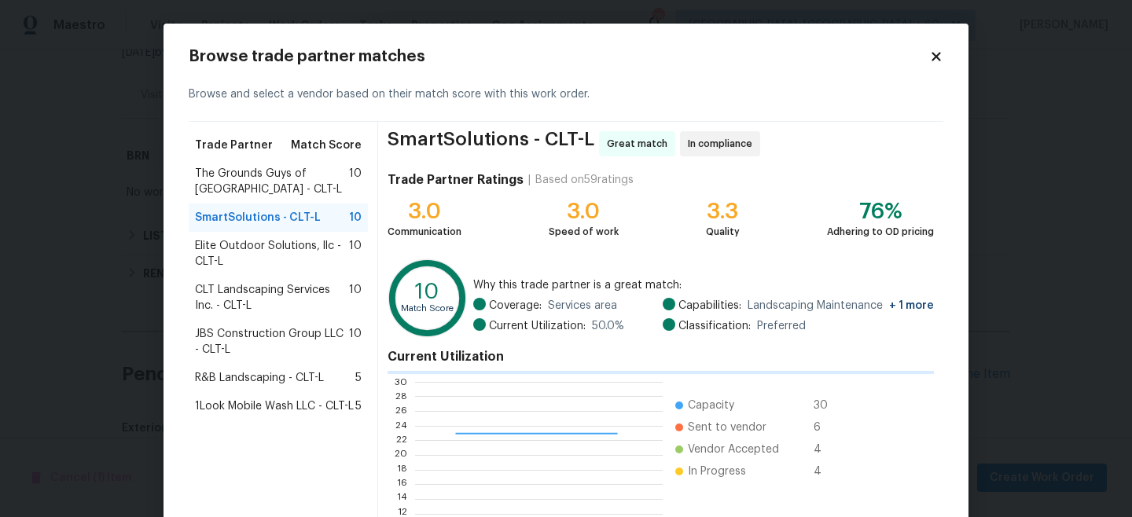
scroll to position [176, 0]
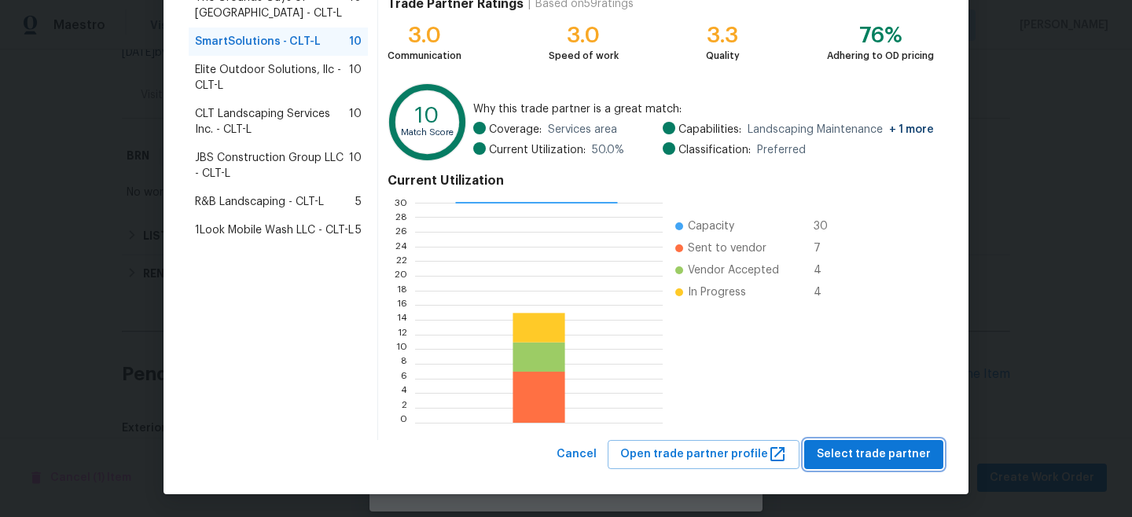
click at [878, 447] on span "Select trade partner" at bounding box center [874, 455] width 114 height 20
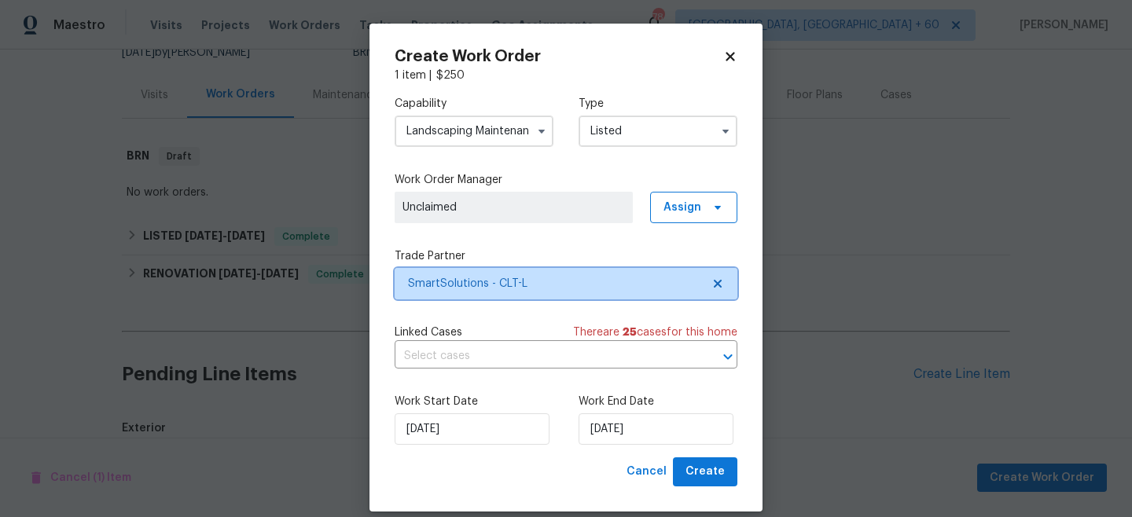
scroll to position [0, 0]
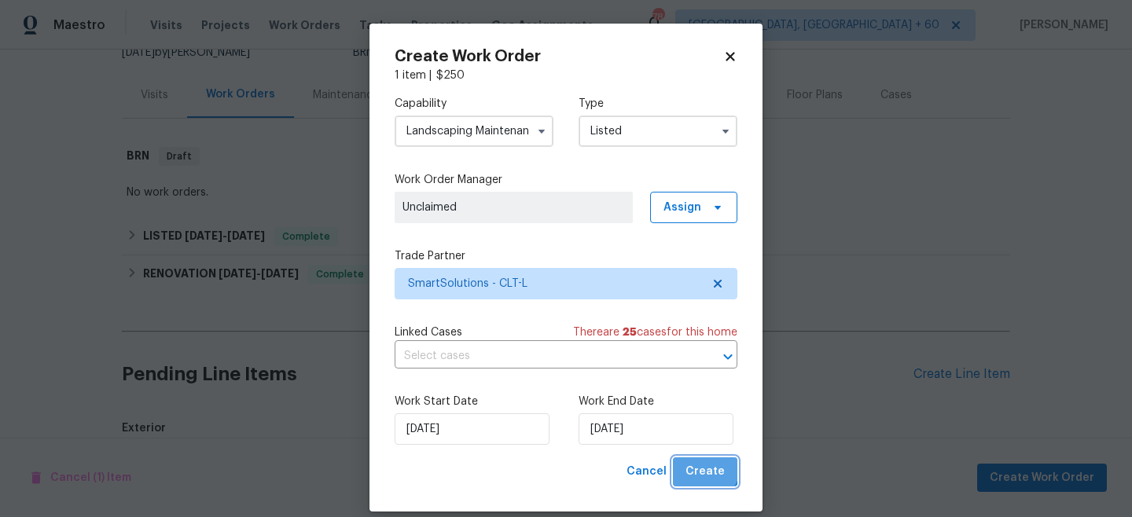
click at [701, 466] on span "Create" at bounding box center [705, 472] width 39 height 20
checkbox input "false"
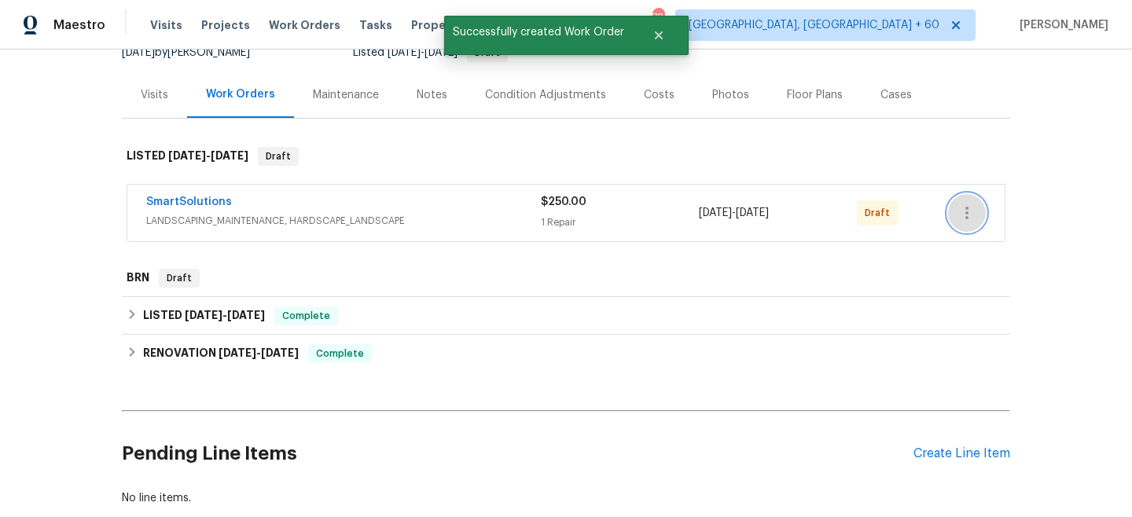
click at [966, 204] on icon "button" at bounding box center [967, 213] width 19 height 19
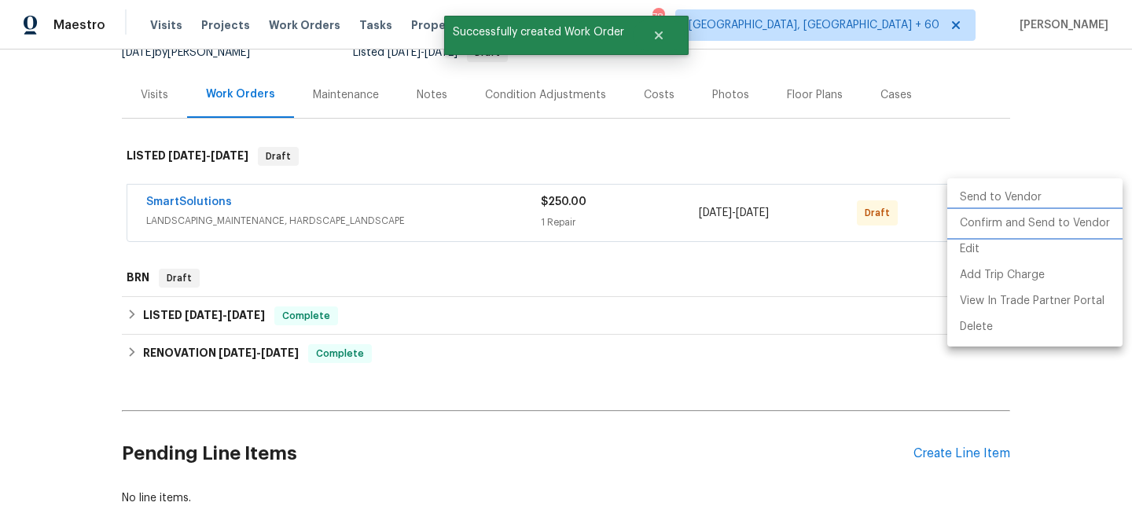
click at [1000, 224] on li "Confirm and Send to Vendor" at bounding box center [1035, 224] width 175 height 26
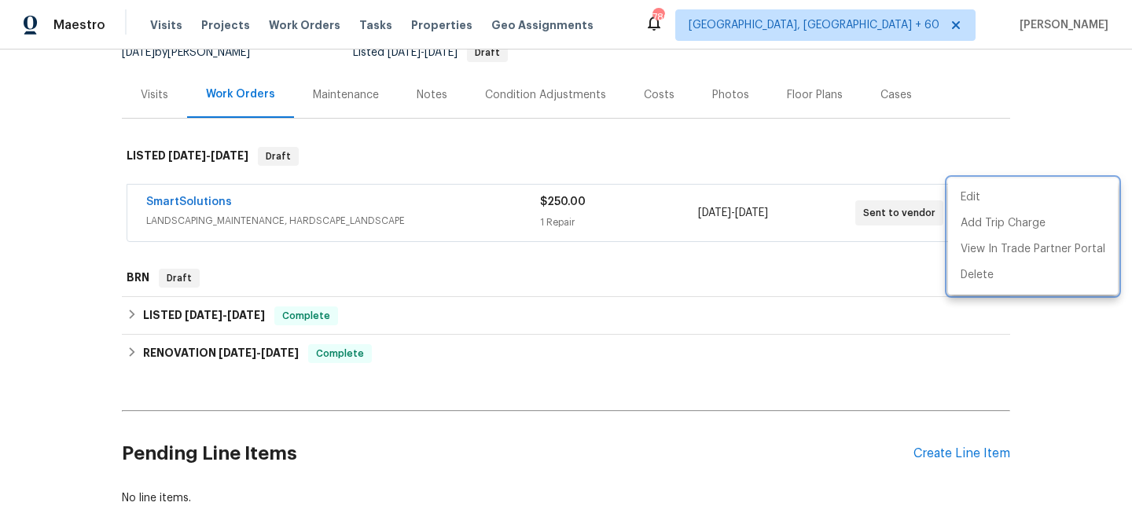
click at [304, 30] on div at bounding box center [566, 258] width 1132 height 517
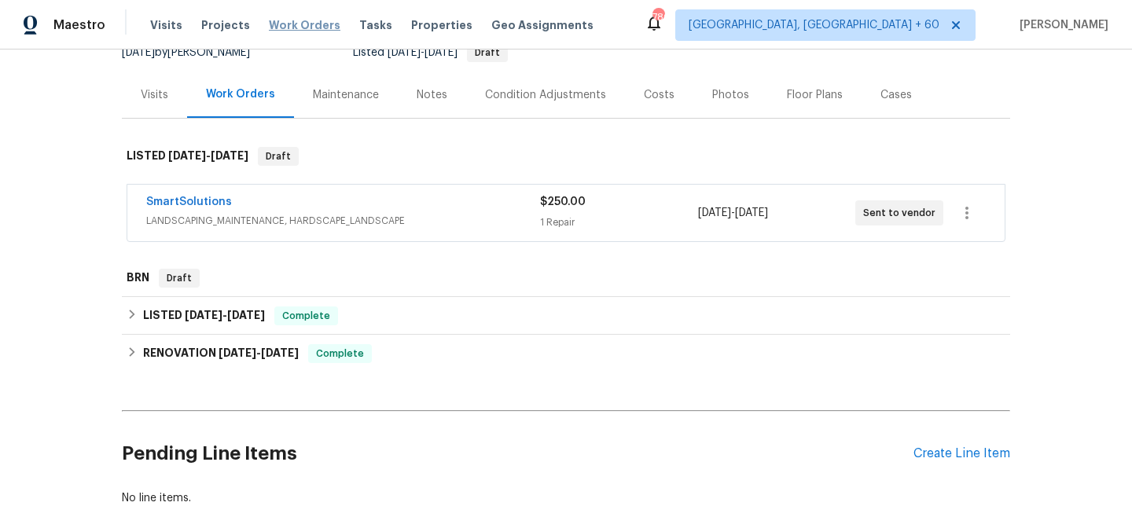
click at [297, 19] on span "Work Orders" at bounding box center [305, 25] width 72 height 16
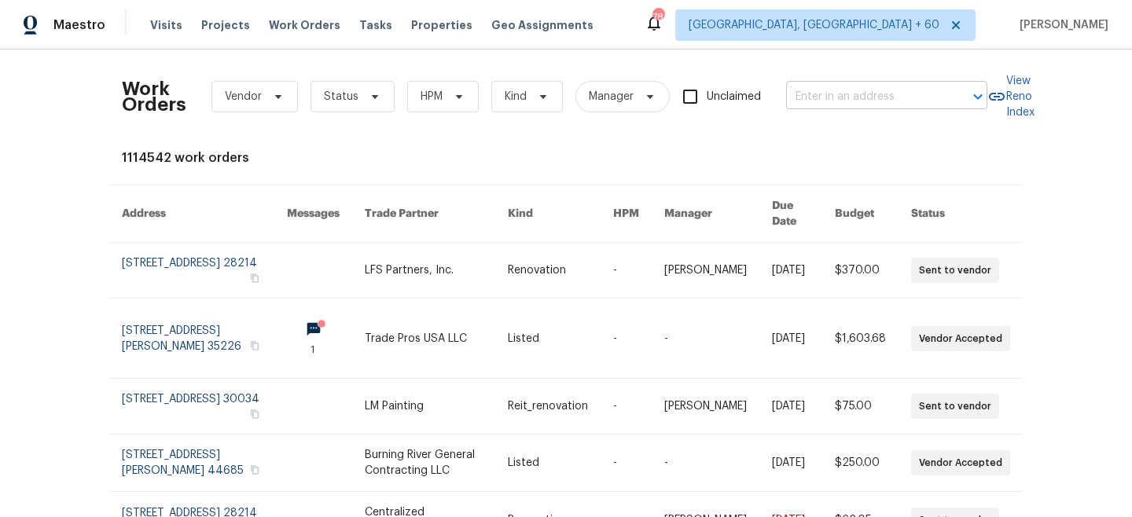
click at [832, 90] on input "text" at bounding box center [864, 97] width 157 height 24
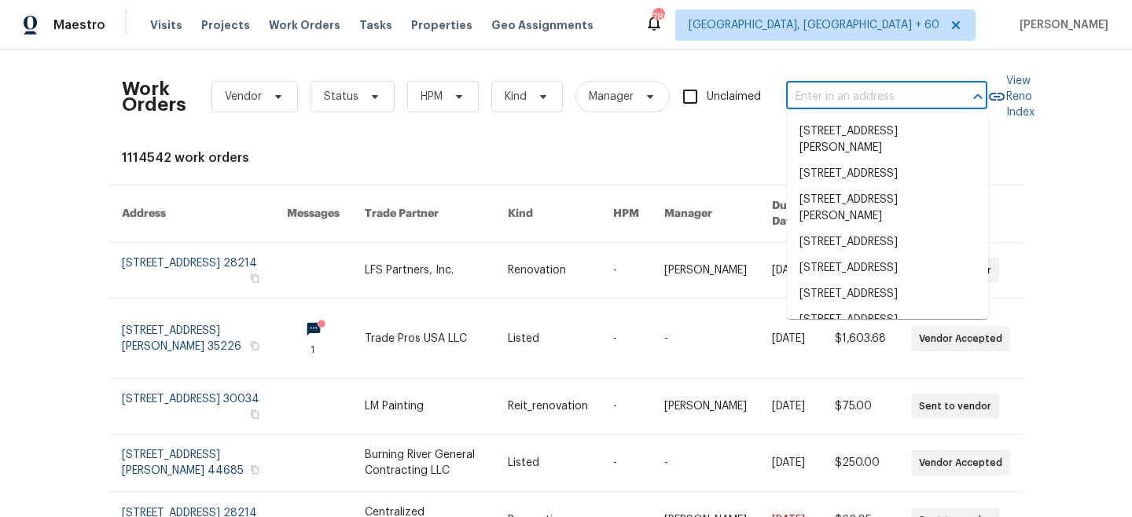
paste input "1090 Briarcliff Rd"
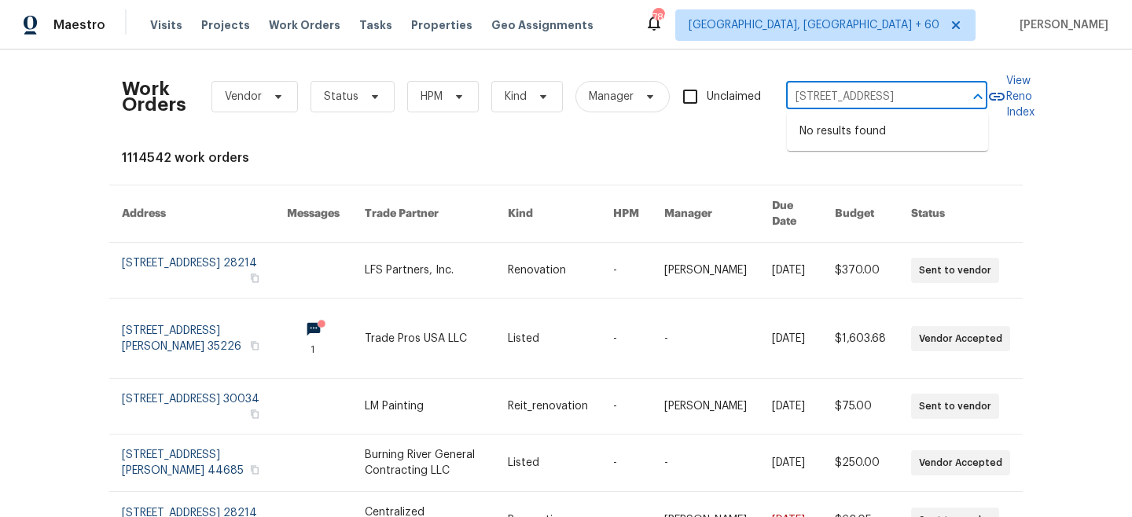
type input "1090 Briarcliff Rd"
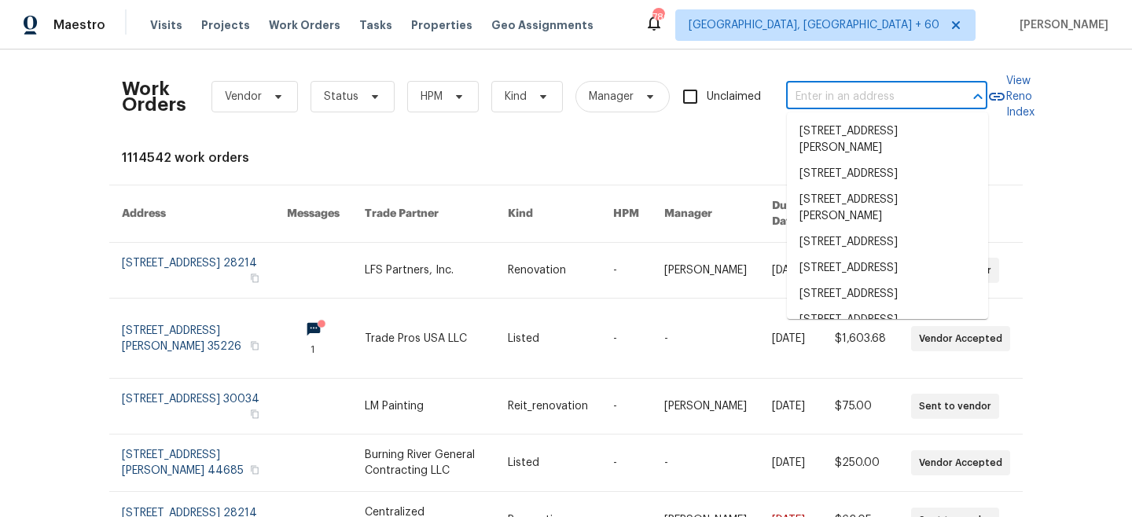
paste input "1090 Briarcliff Rd"
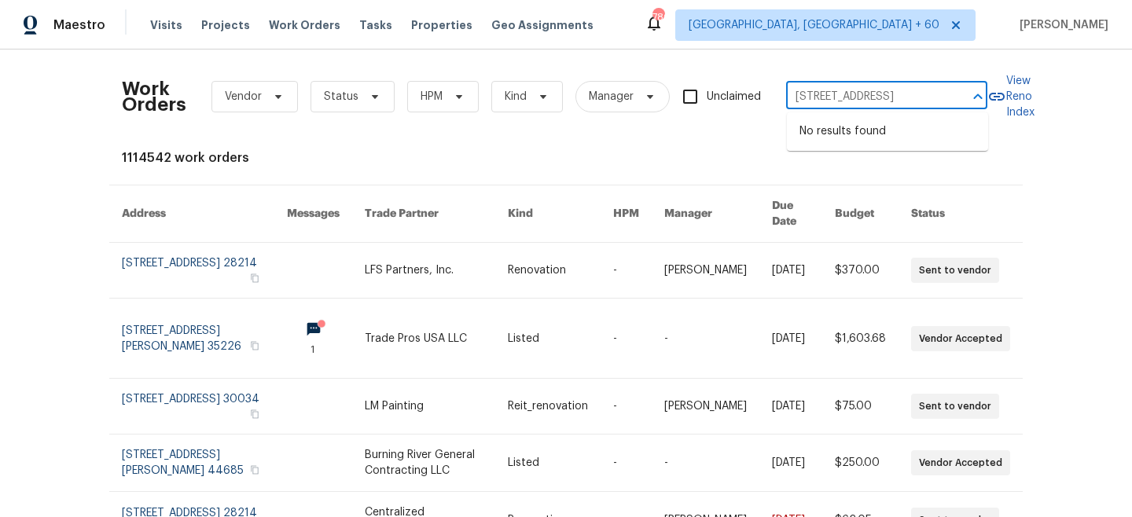
type input "1090 Briarcliff Rd"
click at [872, 141] on li "1090 Briarcliff Rd, Mooresville, NC 28115" at bounding box center [887, 132] width 201 height 26
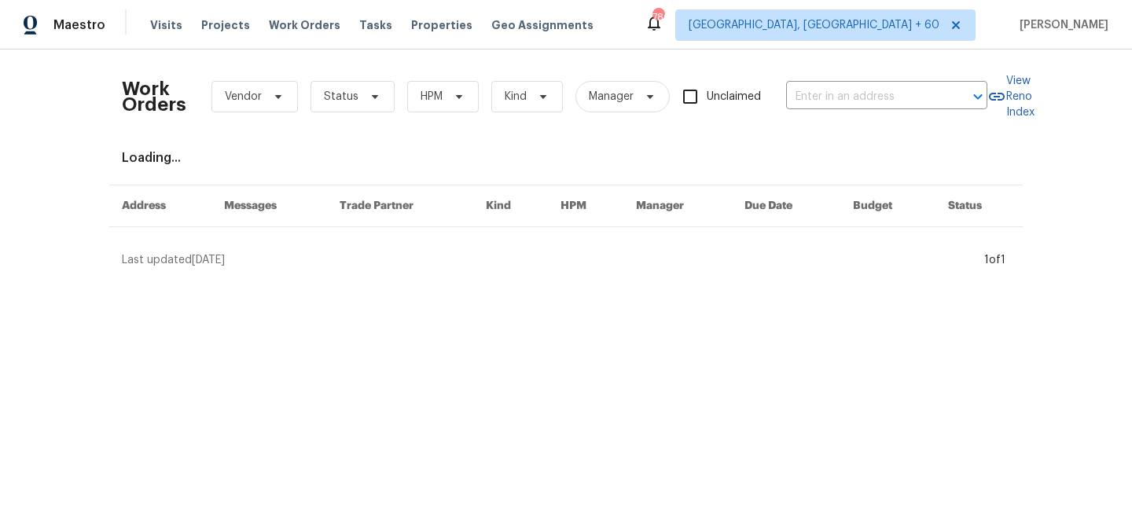
type input "1090 Briarcliff Rd, Mooresville, NC 28115"
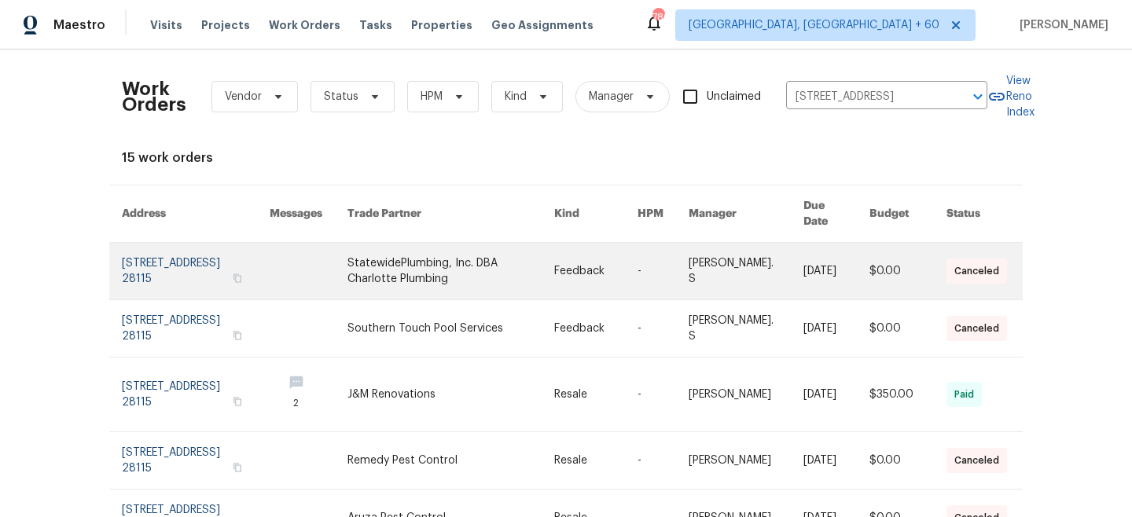
click at [544, 269] on link at bounding box center [451, 271] width 207 height 57
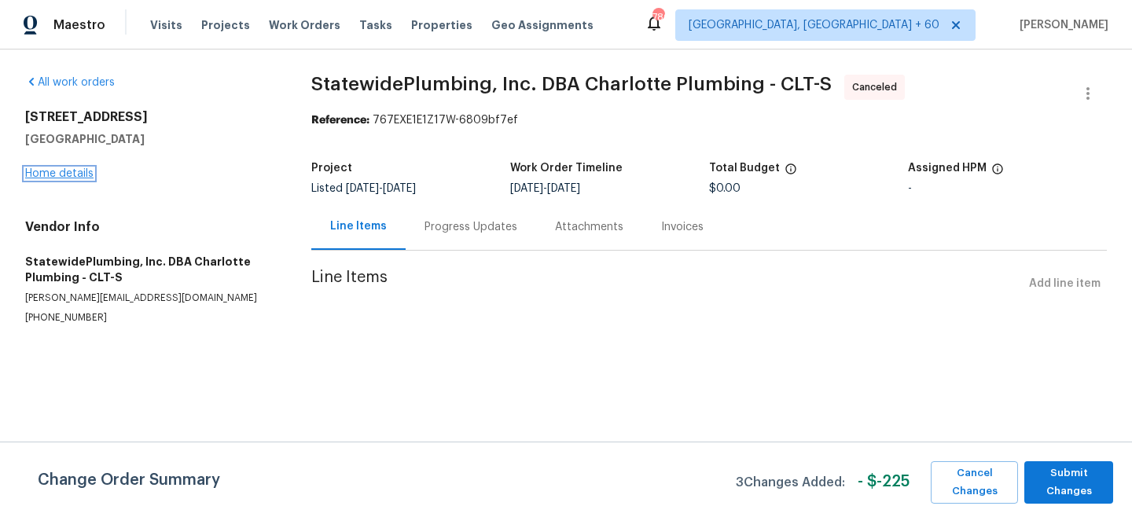
click at [55, 175] on link "Home details" at bounding box center [59, 173] width 68 height 11
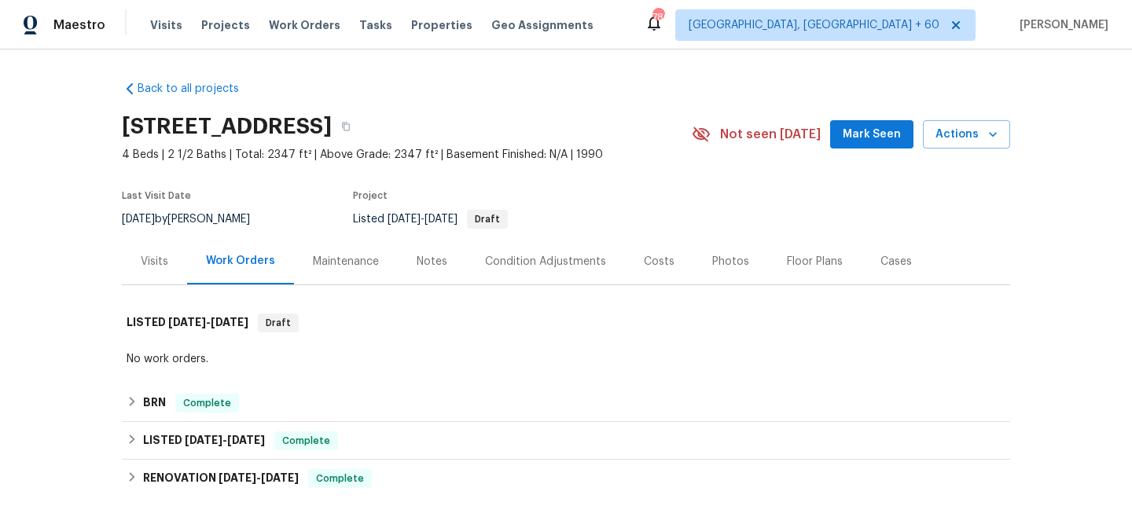
click at [322, 249] on div "Maintenance" at bounding box center [346, 261] width 104 height 46
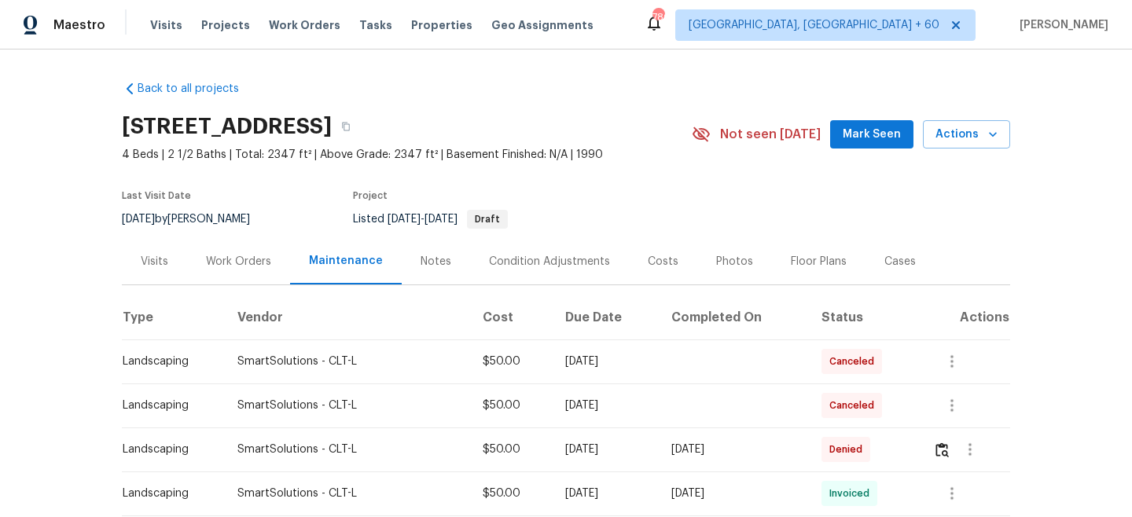
scroll to position [7, 0]
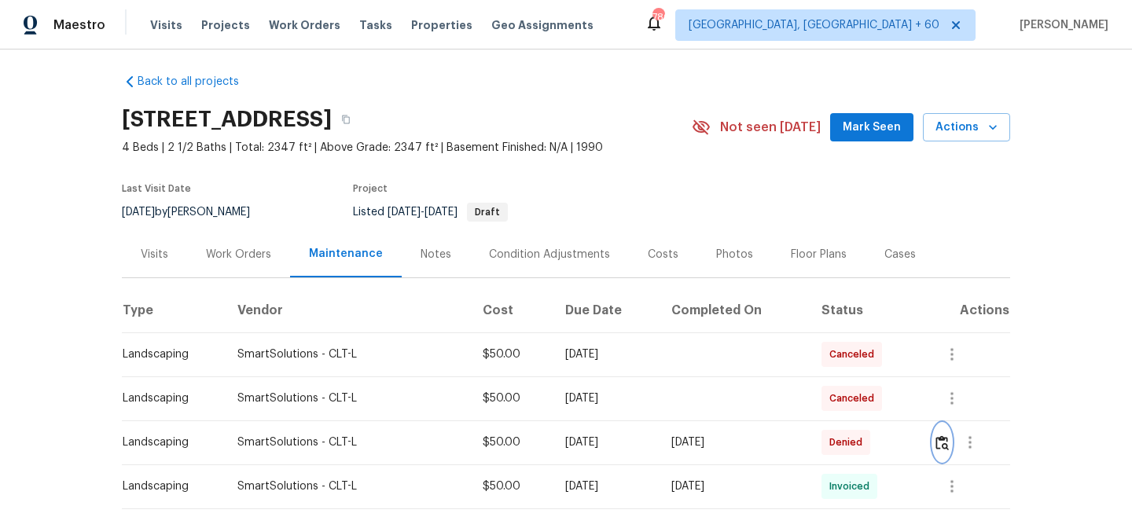
click at [949, 445] on img "button" at bounding box center [942, 443] width 13 height 15
click at [267, 257] on div "Work Orders" at bounding box center [238, 255] width 65 height 16
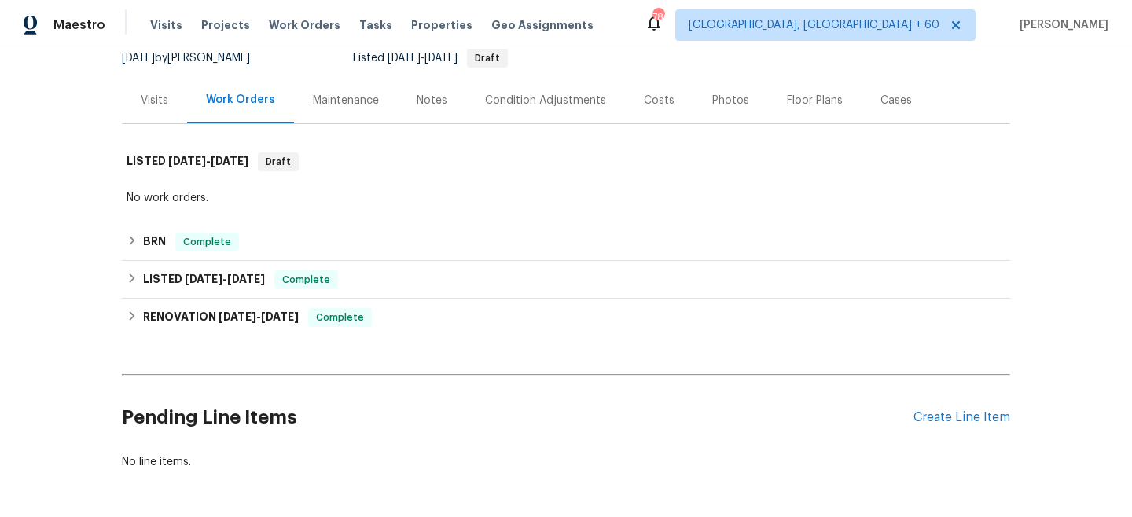
scroll to position [221, 0]
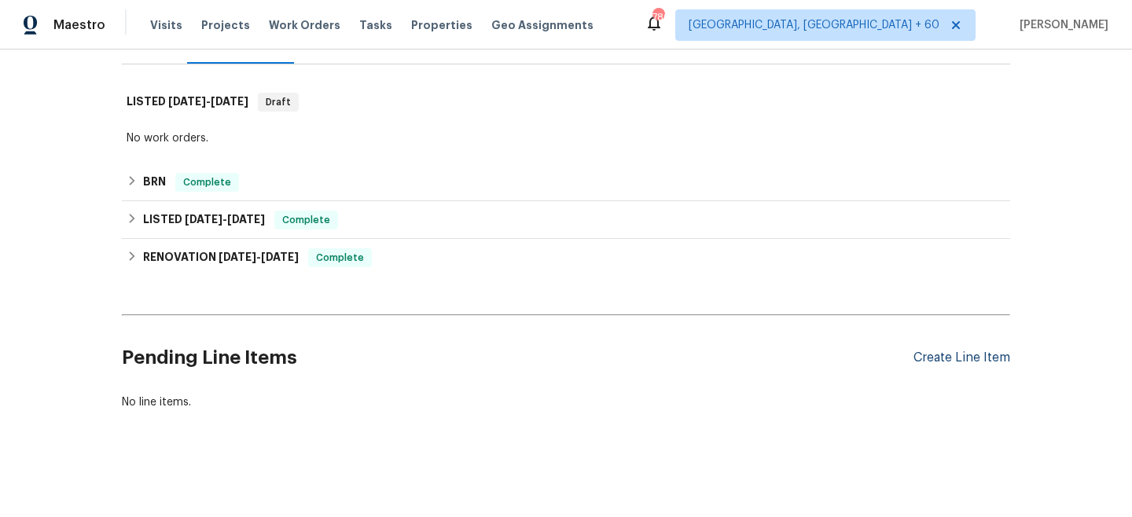
click at [944, 359] on div "Create Line Item" at bounding box center [962, 358] width 97 height 15
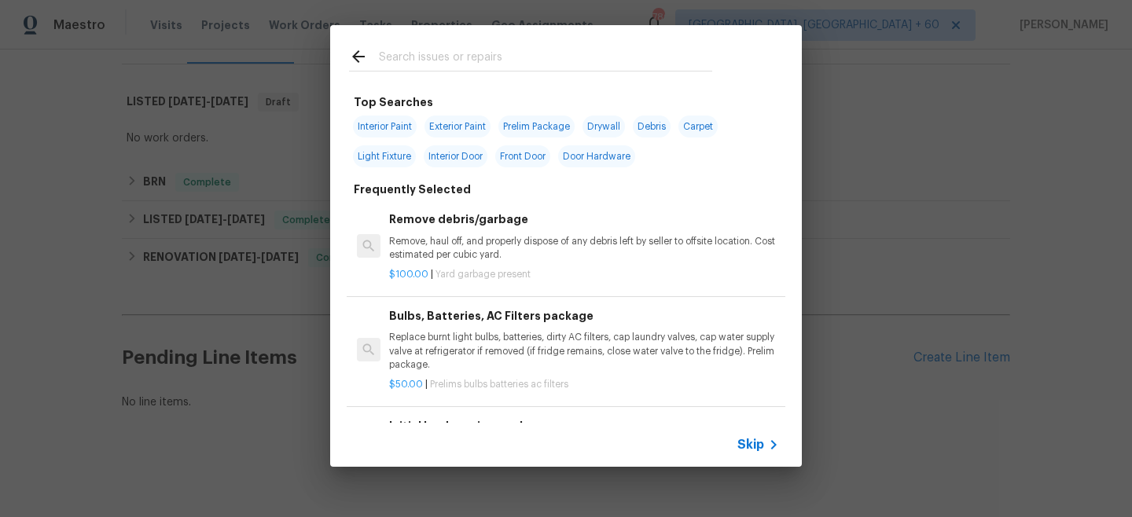
click at [750, 440] on span "Skip" at bounding box center [751, 445] width 27 height 16
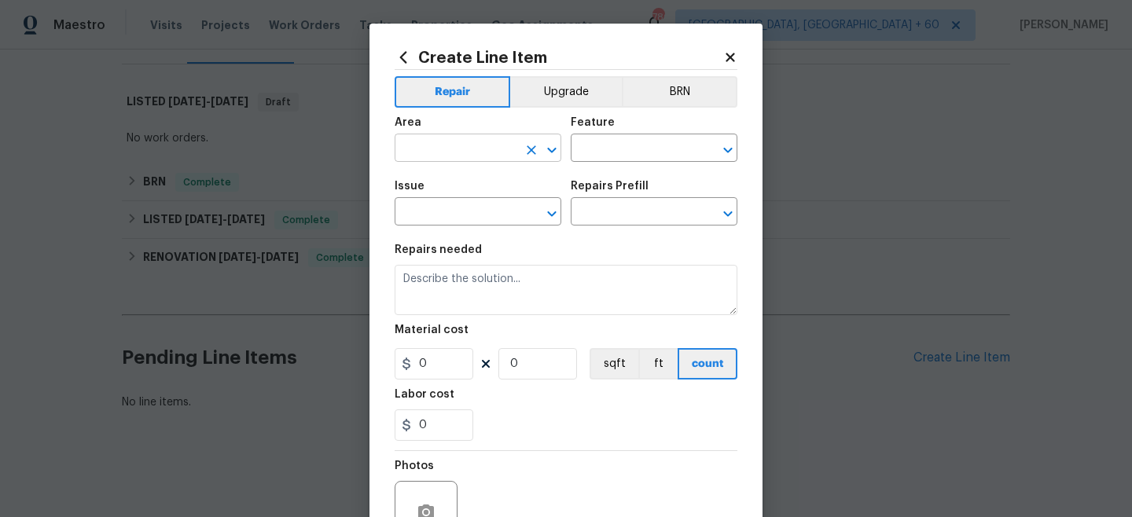
click at [504, 148] on input "text" at bounding box center [456, 150] width 123 height 24
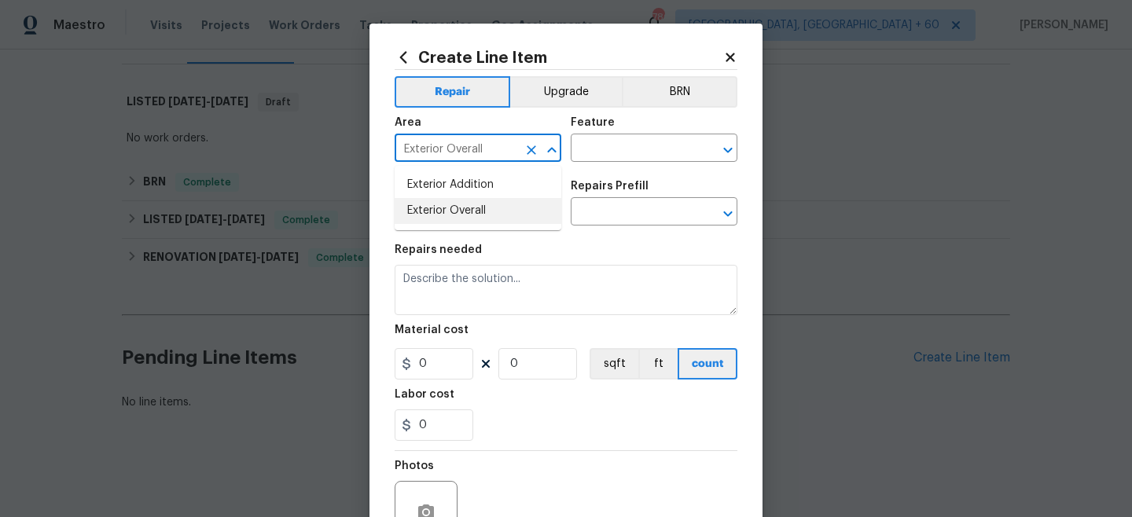
type input "Exterior Overall"
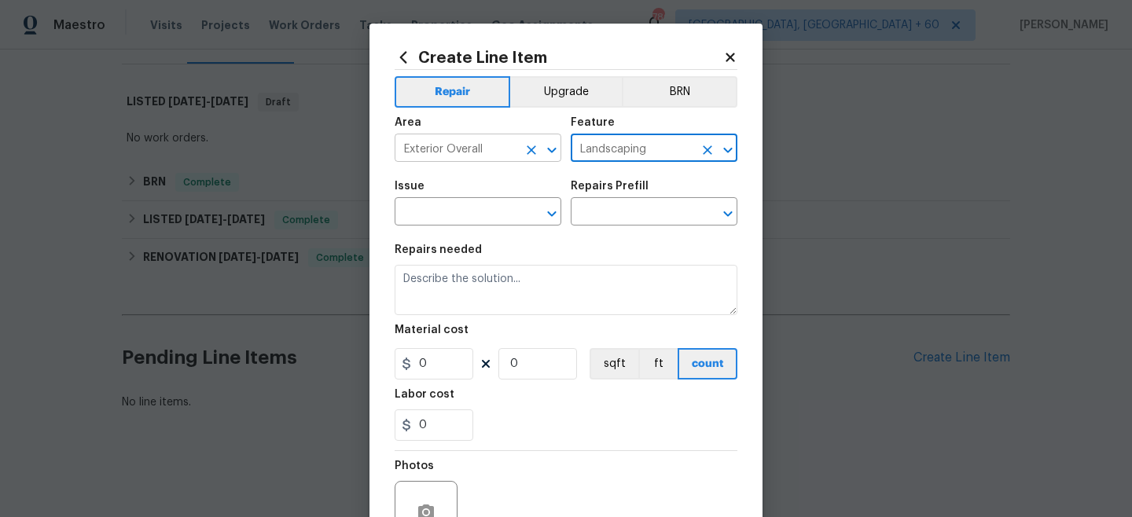
type input "Landscaping"
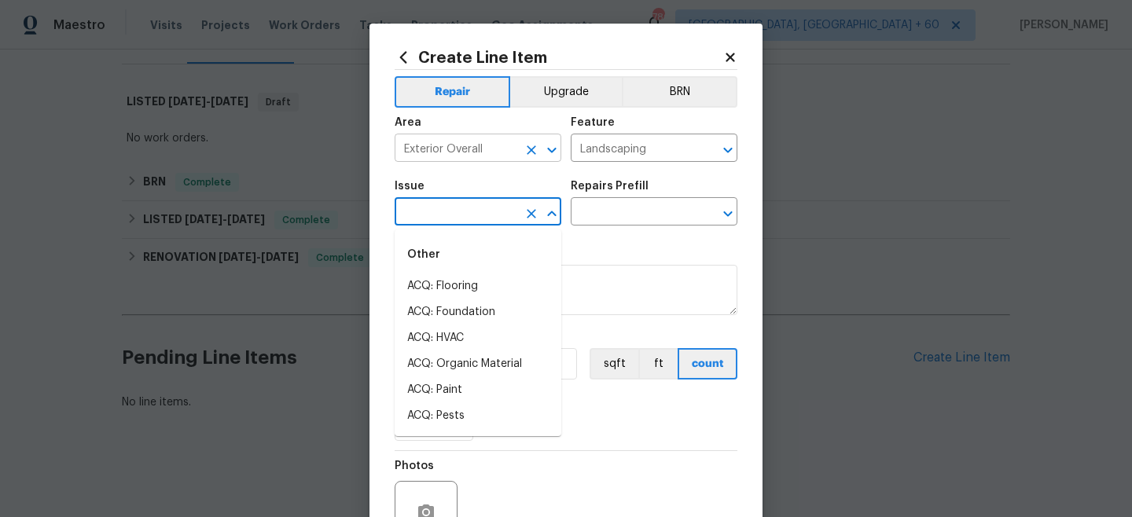
type input "l"
type input "a"
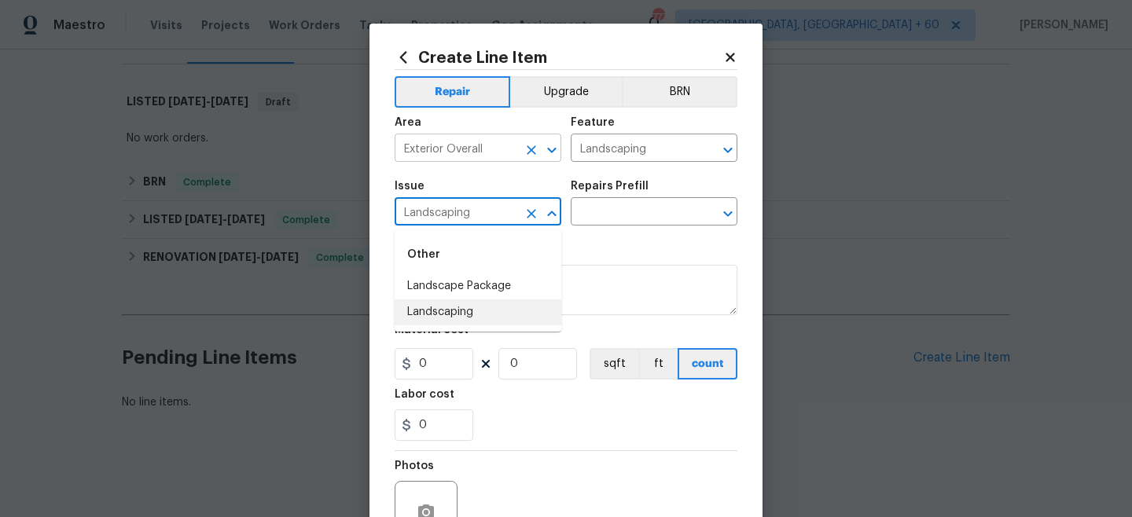
type input "Landscaping"
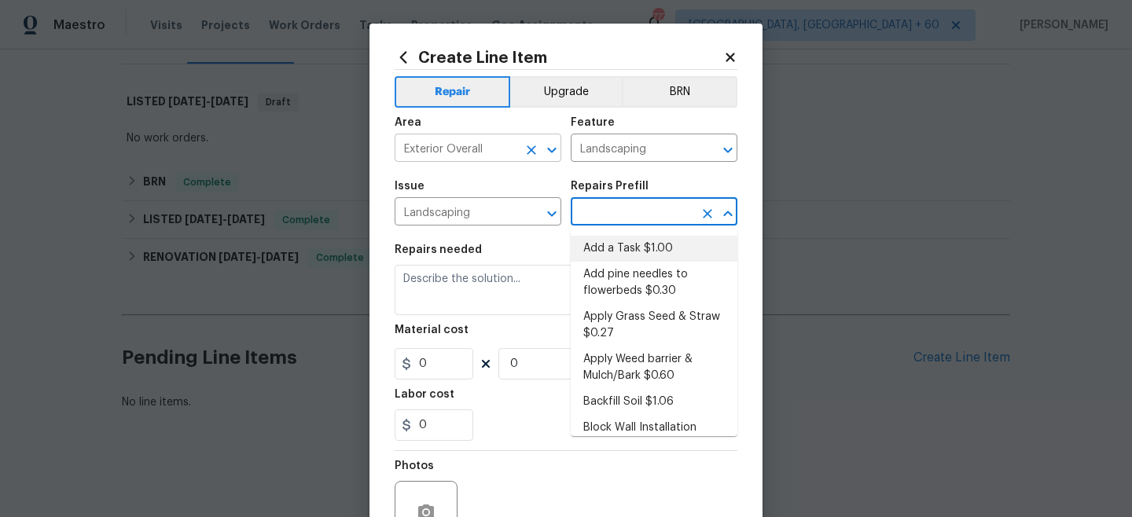
type input "Add a Task $1.00"
type textarea "HPM to detail"
type input "1"
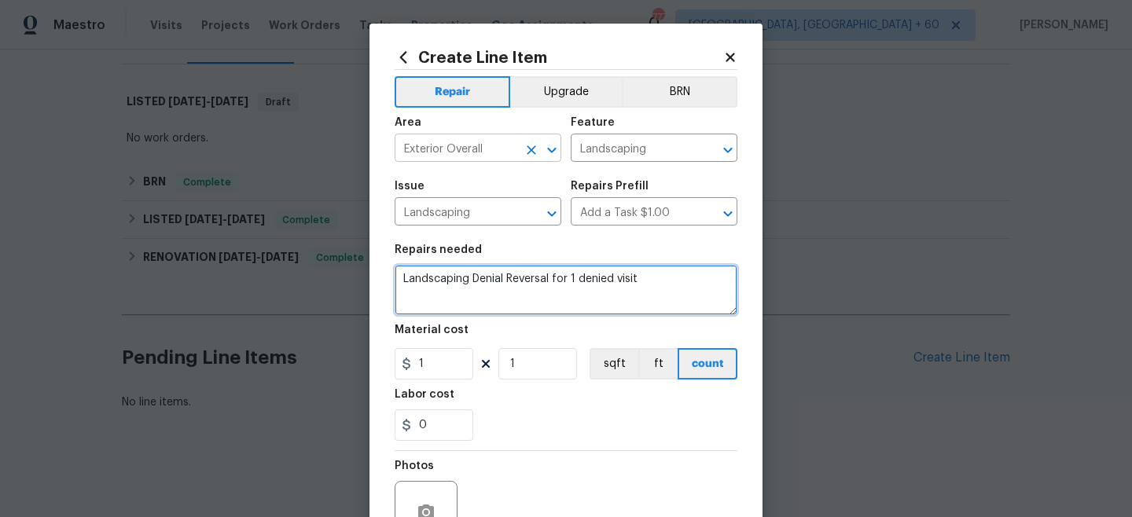
type textarea "Landscaping Denial Reversal for 1 denied visit"
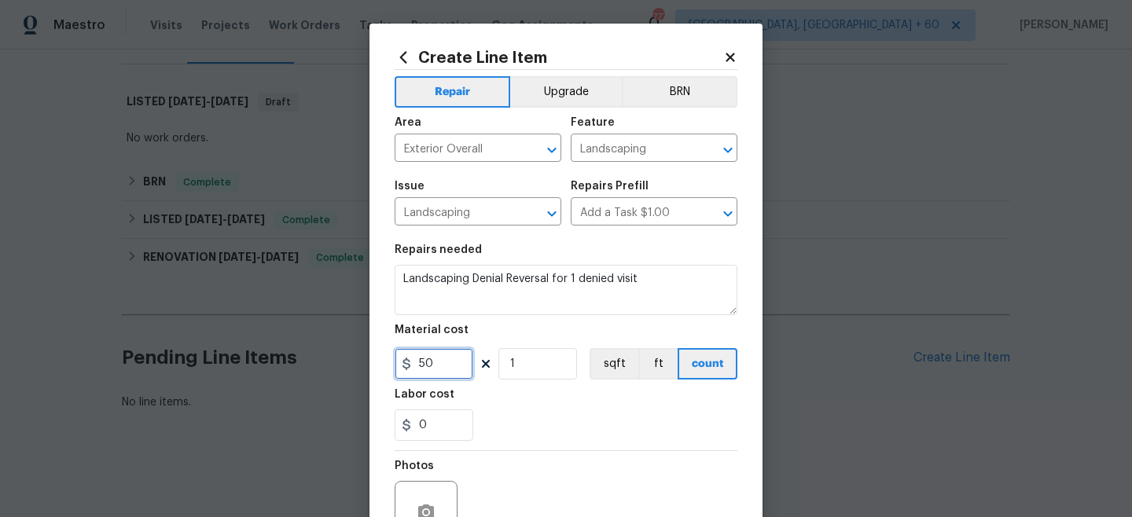
type input "50"
click at [524, 422] on div "0" at bounding box center [566, 425] width 343 height 31
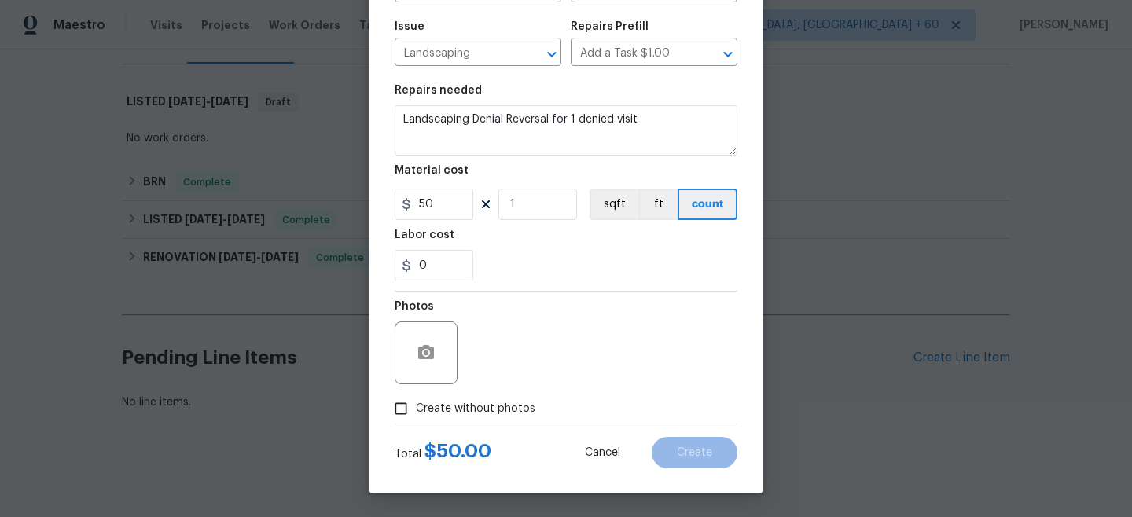
click at [457, 397] on label "Create without photos" at bounding box center [460, 409] width 149 height 30
click at [416, 397] on input "Create without photos" at bounding box center [401, 409] width 30 height 30
checkbox input "true"
click at [503, 373] on textarea at bounding box center [603, 353] width 267 height 63
type textarea "n/a"
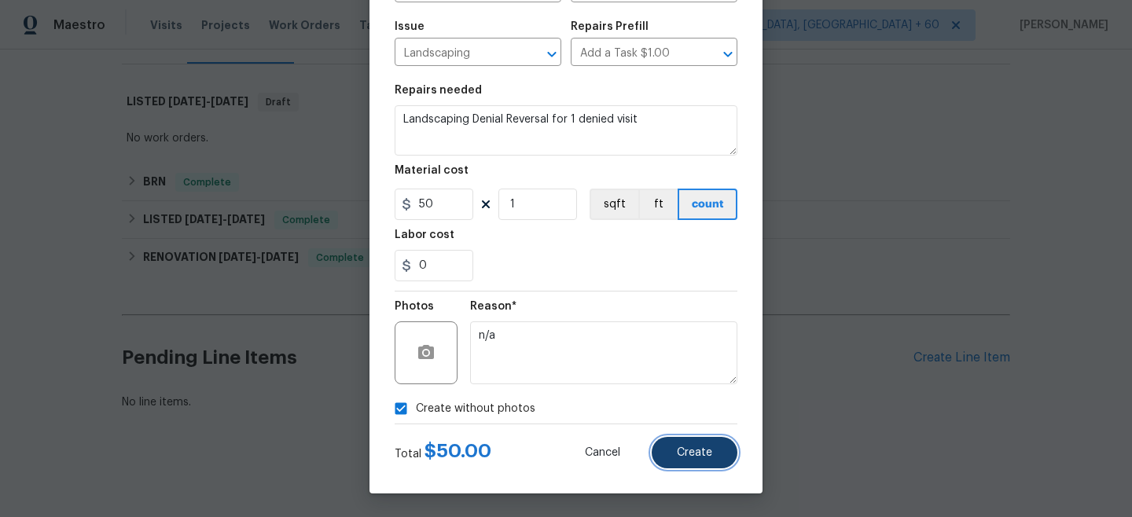
click at [700, 464] on button "Create" at bounding box center [695, 452] width 86 height 31
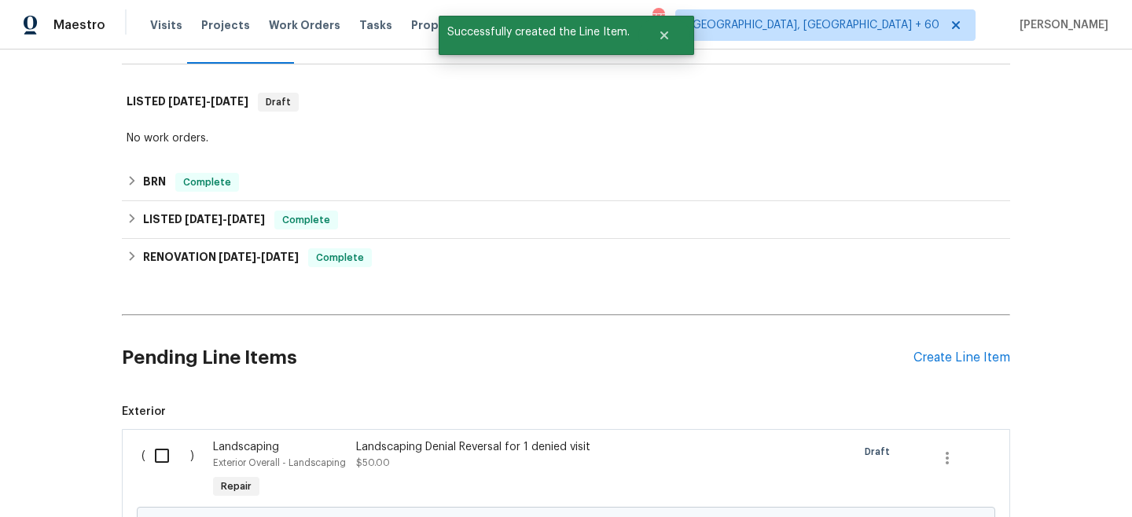
click at [160, 455] on input "checkbox" at bounding box center [167, 456] width 45 height 33
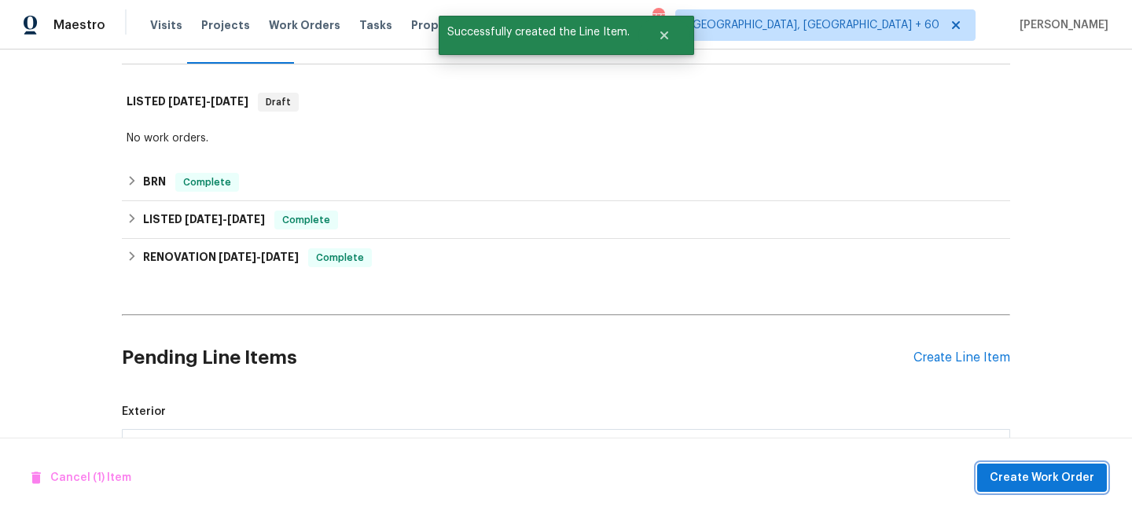
click at [989, 481] on button "Create Work Order" at bounding box center [1042, 478] width 130 height 29
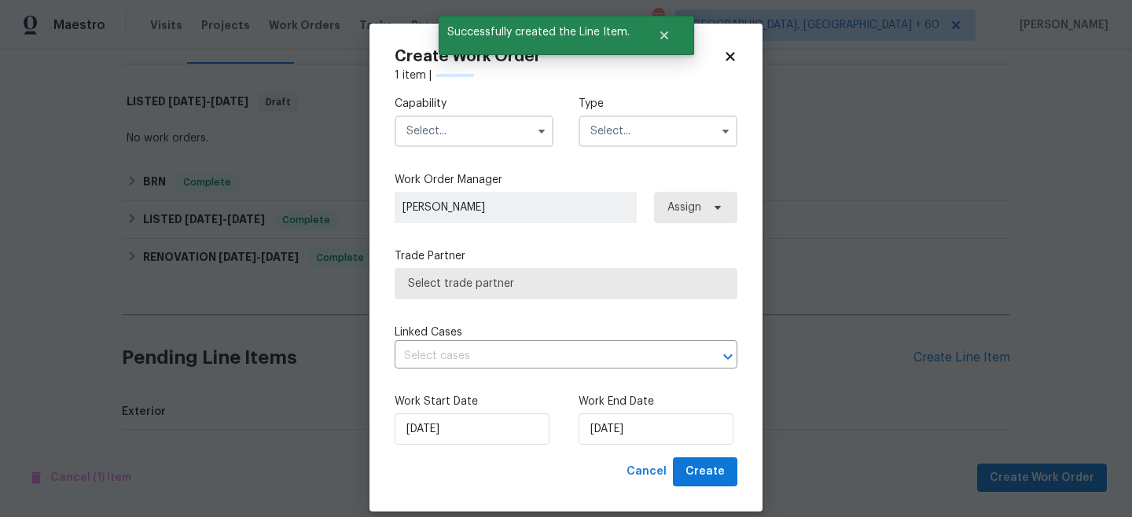
checkbox input "false"
click at [638, 138] on input "text" at bounding box center [658, 131] width 159 height 31
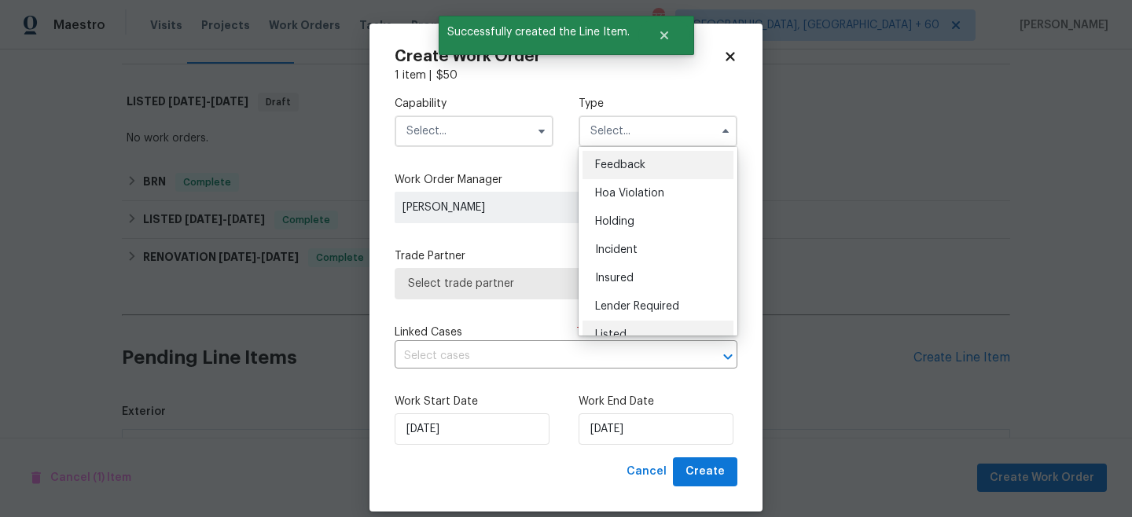
click at [631, 327] on div "Listed" at bounding box center [658, 335] width 151 height 28
type input "Listed"
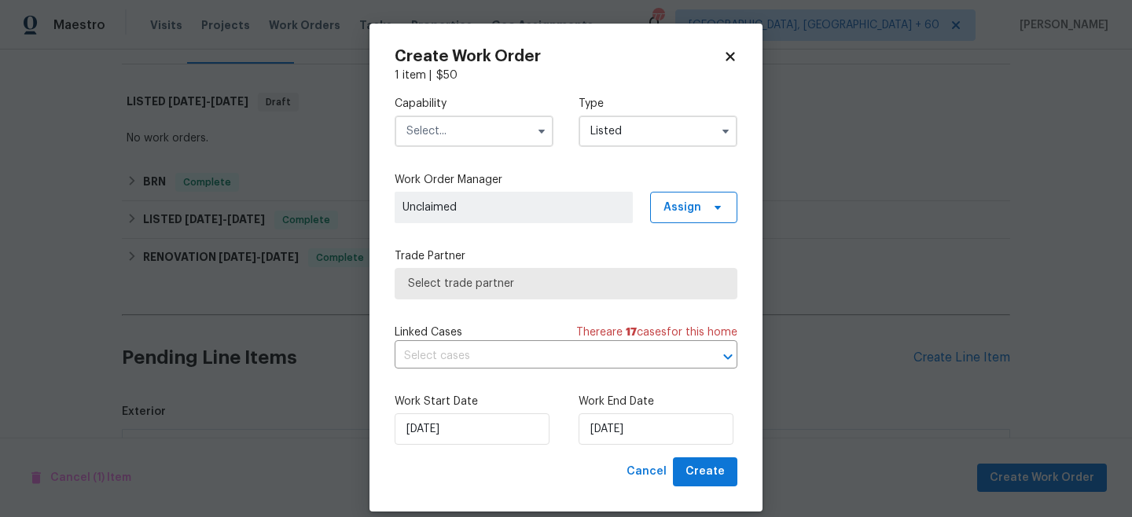
click at [475, 120] on input "text" at bounding box center [474, 131] width 159 height 31
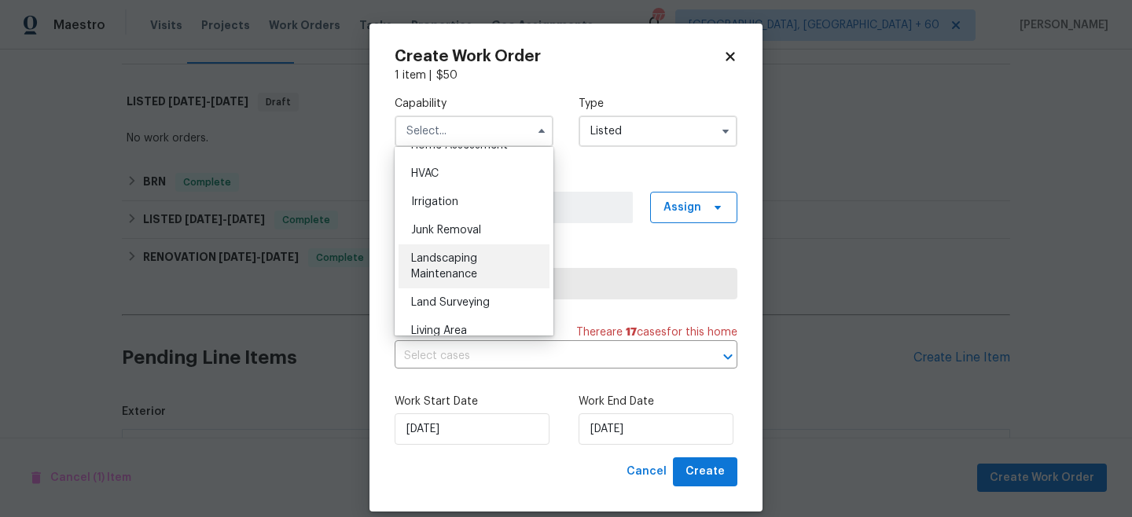
scroll to position [920, 0]
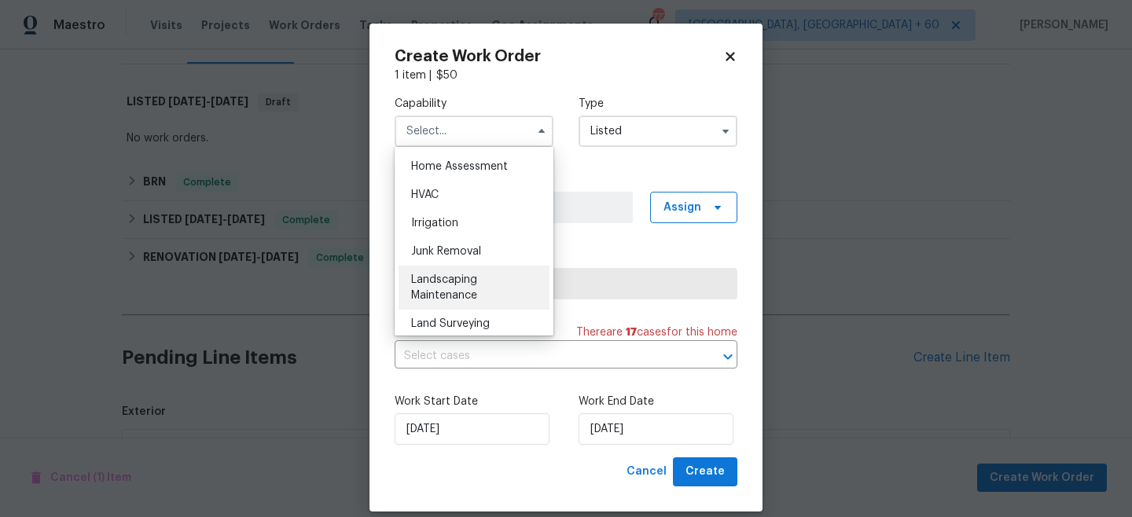
click at [458, 279] on span "Landscaping Maintenance" at bounding box center [444, 287] width 66 height 27
type input "Landscaping Maintenance"
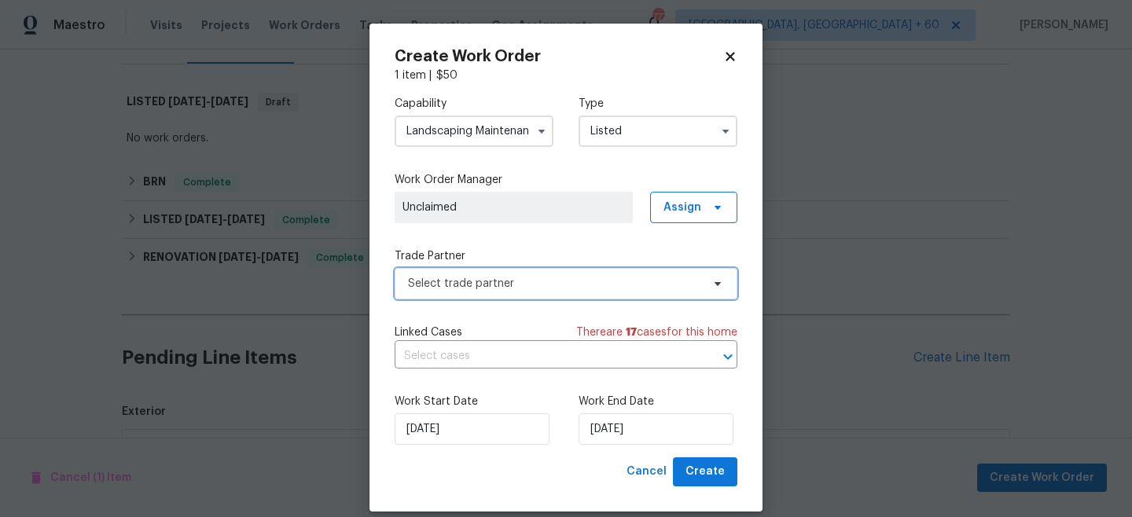
click at [491, 279] on span "Select trade partner" at bounding box center [554, 284] width 293 height 16
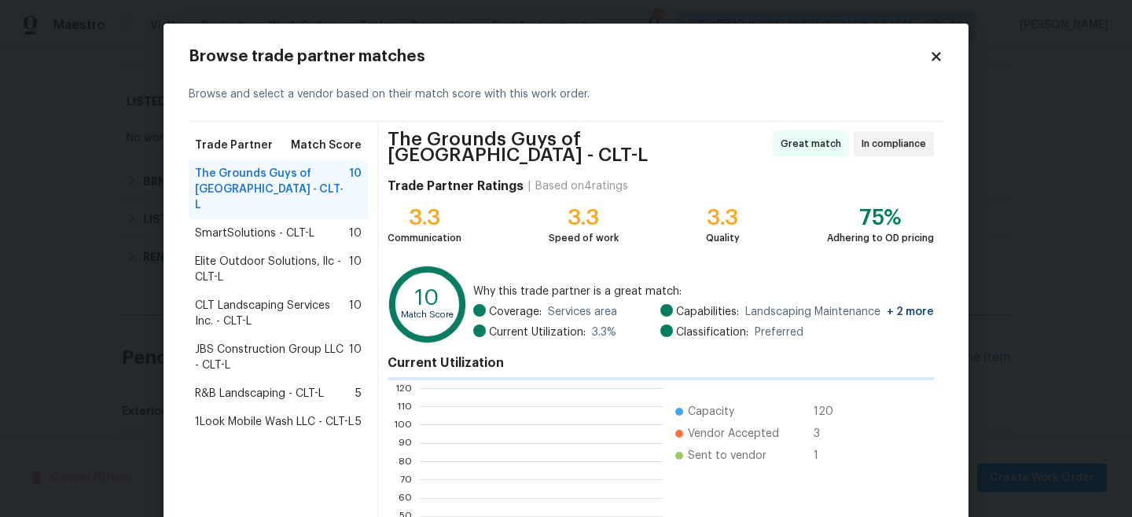
scroll to position [220, 242]
click at [299, 226] on span "SmartSolutions - CLT-L" at bounding box center [255, 234] width 120 height 16
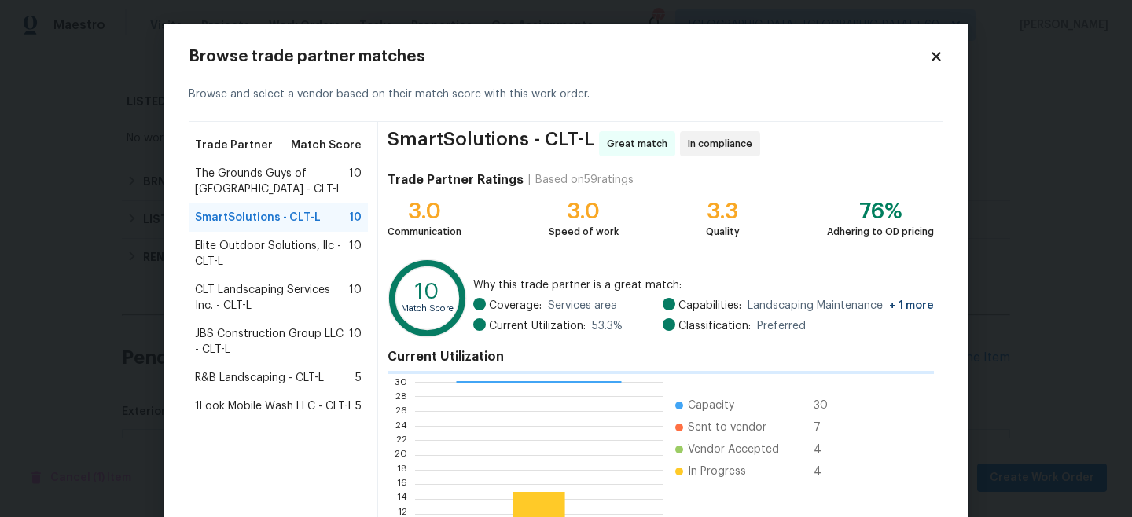
scroll to position [220, 247]
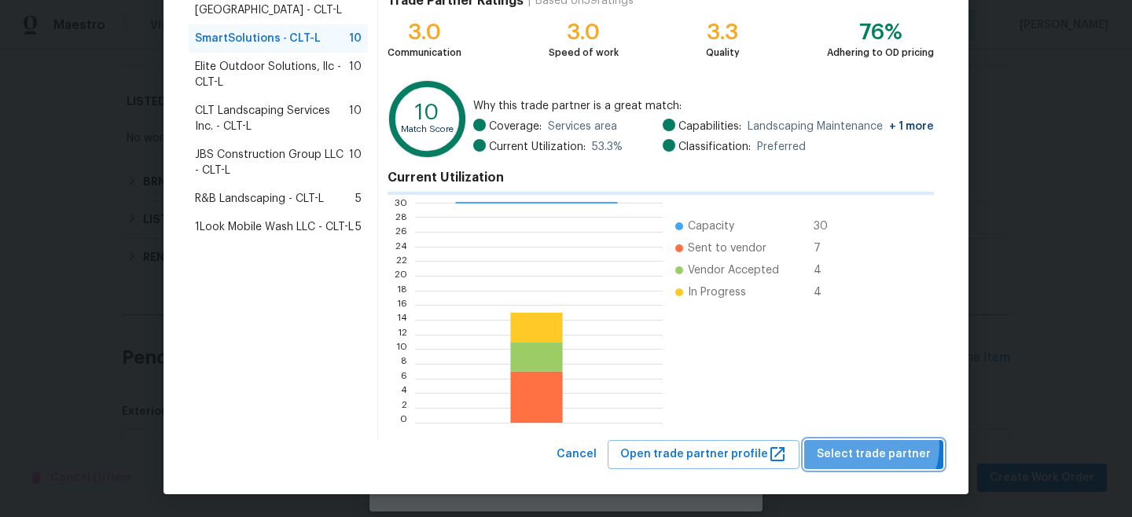
click at [876, 447] on span "Select trade partner" at bounding box center [874, 455] width 114 height 20
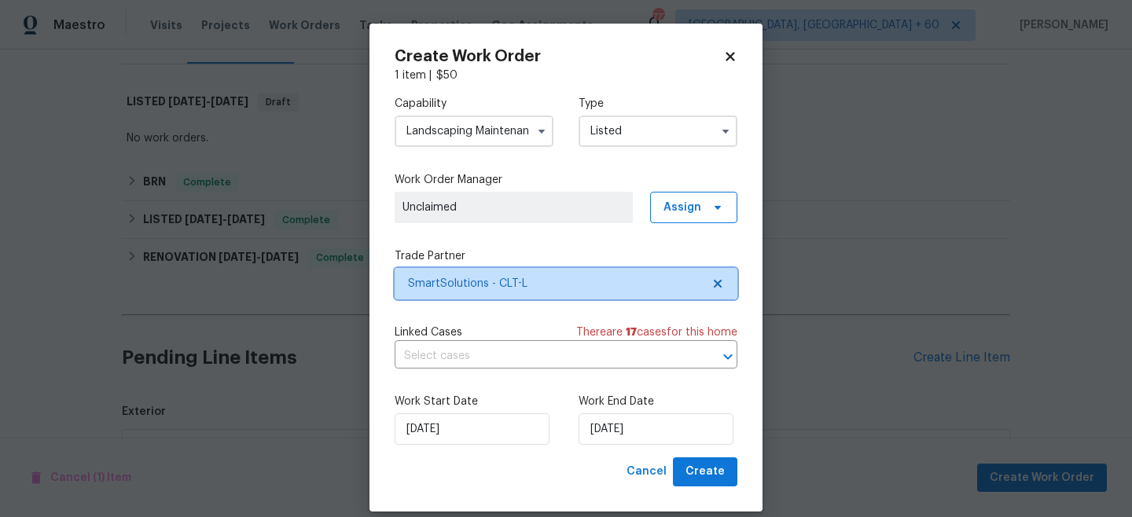
scroll to position [0, 0]
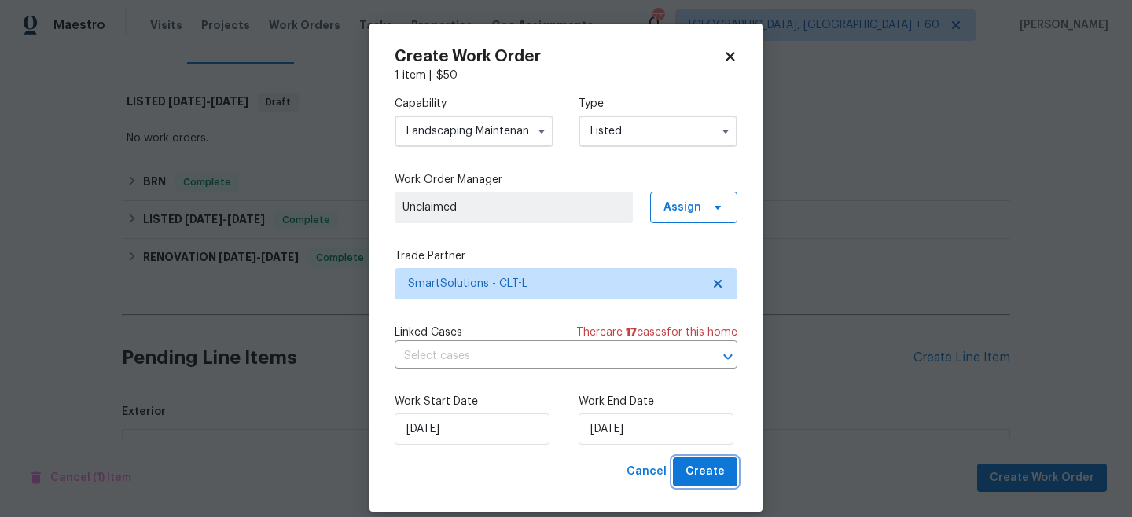
click at [705, 476] on span "Create" at bounding box center [705, 472] width 39 height 20
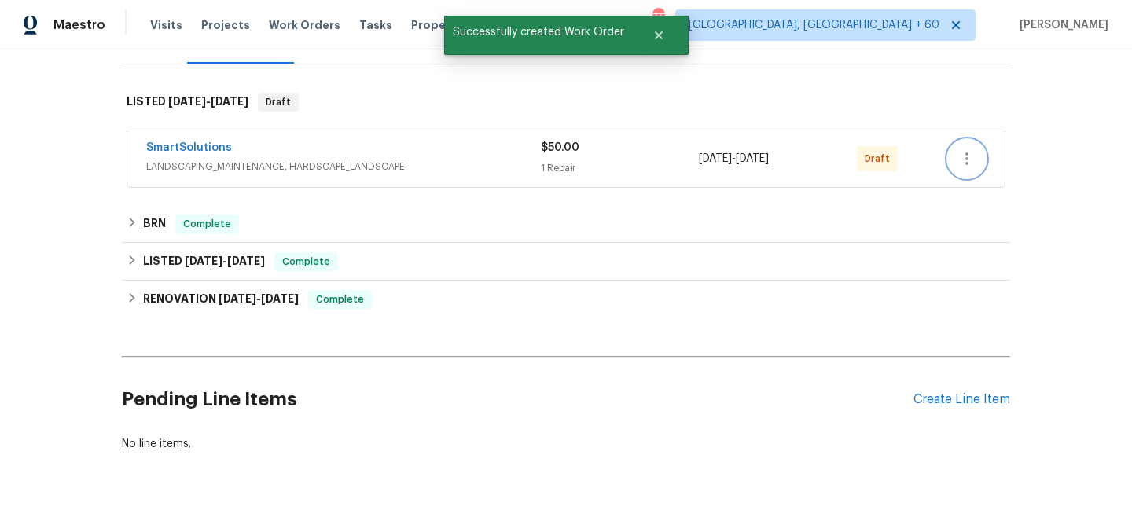
click at [970, 160] on icon "button" at bounding box center [967, 158] width 19 height 19
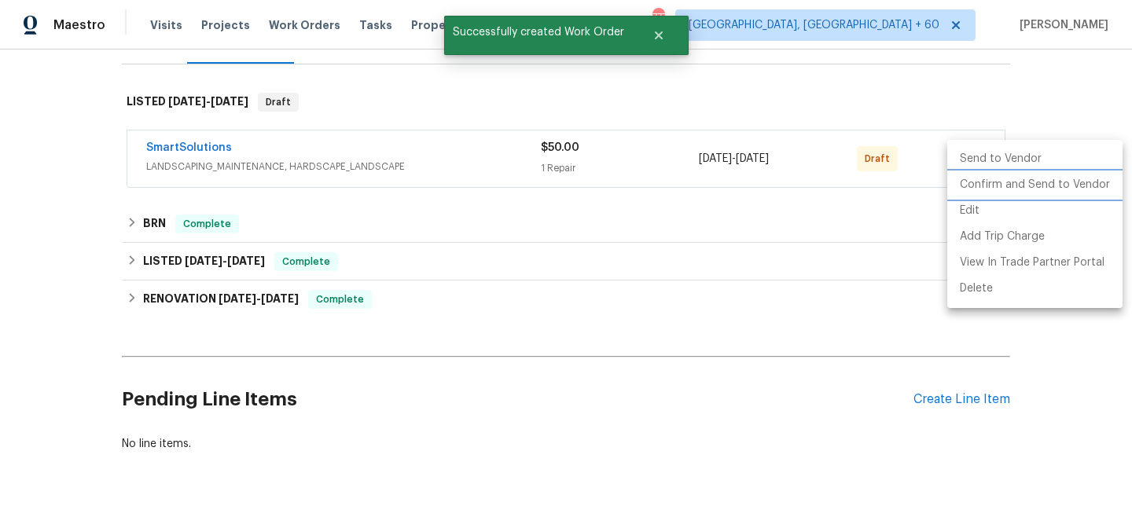
click at [1017, 193] on li "Confirm and Send to Vendor" at bounding box center [1035, 185] width 175 height 26
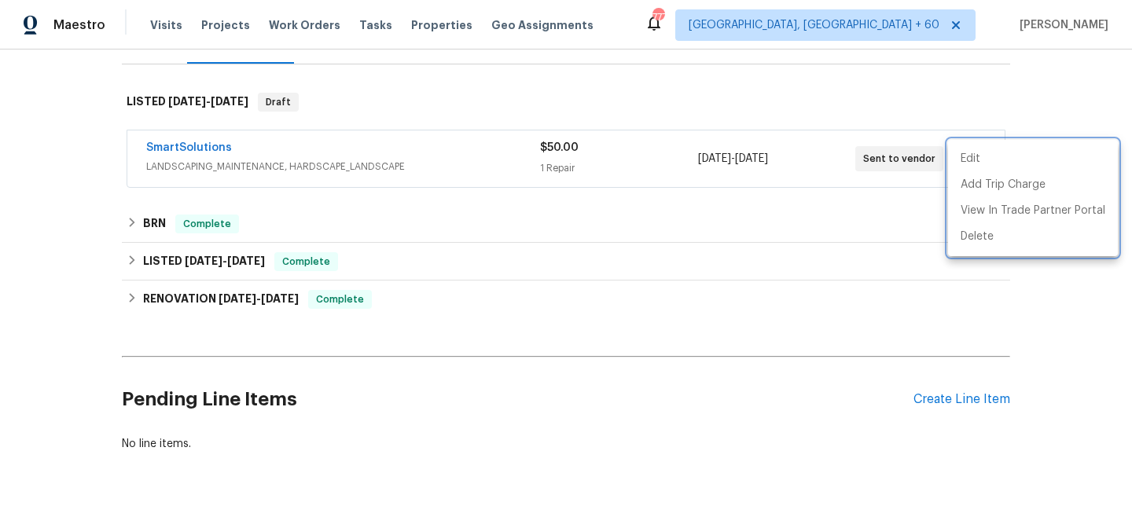
click at [291, 31] on div at bounding box center [566, 258] width 1132 height 517
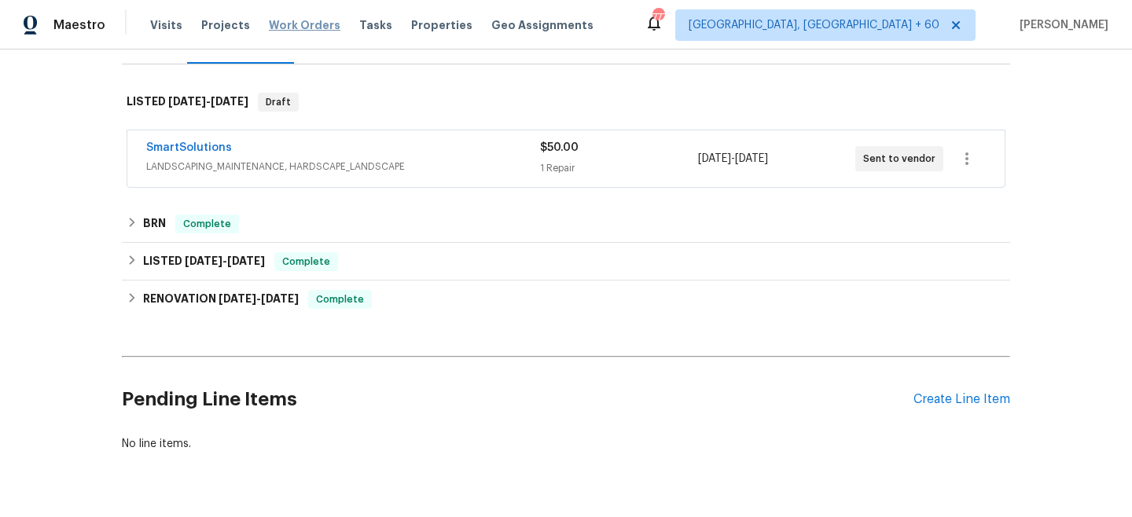
click at [287, 24] on span "Work Orders" at bounding box center [305, 25] width 72 height 16
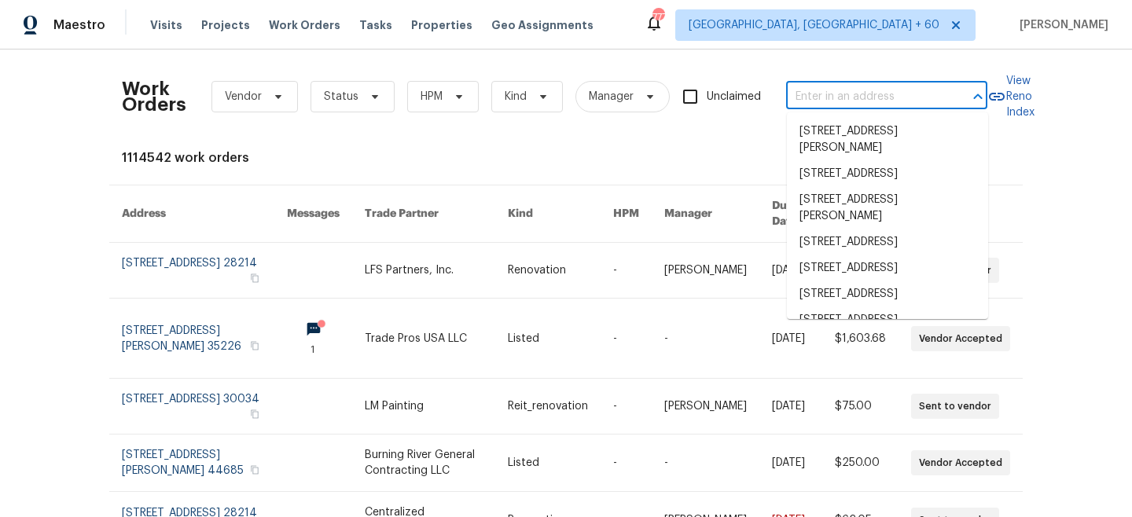
click at [870, 97] on input "text" at bounding box center [864, 97] width 157 height 24
paste input "110 Colville Rd"
type input "110 Colville Rd"
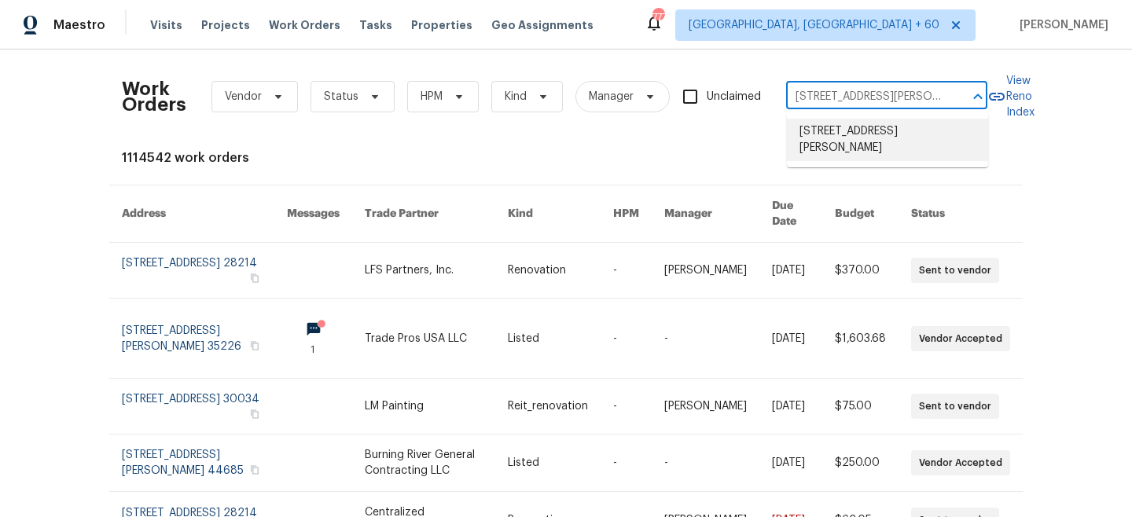
click at [890, 149] on li "110 Colville Rd, Mooresville, NC 28117" at bounding box center [887, 140] width 201 height 42
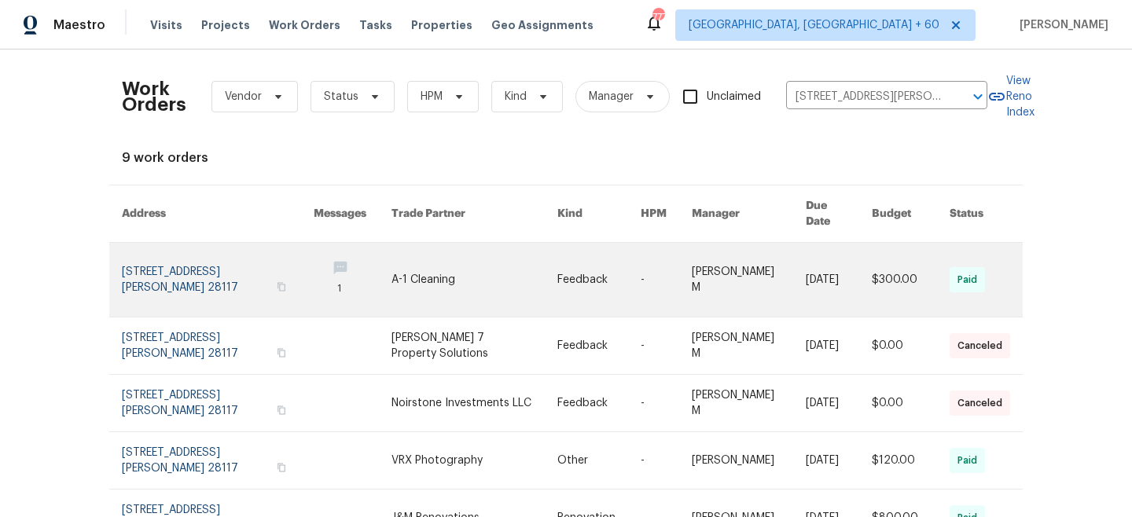
click at [567, 263] on link at bounding box center [599, 280] width 83 height 74
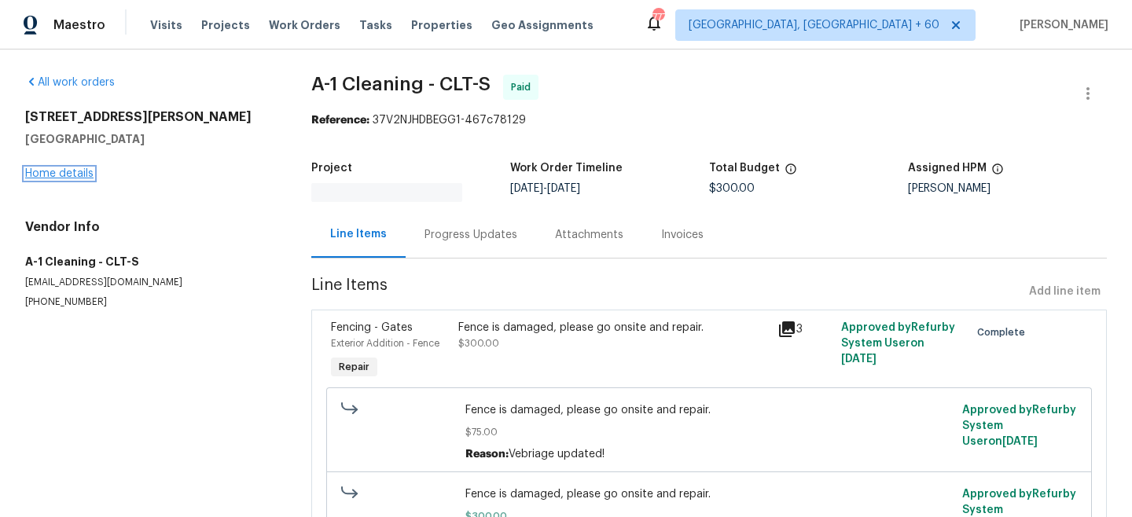
click at [69, 178] on link "Home details" at bounding box center [59, 173] width 68 height 11
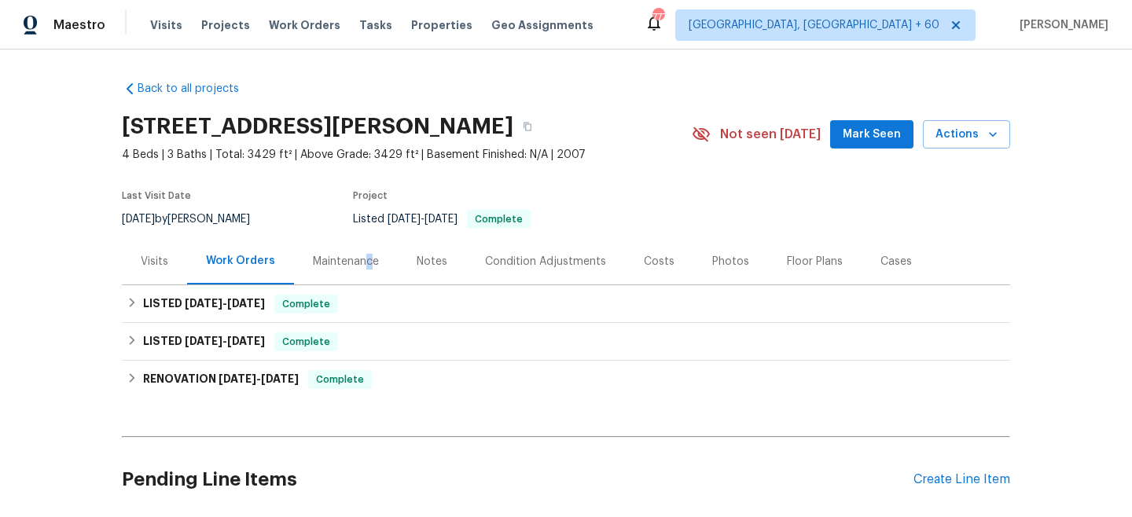
click at [366, 255] on div "Maintenance" at bounding box center [346, 262] width 66 height 16
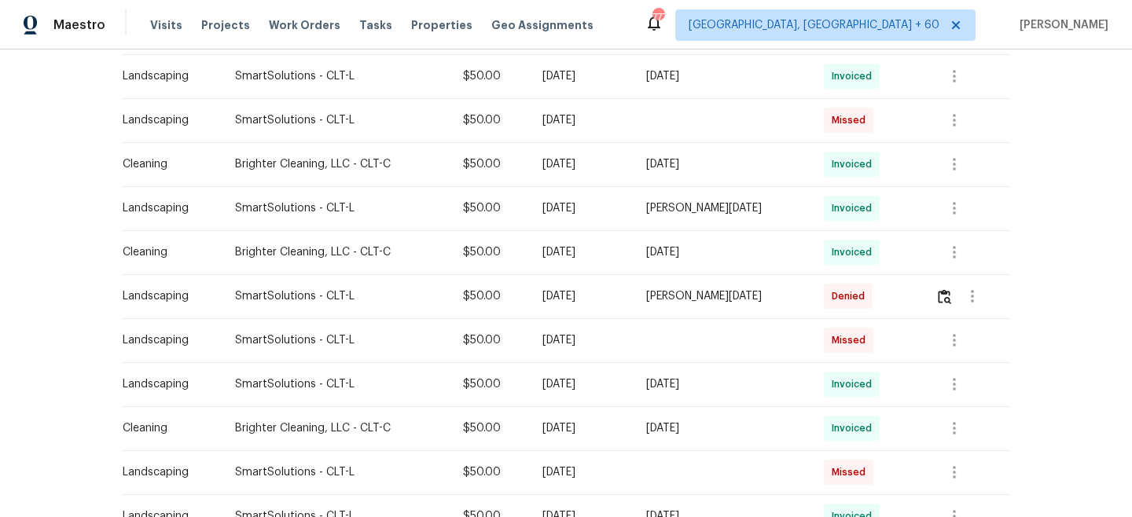
scroll to position [802, 0]
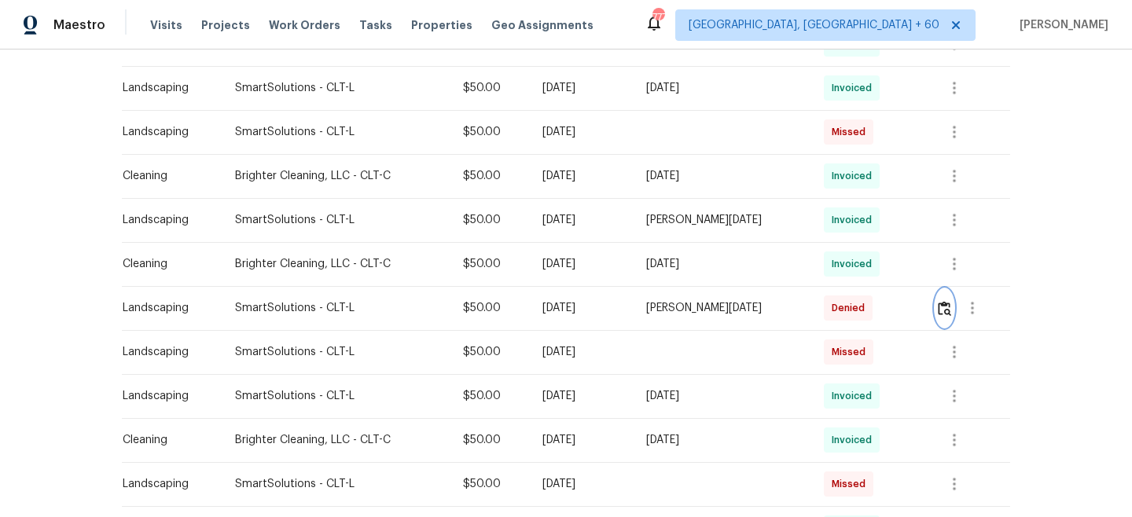
click at [948, 311] on img "button" at bounding box center [944, 308] width 13 height 15
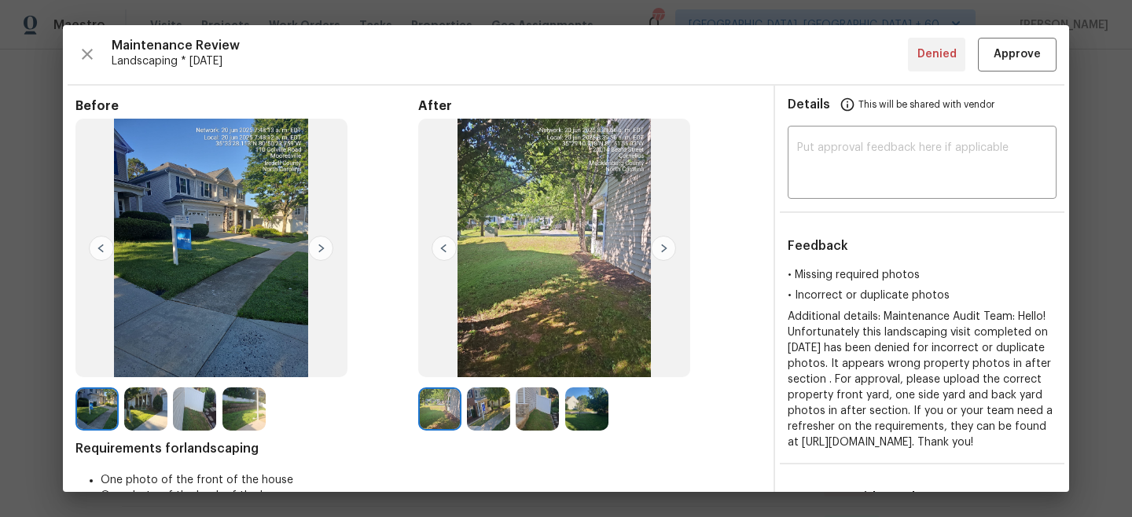
click at [327, 258] on img at bounding box center [320, 248] width 25 height 25
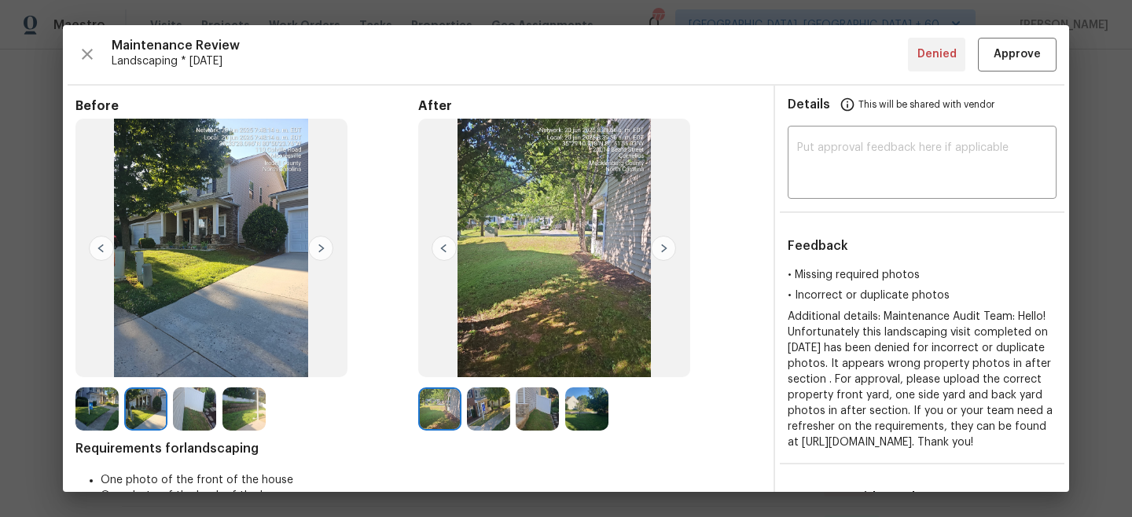
click at [668, 251] on img at bounding box center [663, 248] width 25 height 25
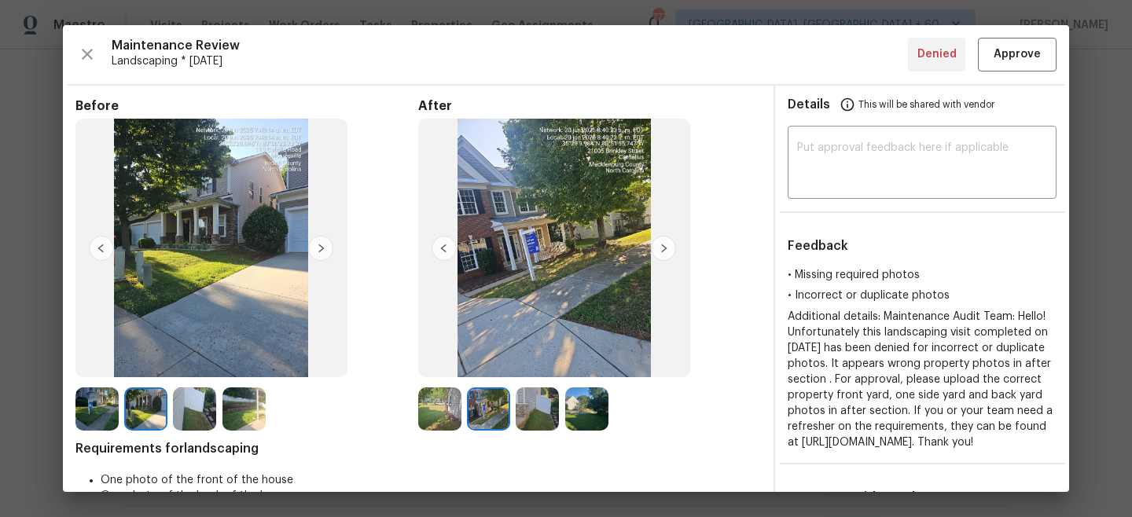
click at [667, 248] on img at bounding box center [663, 248] width 25 height 25
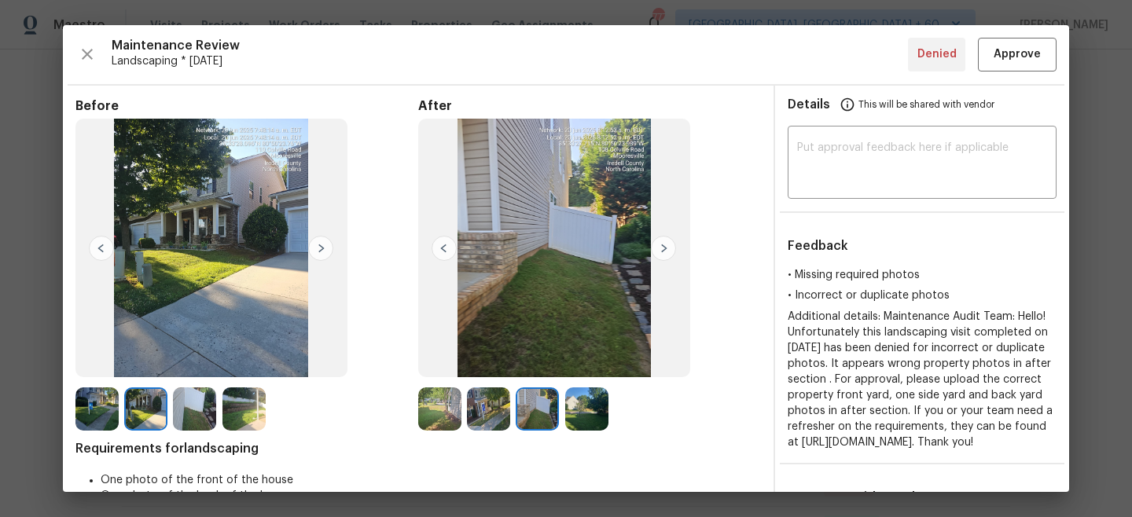
click at [675, 261] on img at bounding box center [554, 248] width 272 height 259
click at [657, 240] on img at bounding box center [663, 248] width 25 height 25
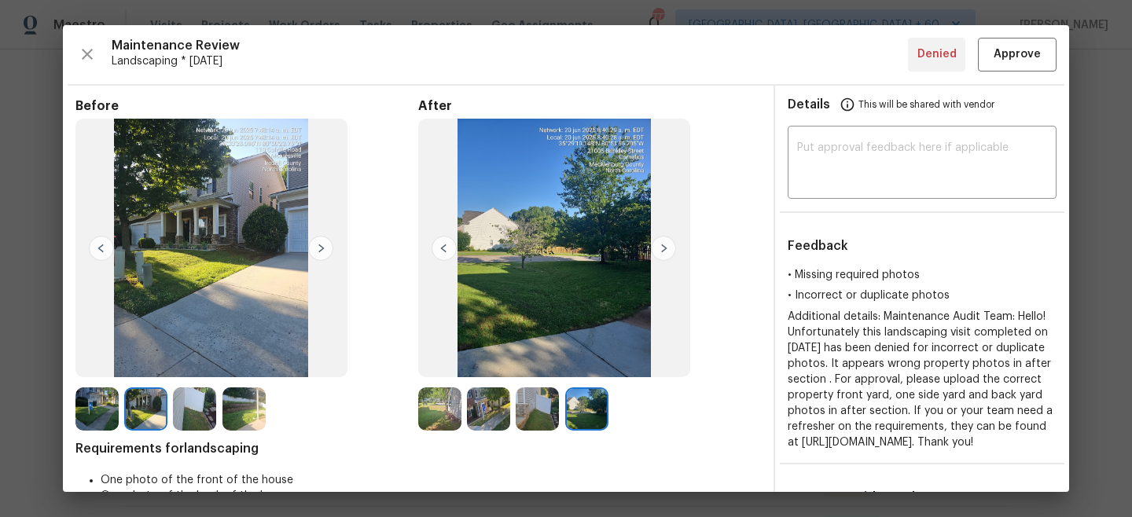
click at [318, 252] on img at bounding box center [320, 248] width 25 height 25
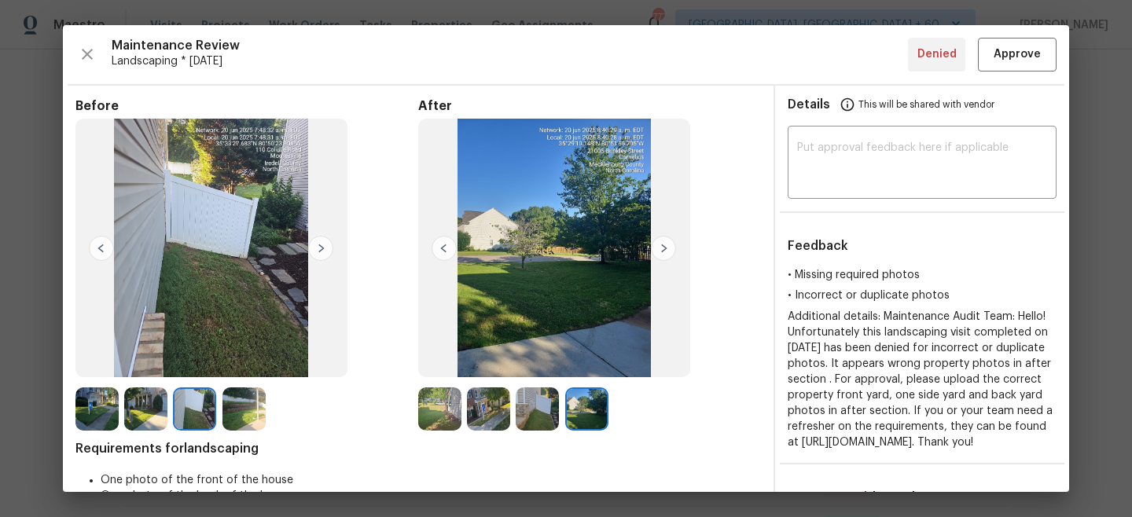
click at [318, 252] on img at bounding box center [320, 248] width 25 height 25
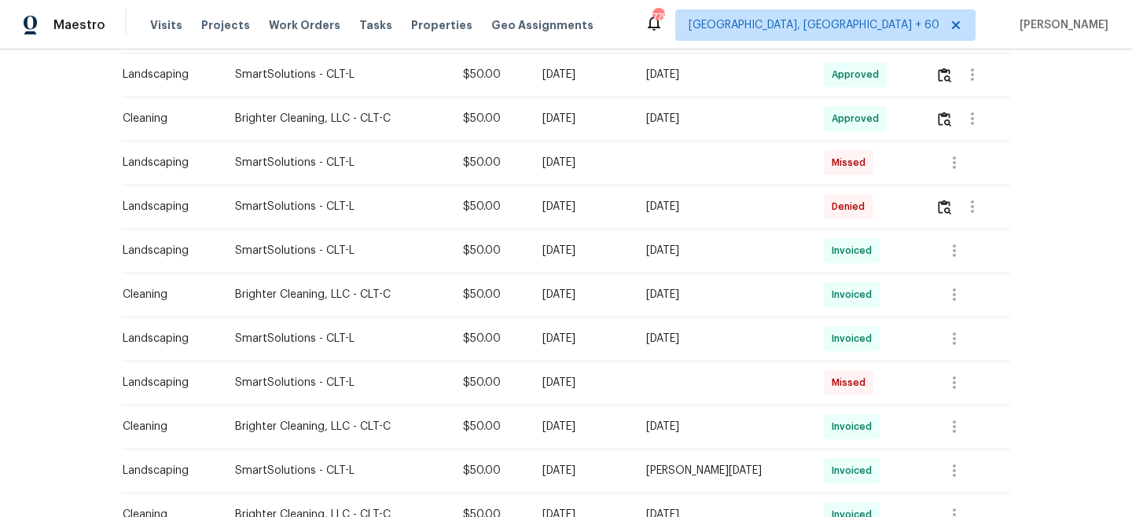
scroll to position [550, 0]
click at [938, 212] on button "button" at bounding box center [945, 209] width 18 height 38
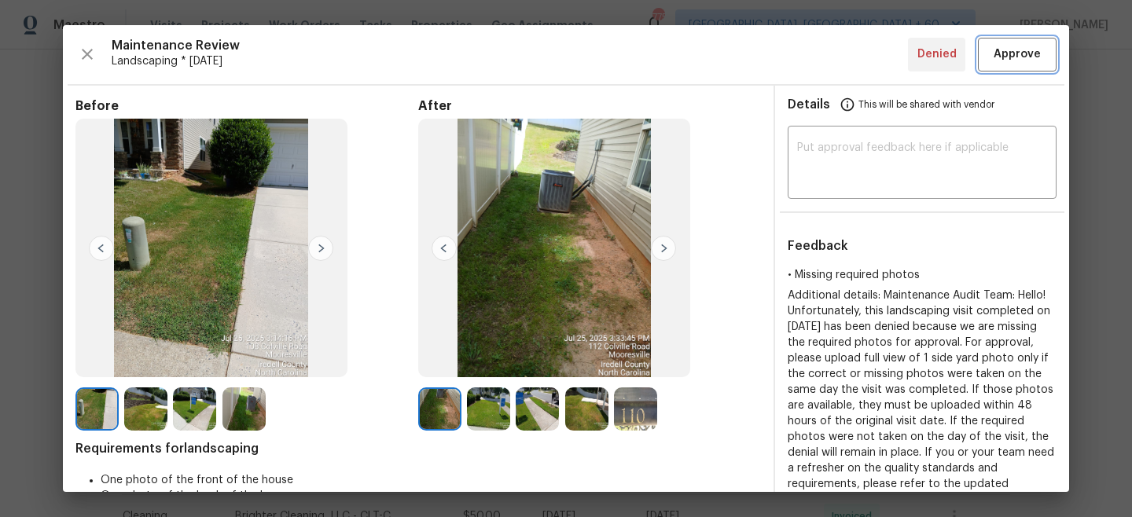
click at [991, 63] on span "Approve" at bounding box center [1017, 55] width 53 height 20
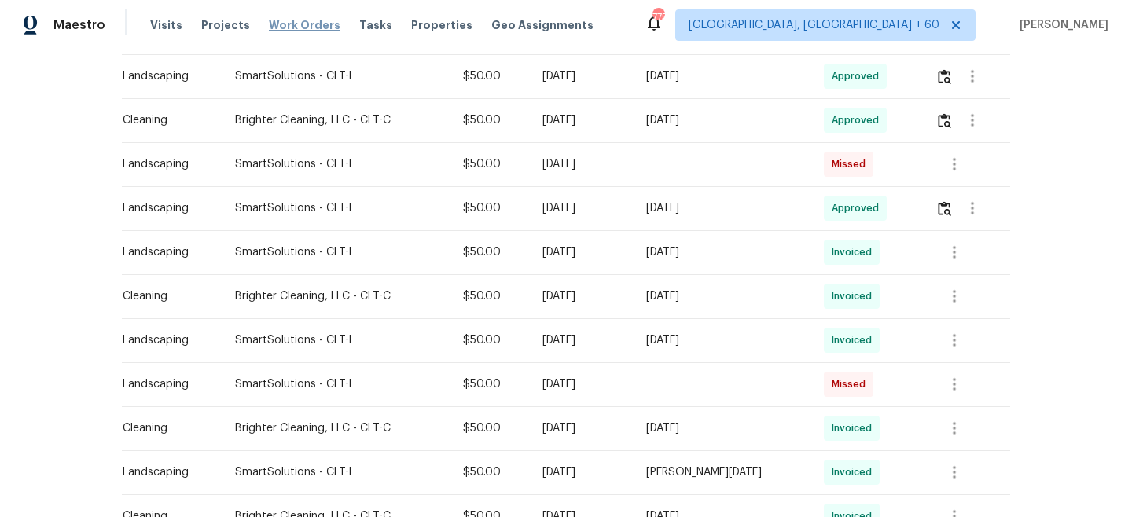
click at [299, 30] on span "Work Orders" at bounding box center [305, 25] width 72 height 16
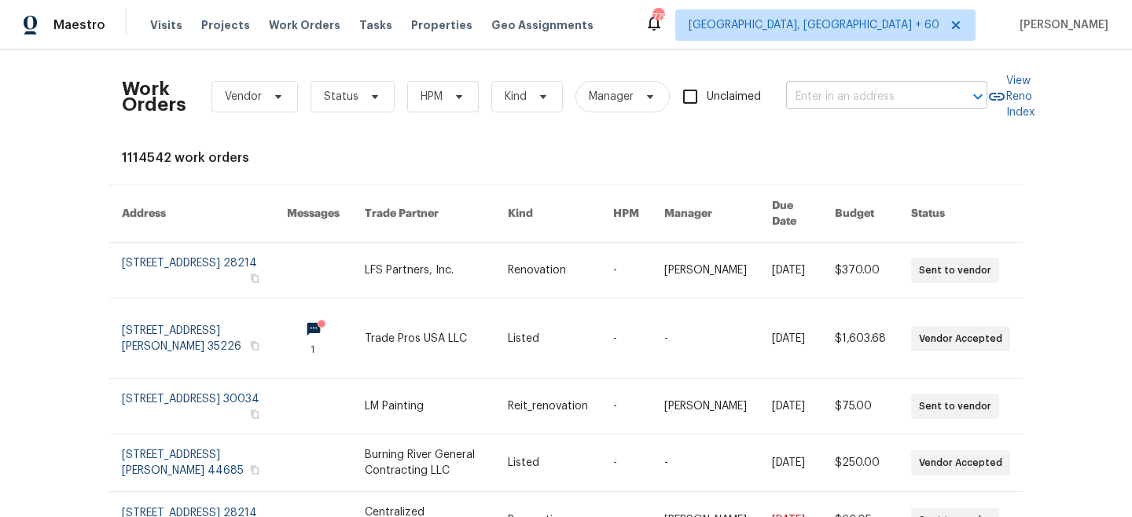
click at [911, 102] on input "text" at bounding box center [864, 97] width 157 height 24
paste input "111 Chaffee Pl"
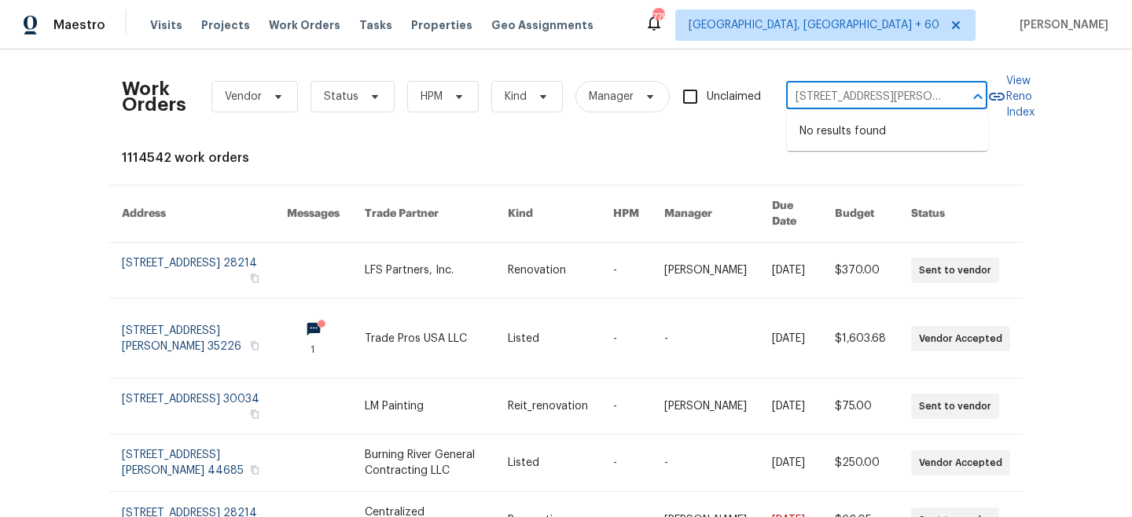
type input "111 Chaffee Pl"
